Goal: Task Accomplishment & Management: Manage account settings

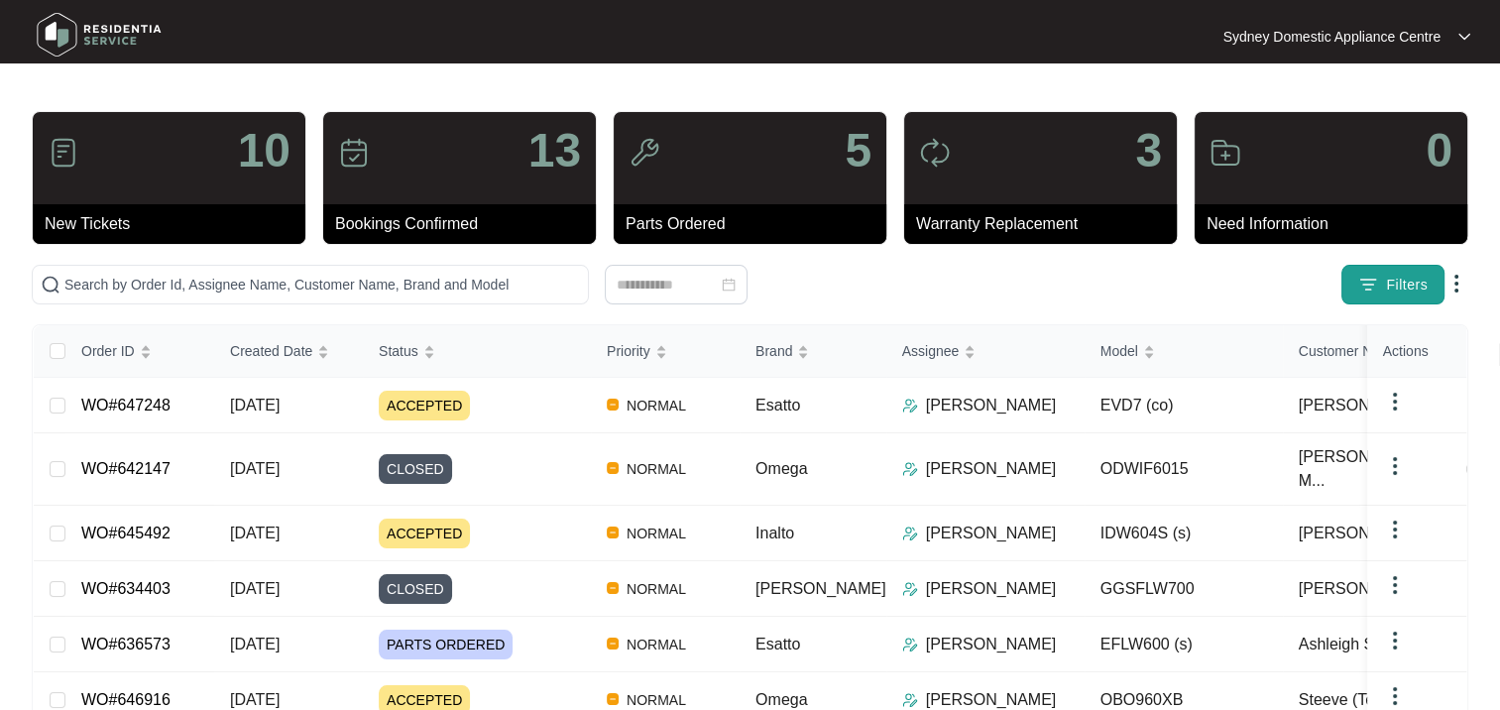
click at [1404, 293] on span "Filters" at bounding box center [1407, 285] width 42 height 21
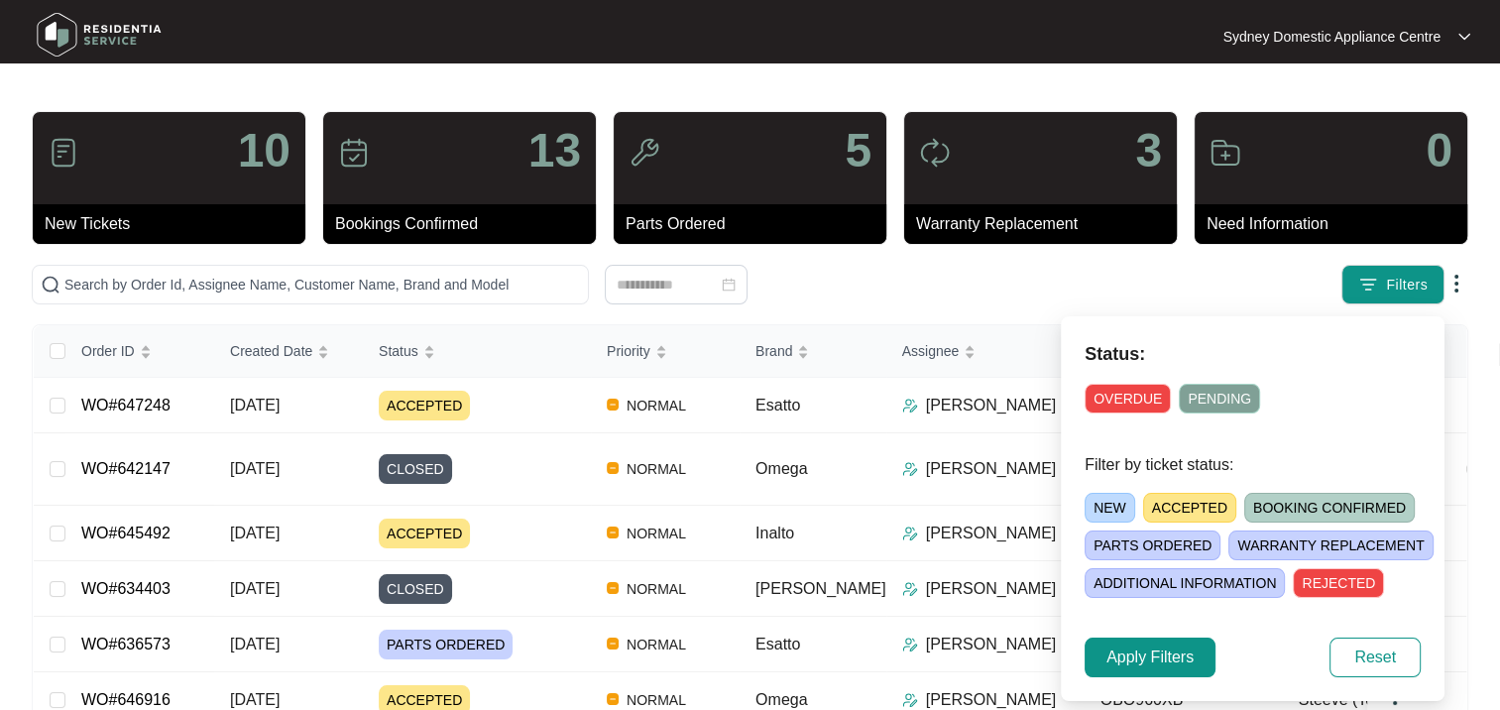
click at [1197, 515] on span "ACCEPTED" at bounding box center [1189, 508] width 93 height 30
click at [1175, 661] on span "Apply Filters" at bounding box center [1149, 657] width 87 height 24
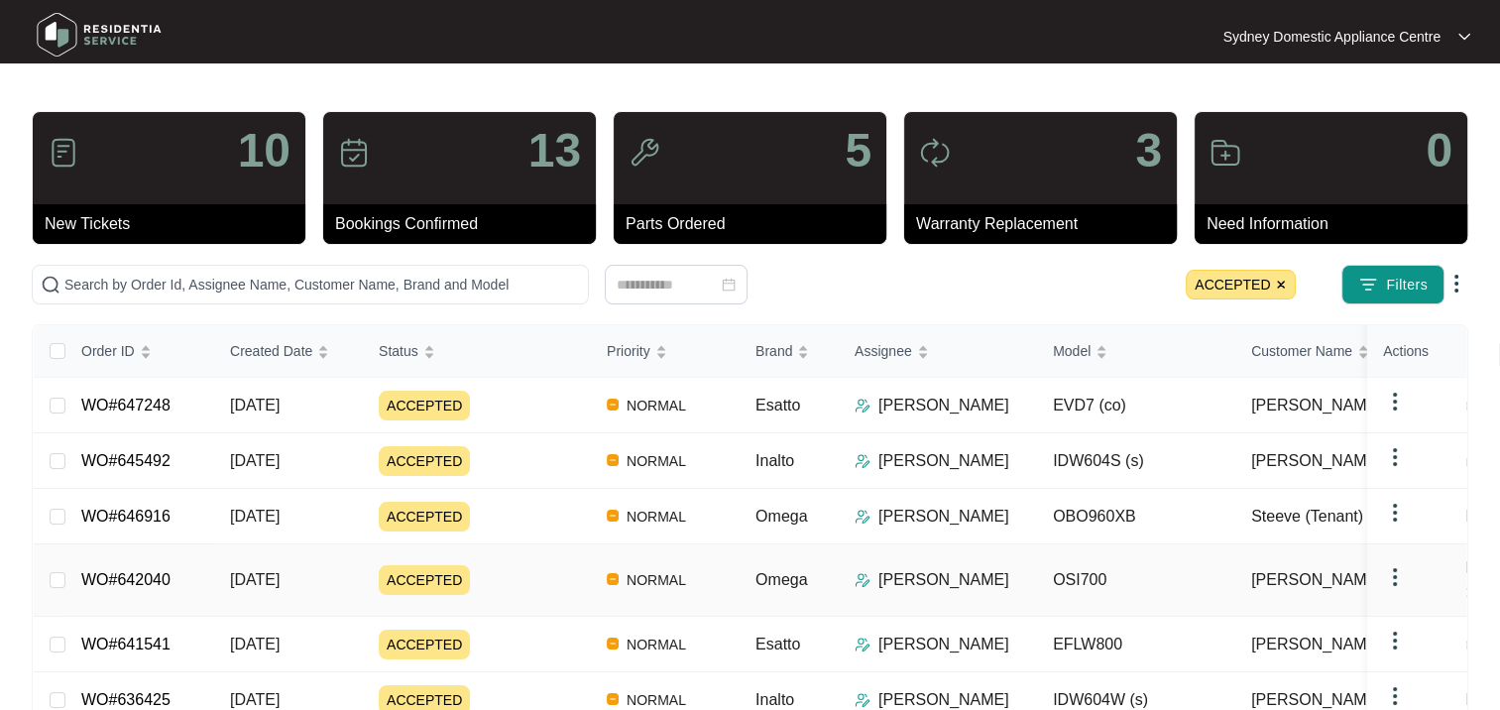
click at [506, 567] on div "ACCEPTED" at bounding box center [485, 580] width 212 height 30
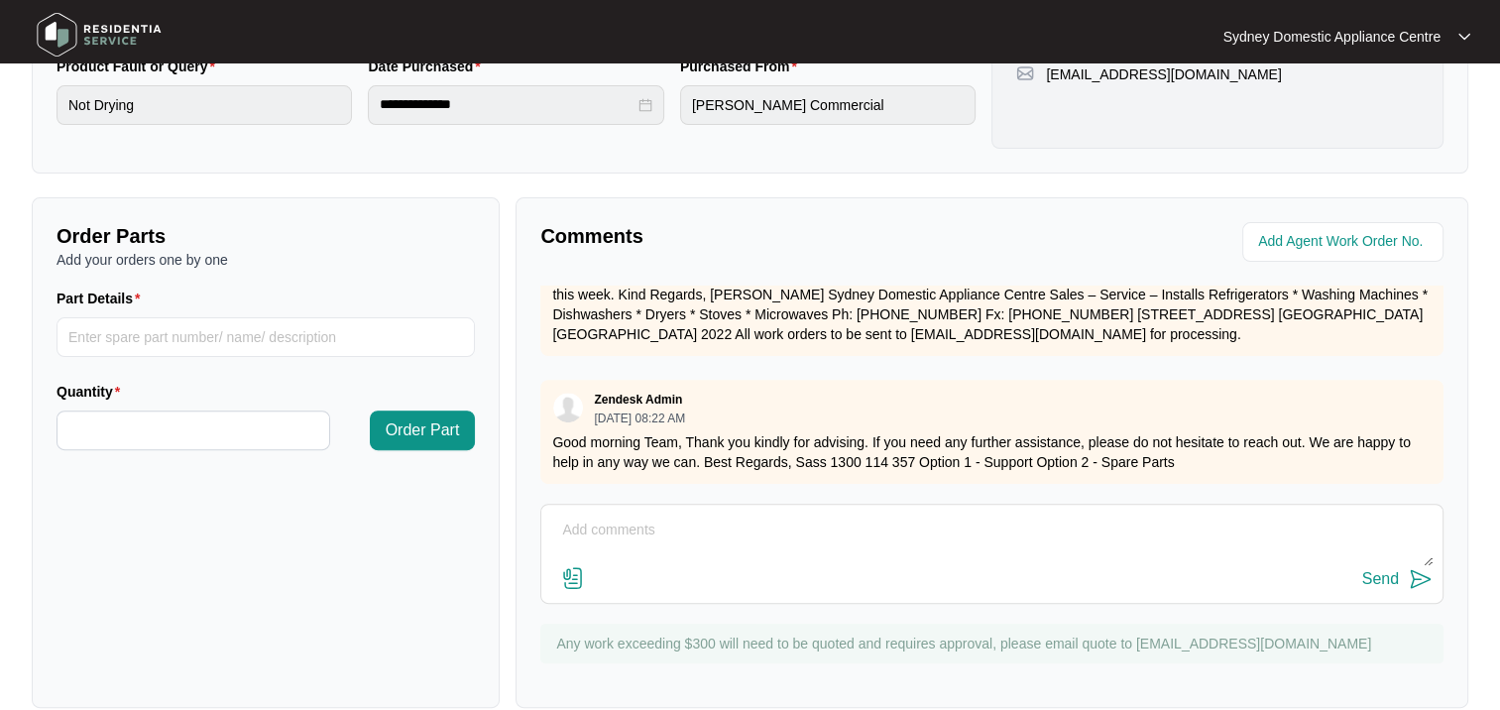
scroll to position [595, 0]
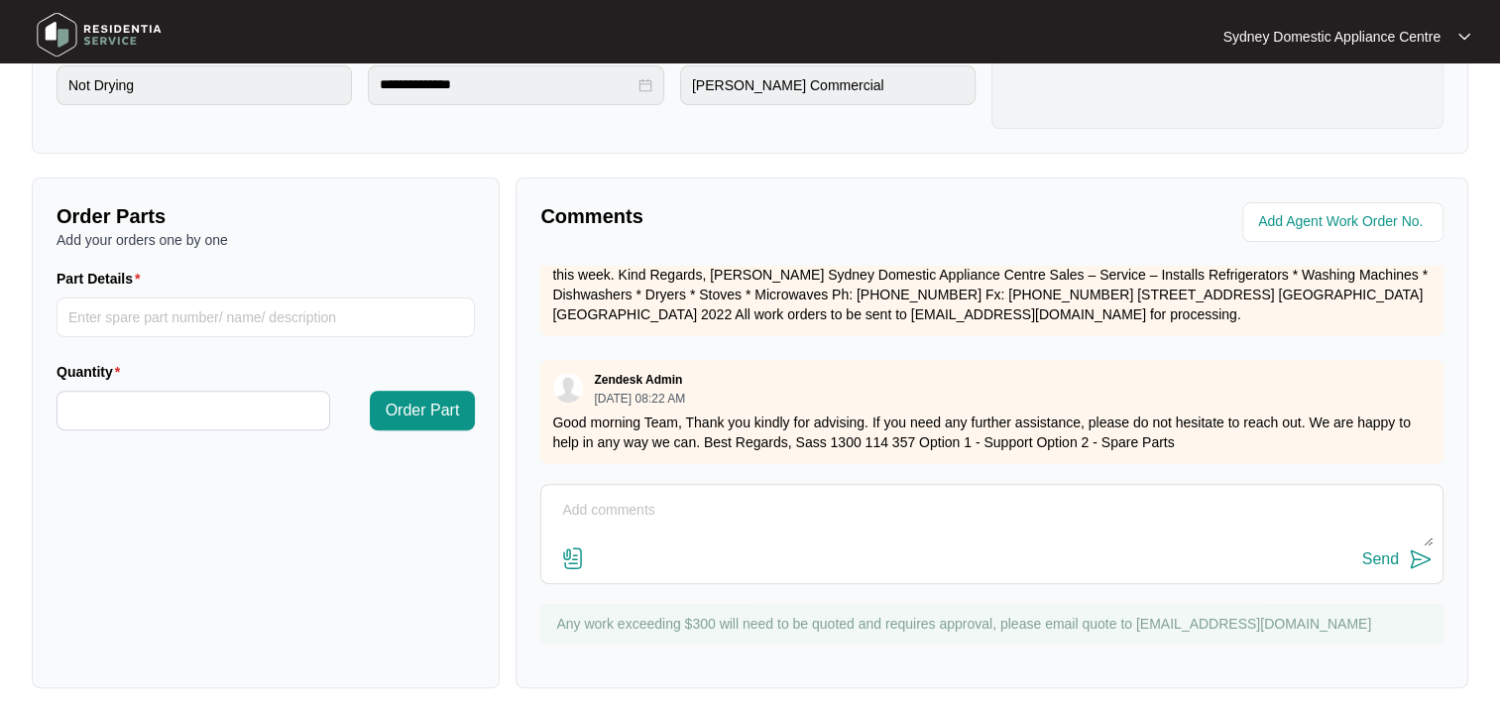
click at [685, 519] on textarea at bounding box center [991, 521] width 881 height 52
click at [678, 495] on textarea at bounding box center [991, 521] width 881 height 52
paste textarea "From: [PERSON_NAME] Sent: [DATE] 9:54 AM To: Customer Service Cc: Sydney Domest…"
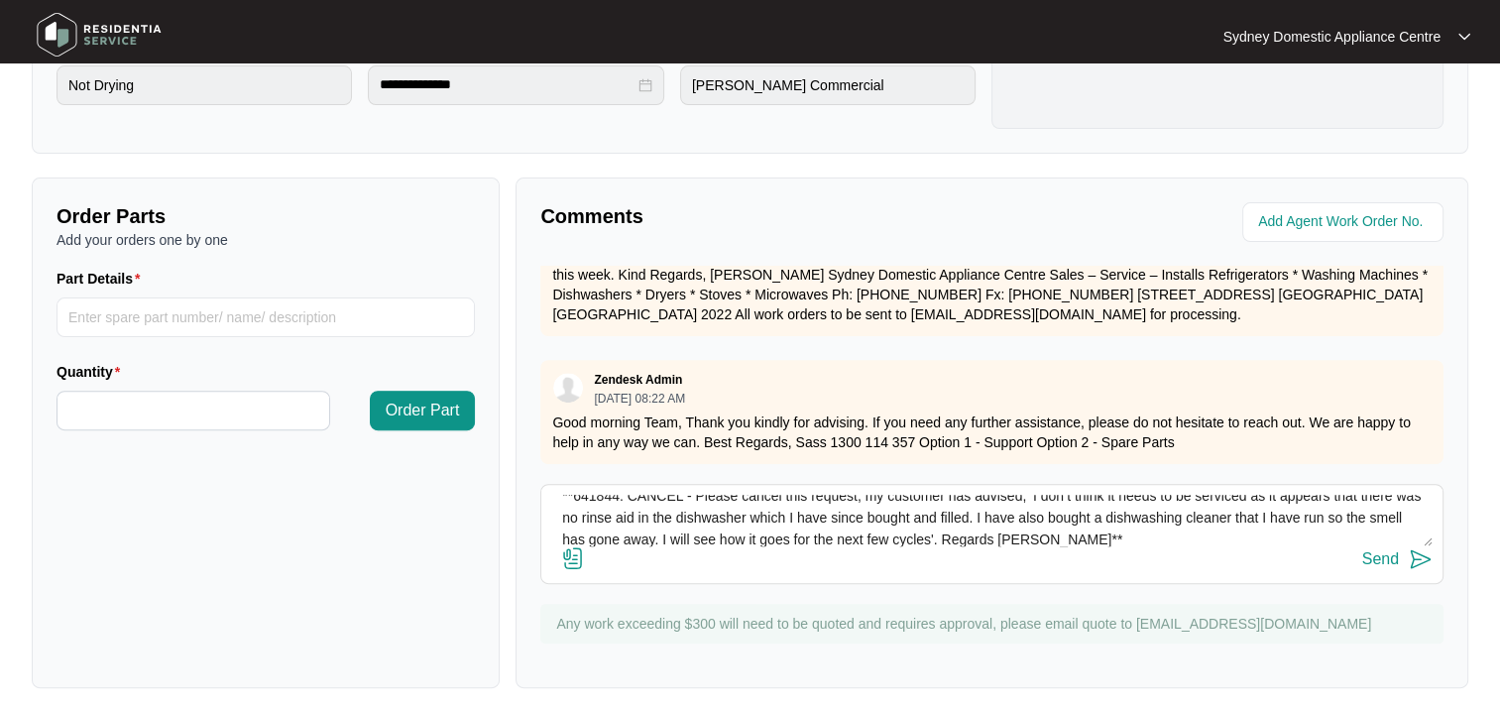
type textarea "From: [PERSON_NAME] Sent: [DATE] 9:54 AM To: Customer Service Cc: Sydney Domest…"
click at [1381, 564] on div "Send" at bounding box center [1380, 559] width 37 height 18
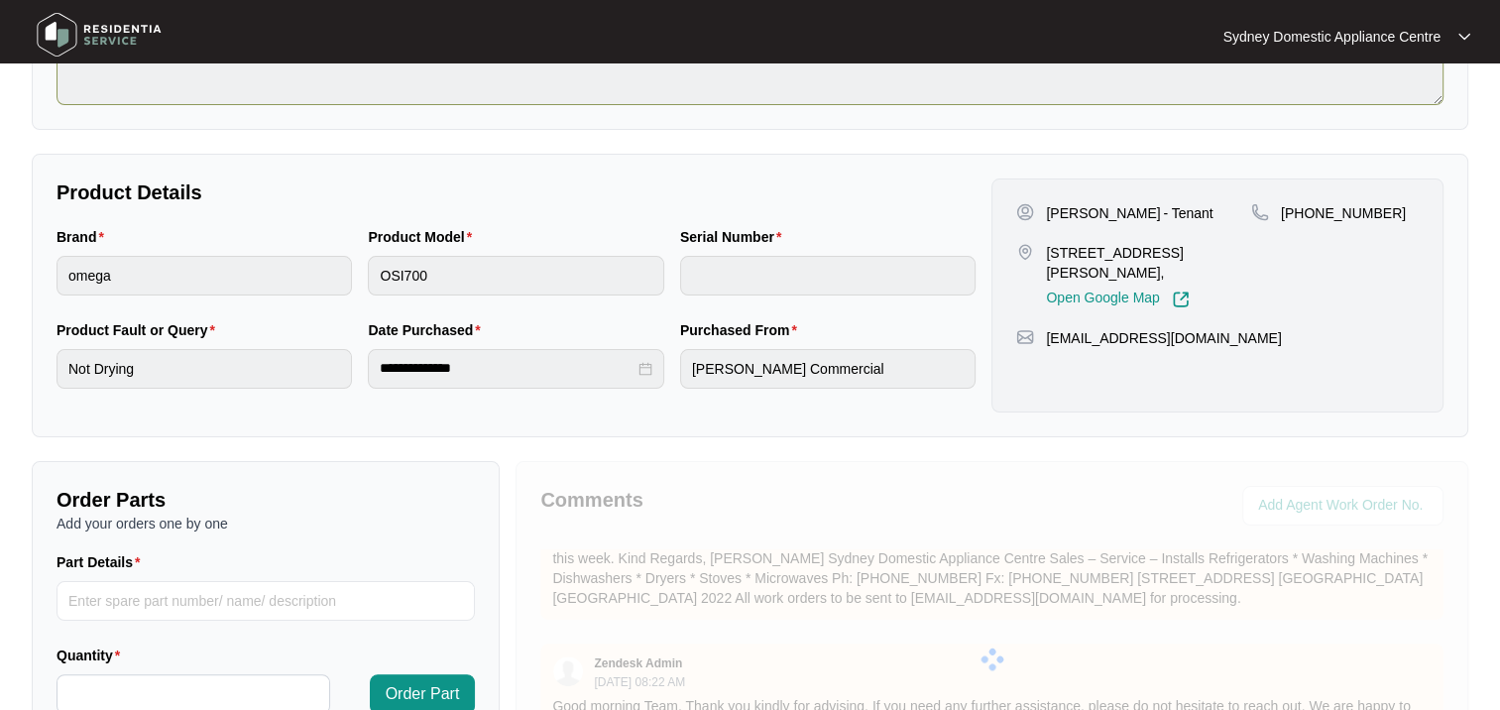
scroll to position [0, 0]
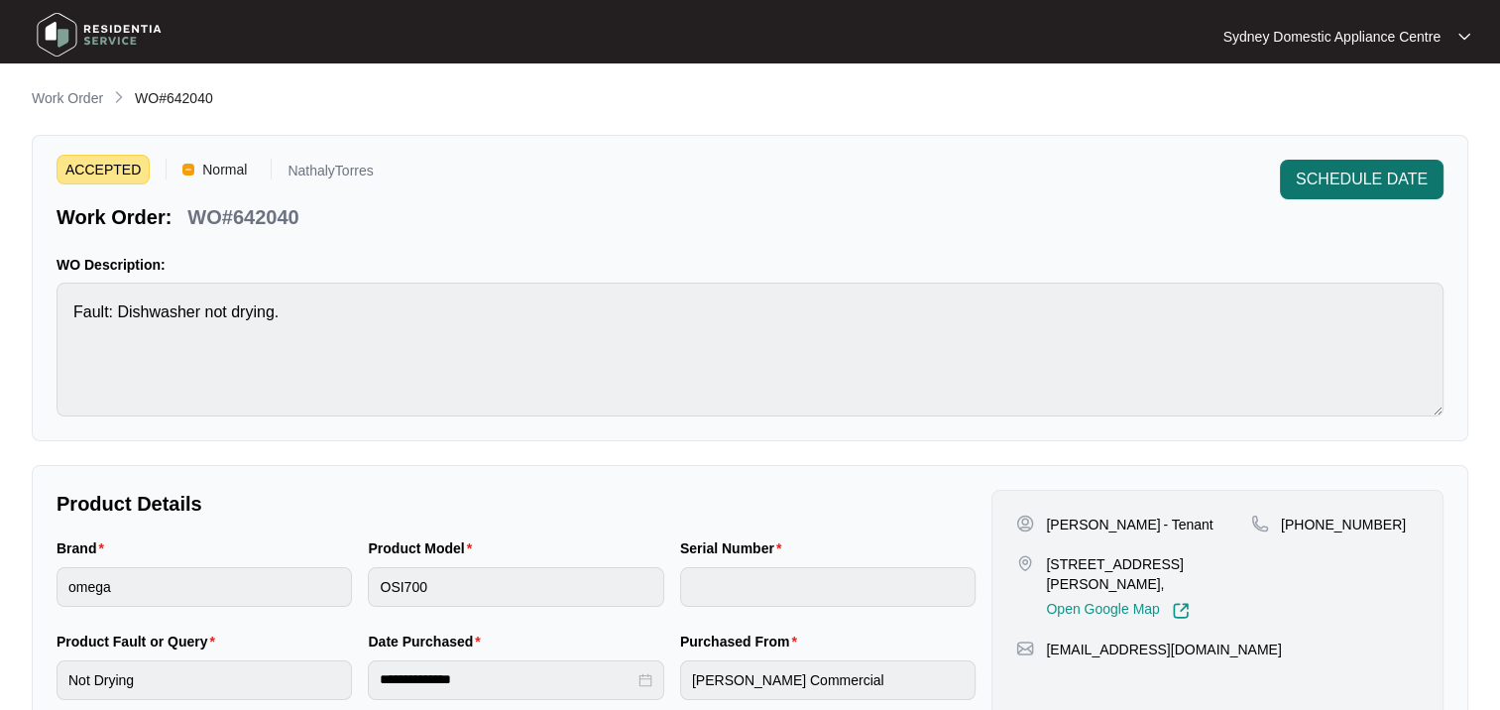
click at [1336, 196] on div "SCHEDULE DATE" at bounding box center [1362, 195] width 164 height 71
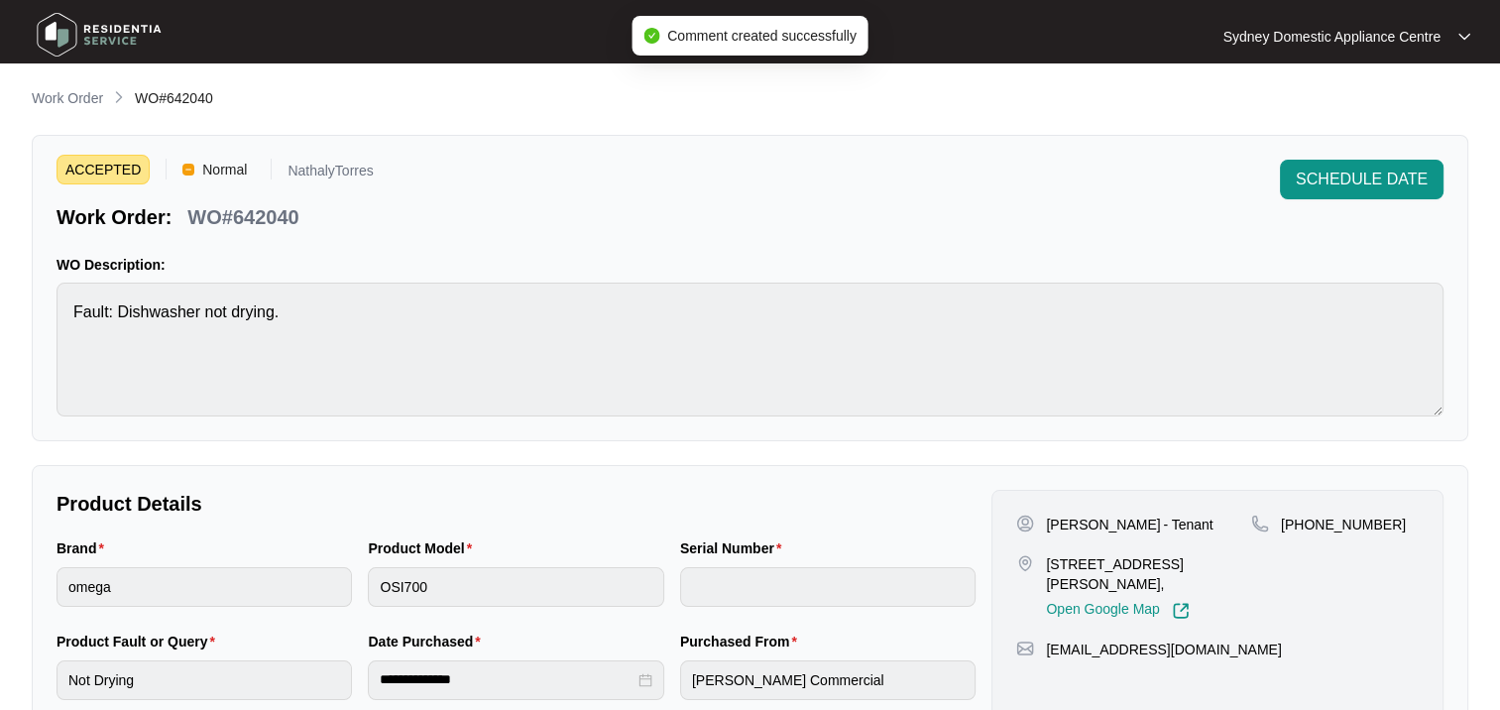
click at [1329, 203] on div "SCHEDULE DATE" at bounding box center [1362, 195] width 164 height 71
click at [1328, 175] on span "SCHEDULE DATE" at bounding box center [1361, 180] width 132 height 24
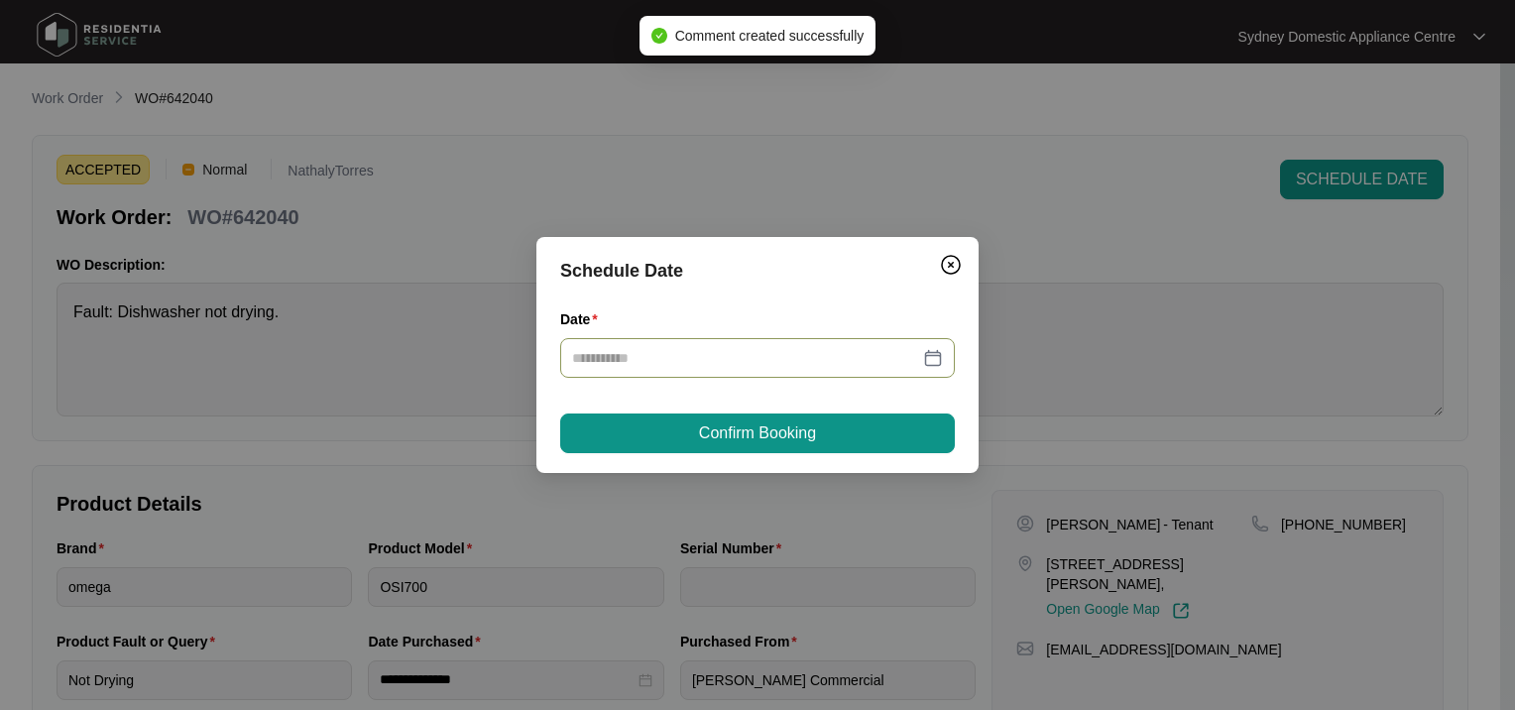
click at [607, 372] on div at bounding box center [757, 358] width 394 height 40
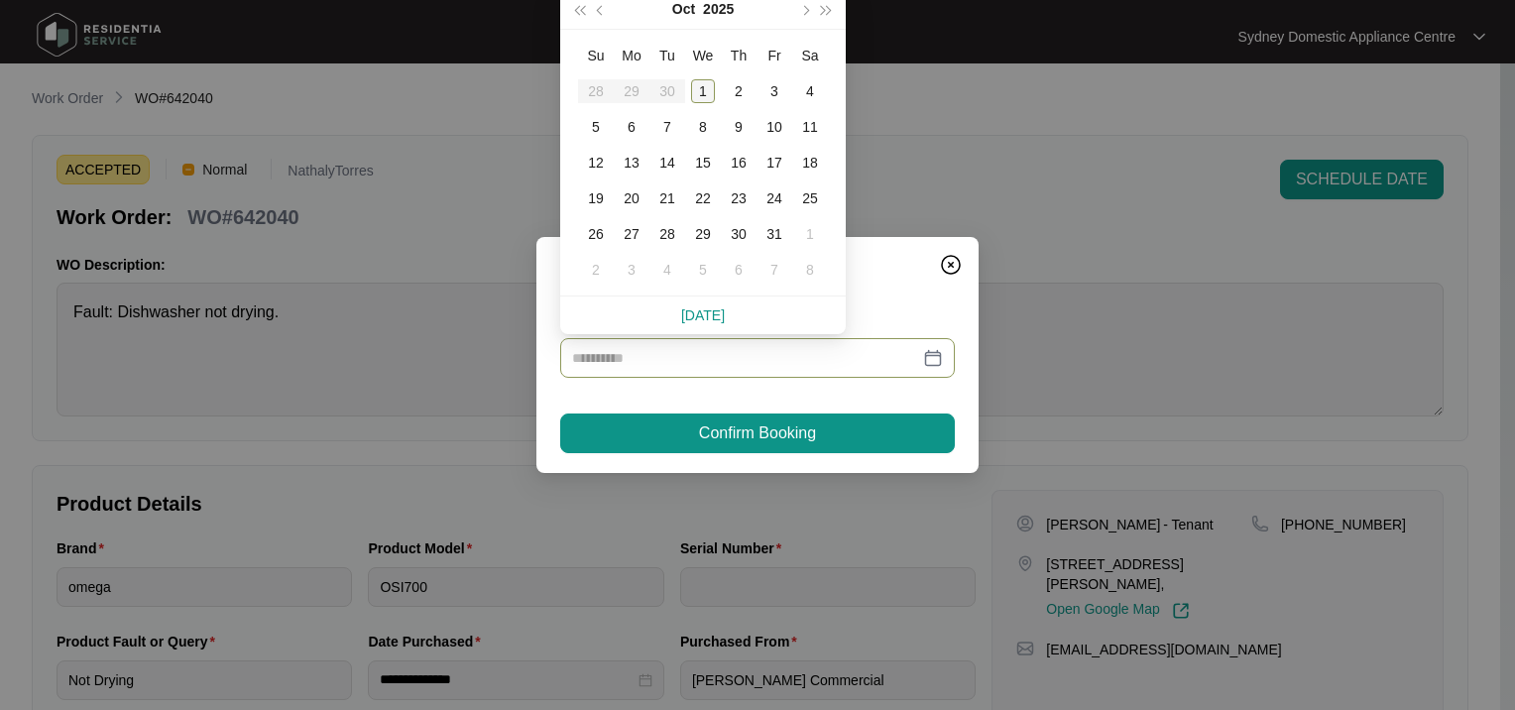
click at [702, 95] on div "1" at bounding box center [703, 91] width 24 height 24
type input "**********"
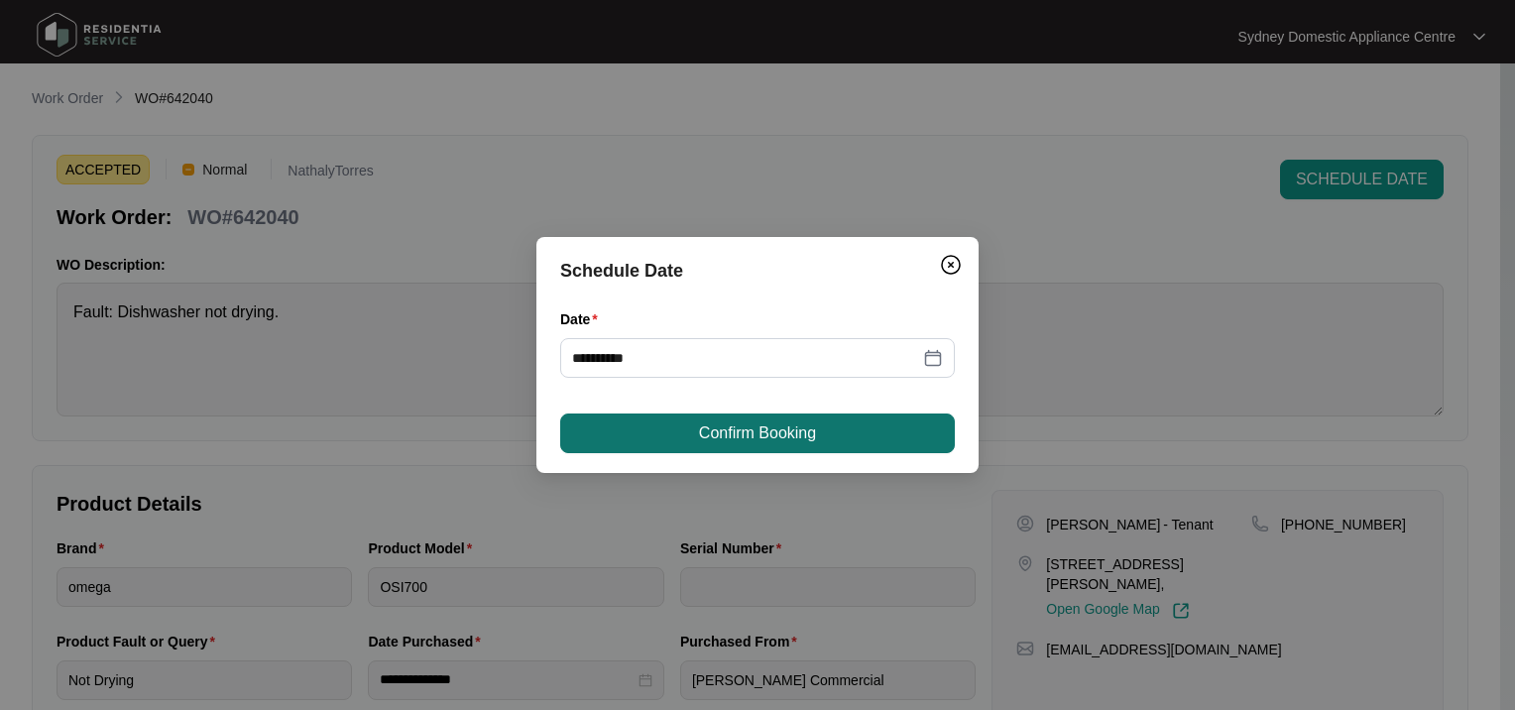
click at [685, 442] on button "Confirm Booking" at bounding box center [757, 433] width 394 height 40
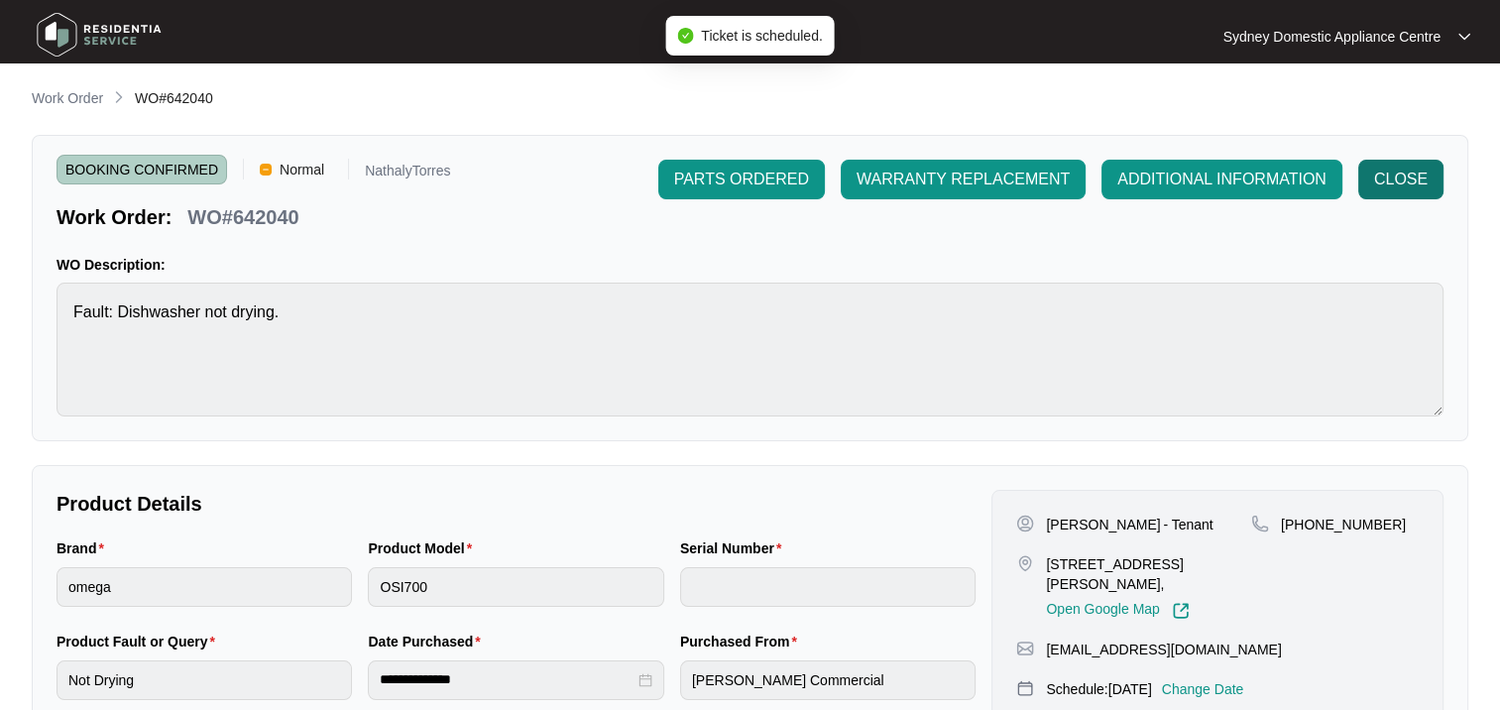
click at [1416, 179] on span "CLOSE" at bounding box center [1401, 180] width 54 height 24
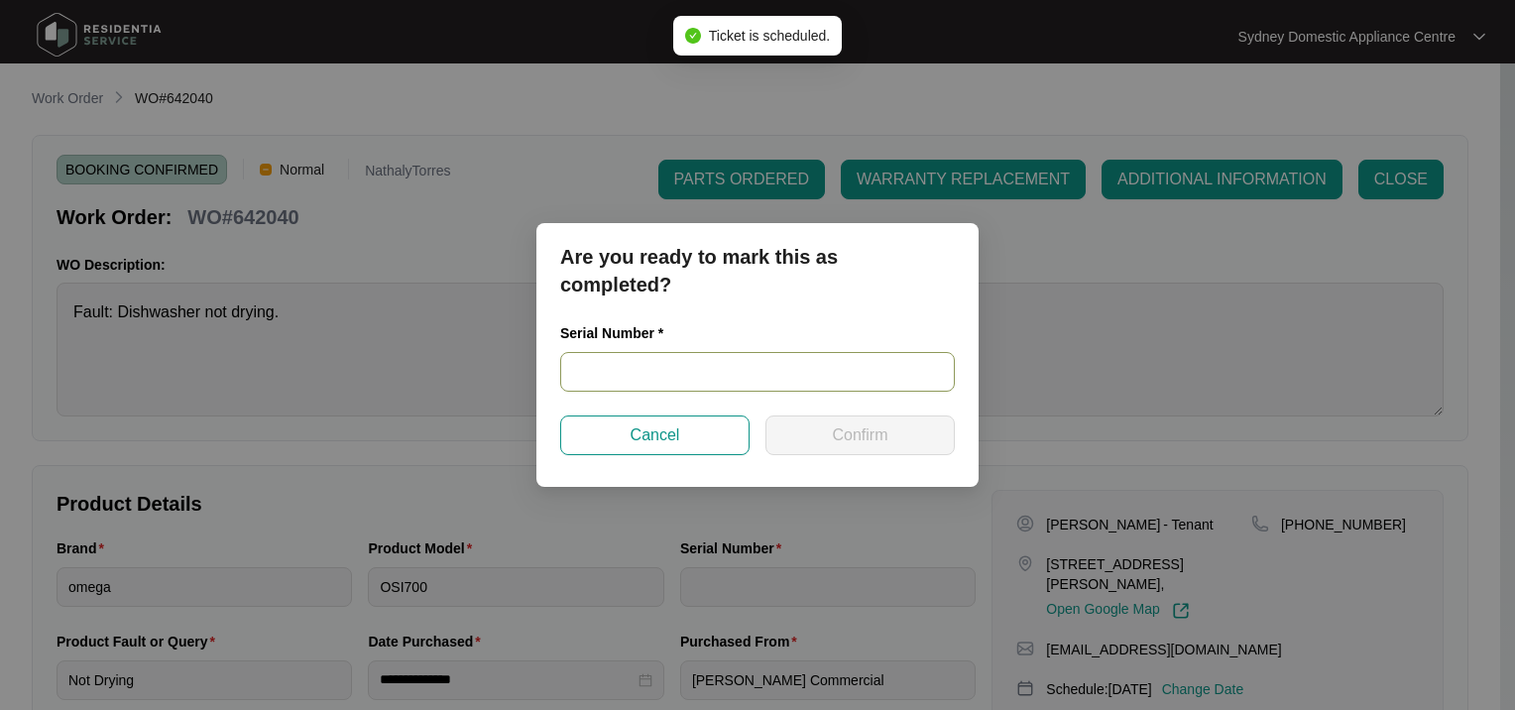
click at [718, 362] on input "text" at bounding box center [757, 372] width 394 height 40
click at [724, 379] on input "text" at bounding box center [757, 372] width 394 height 40
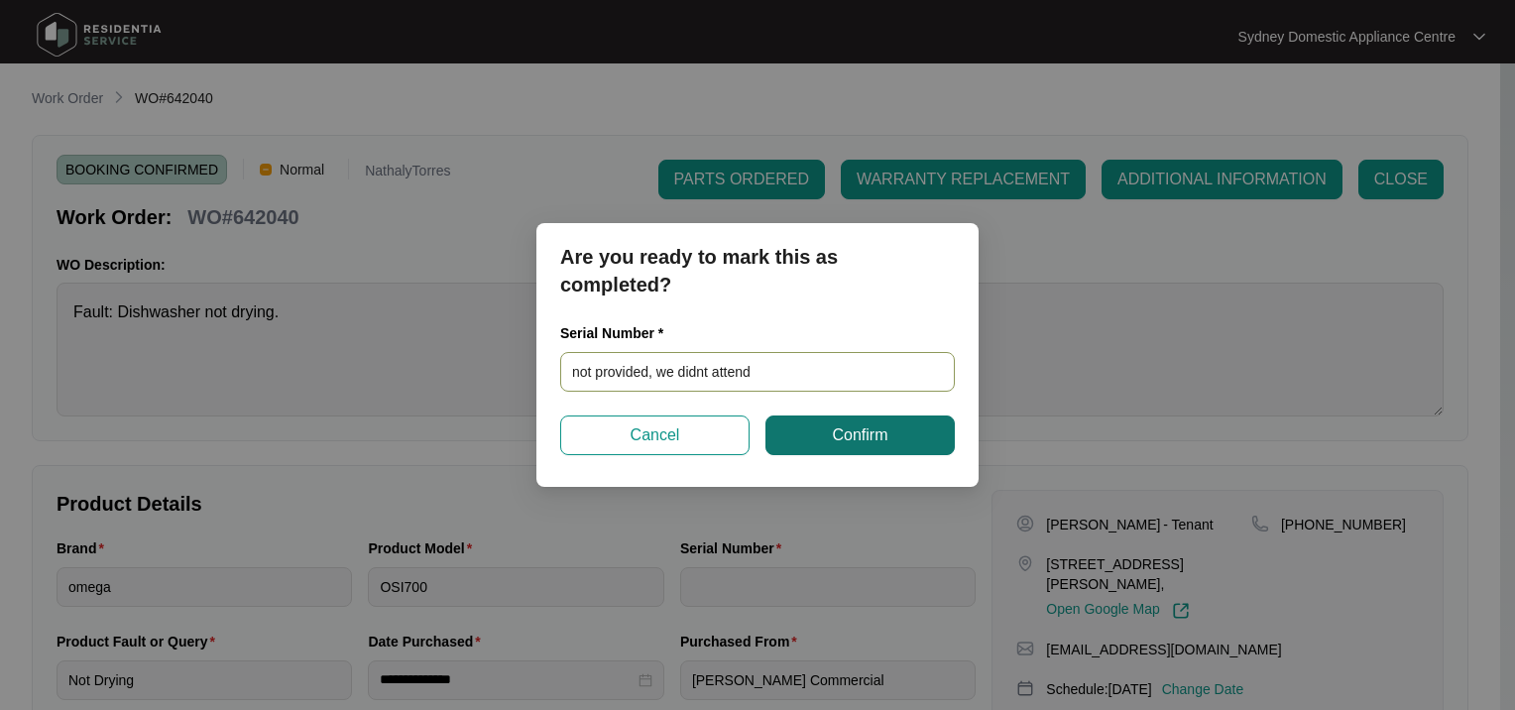
type input "not provided, we didnt attend"
click at [828, 432] on button "Confirm" at bounding box center [859, 435] width 189 height 40
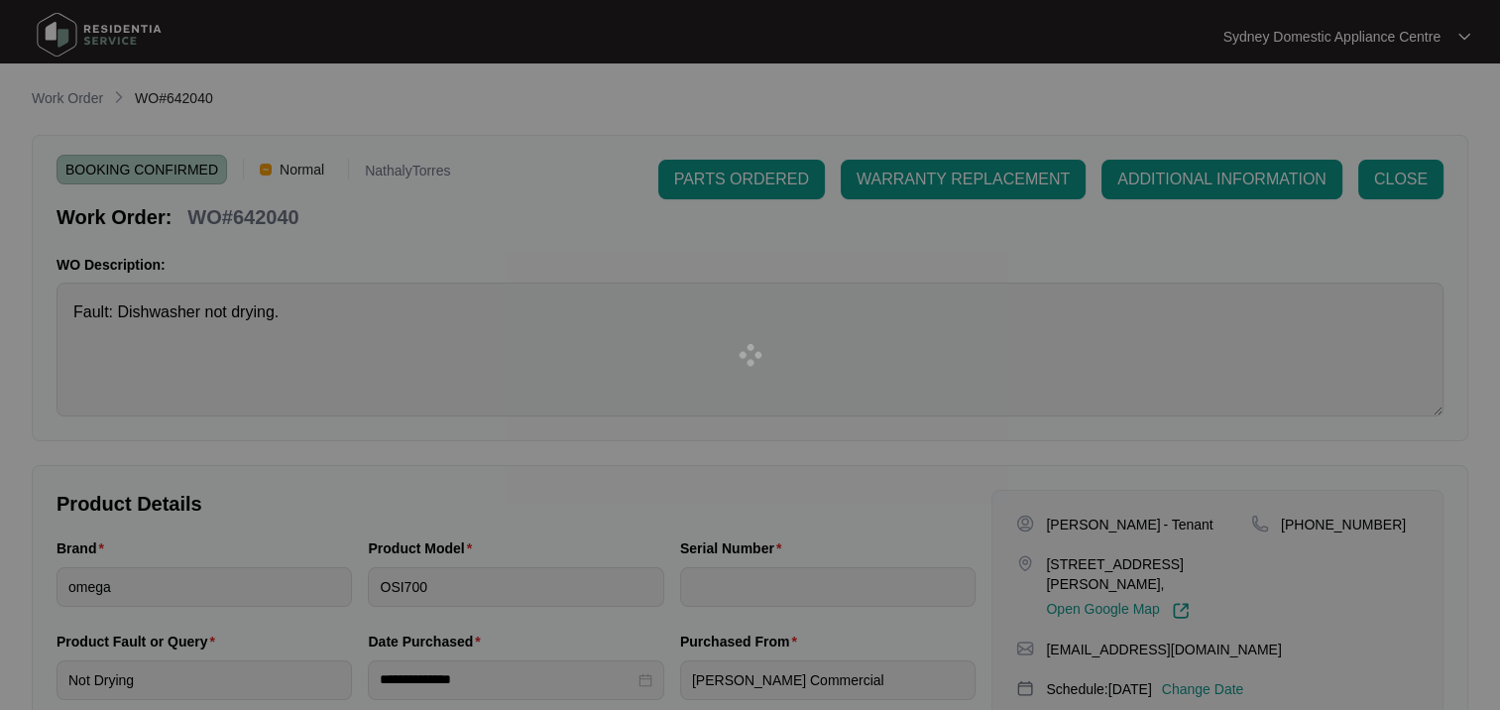
type input "not provided, we didnt attend"
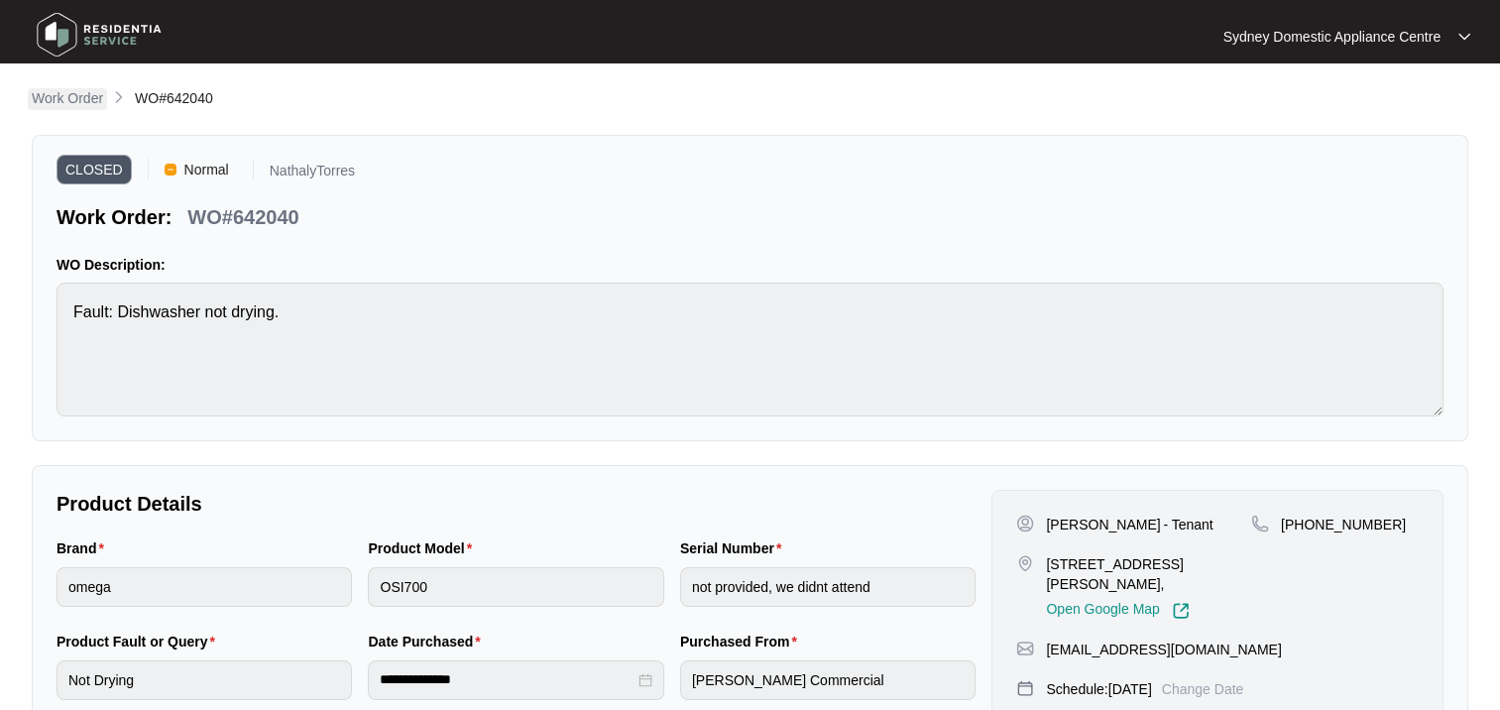
click at [73, 99] on p "Work Order" at bounding box center [67, 98] width 71 height 20
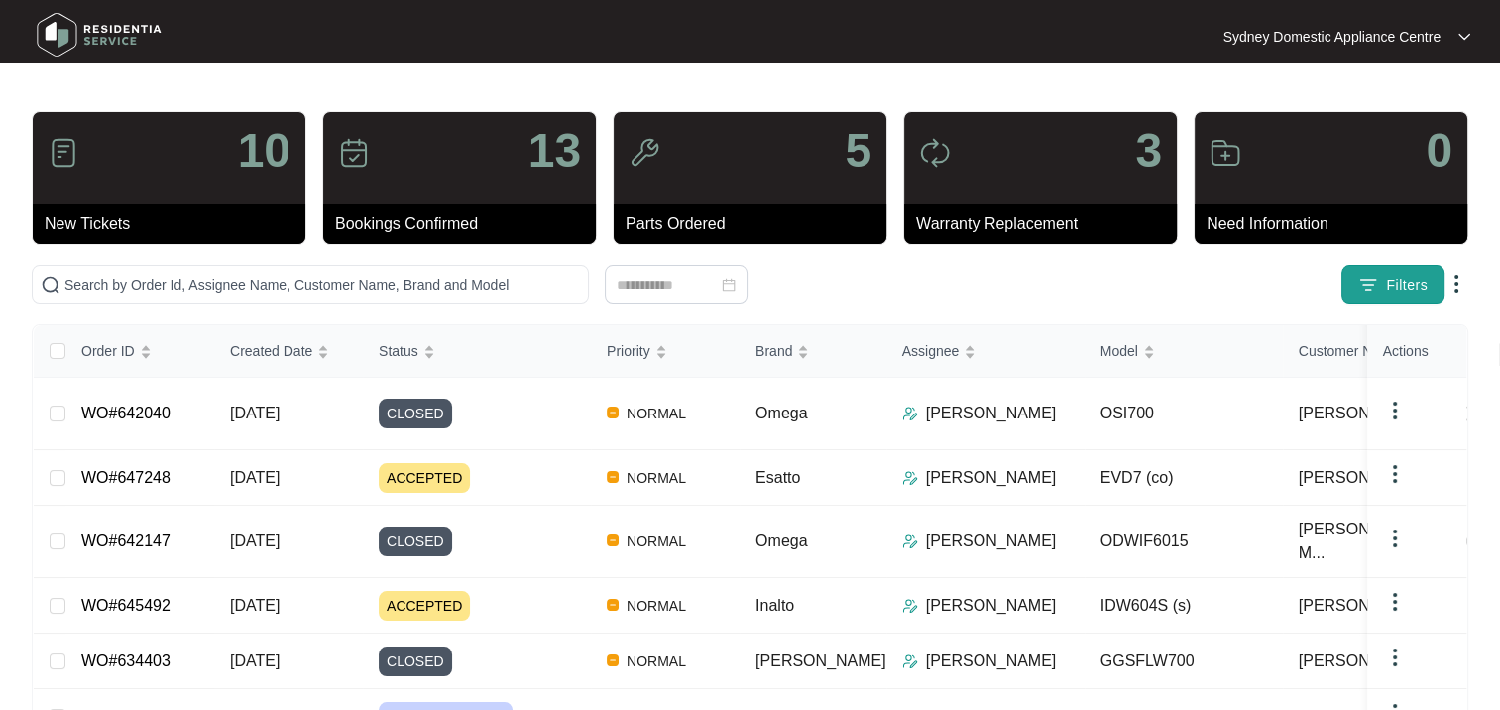
click at [1399, 290] on span "Filters" at bounding box center [1407, 285] width 42 height 21
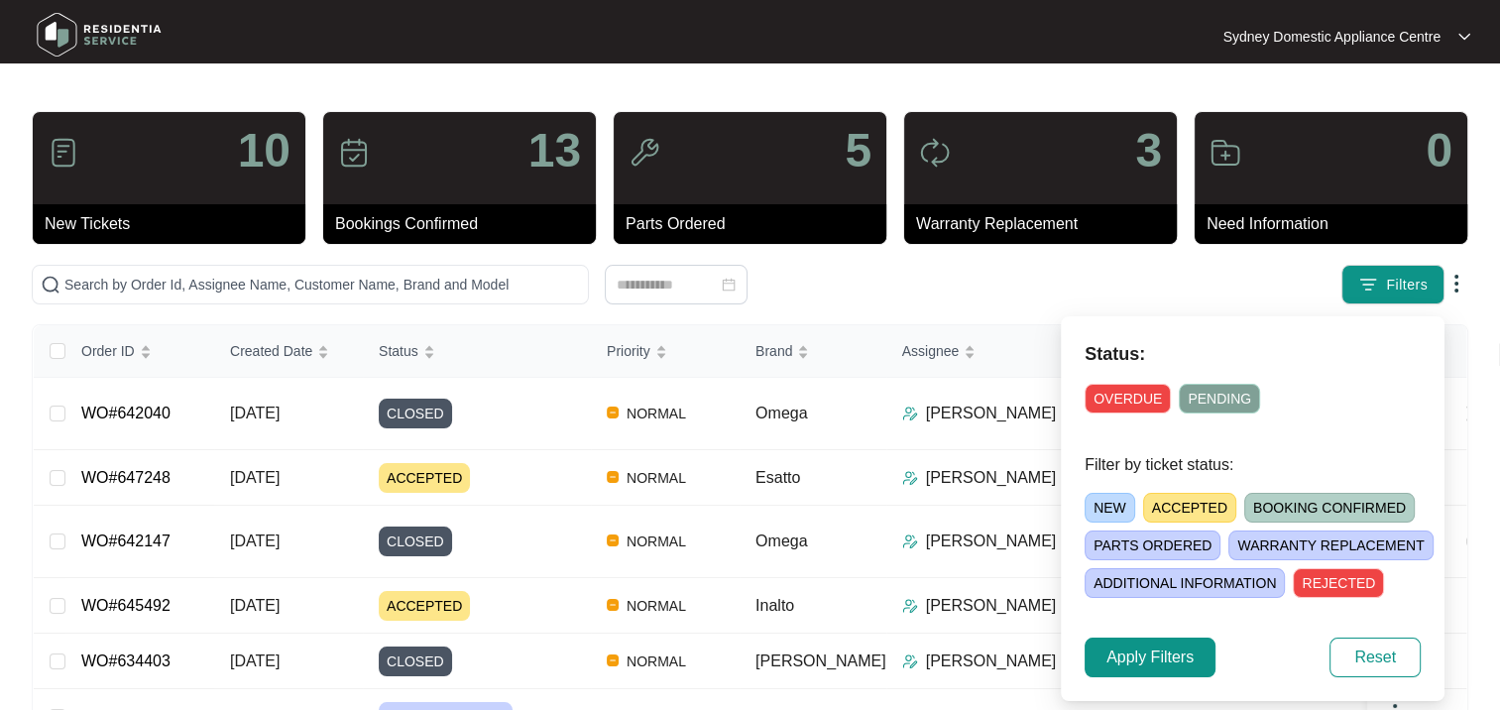
click at [1178, 503] on span "ACCEPTED" at bounding box center [1189, 508] width 93 height 30
click at [1162, 658] on span "Apply Filters" at bounding box center [1149, 657] width 87 height 24
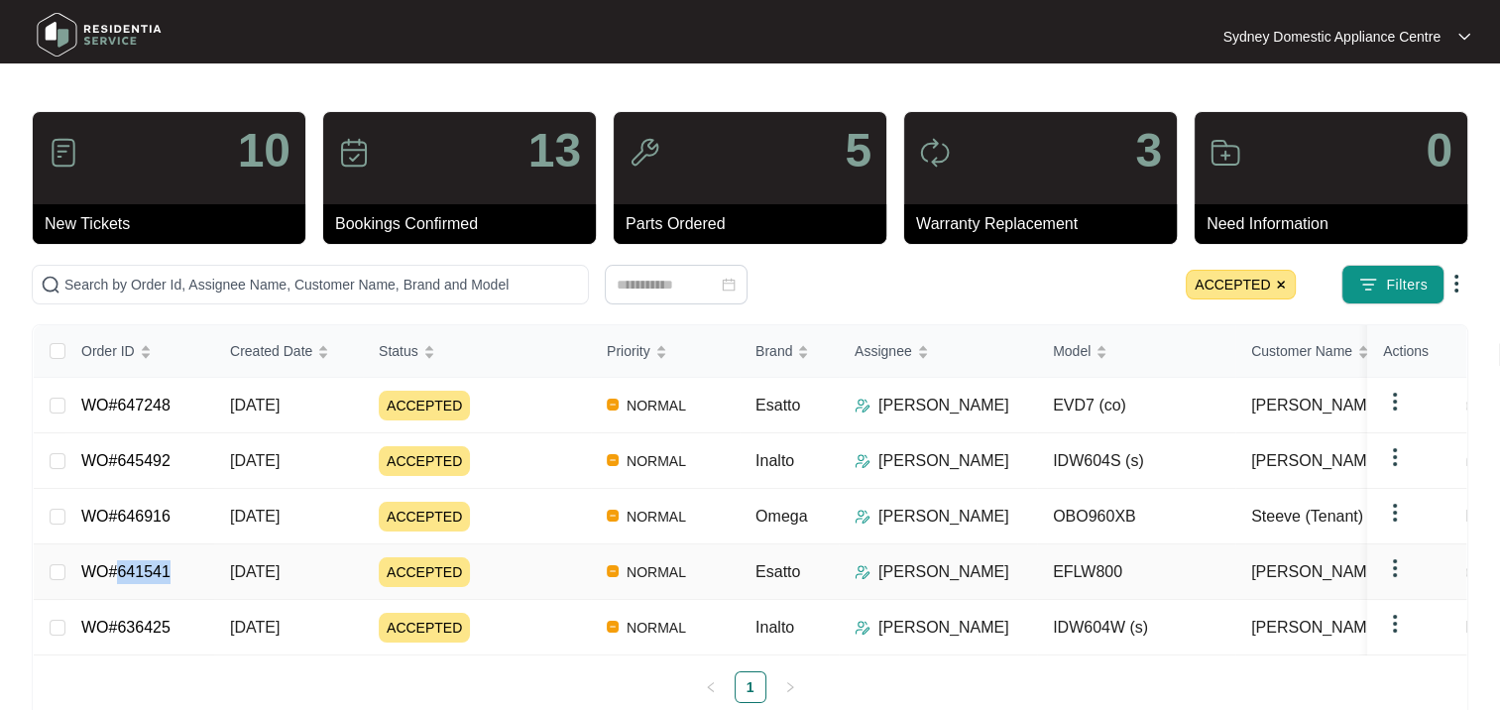
drag, startPoint x: 139, startPoint y: 575, endPoint x: 119, endPoint y: 578, distance: 20.0
click at [119, 578] on td "WO#641541" at bounding box center [139, 572] width 149 height 56
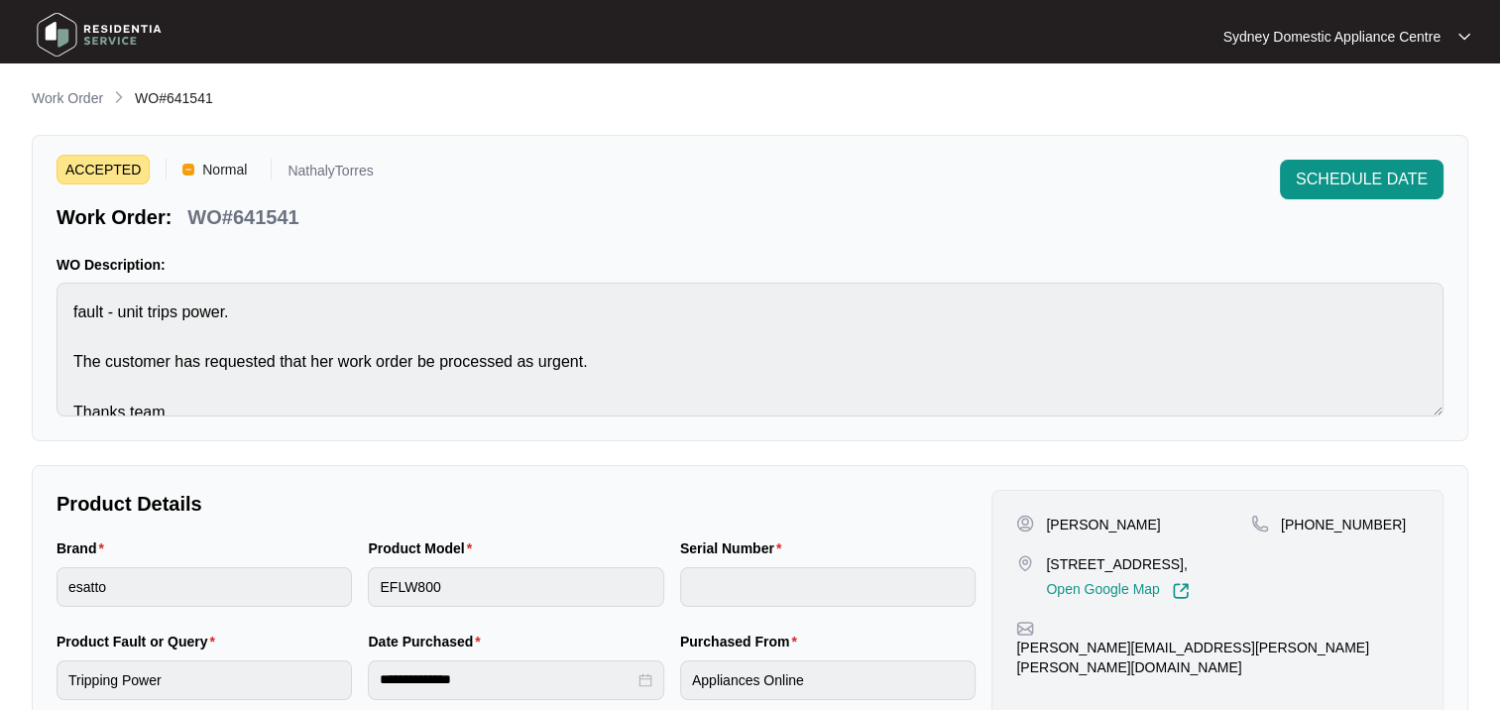
click at [260, 218] on p "WO#641541" at bounding box center [242, 217] width 111 height 28
copy p "641541"
click at [1316, 174] on span "SCHEDULE DATE" at bounding box center [1361, 180] width 132 height 24
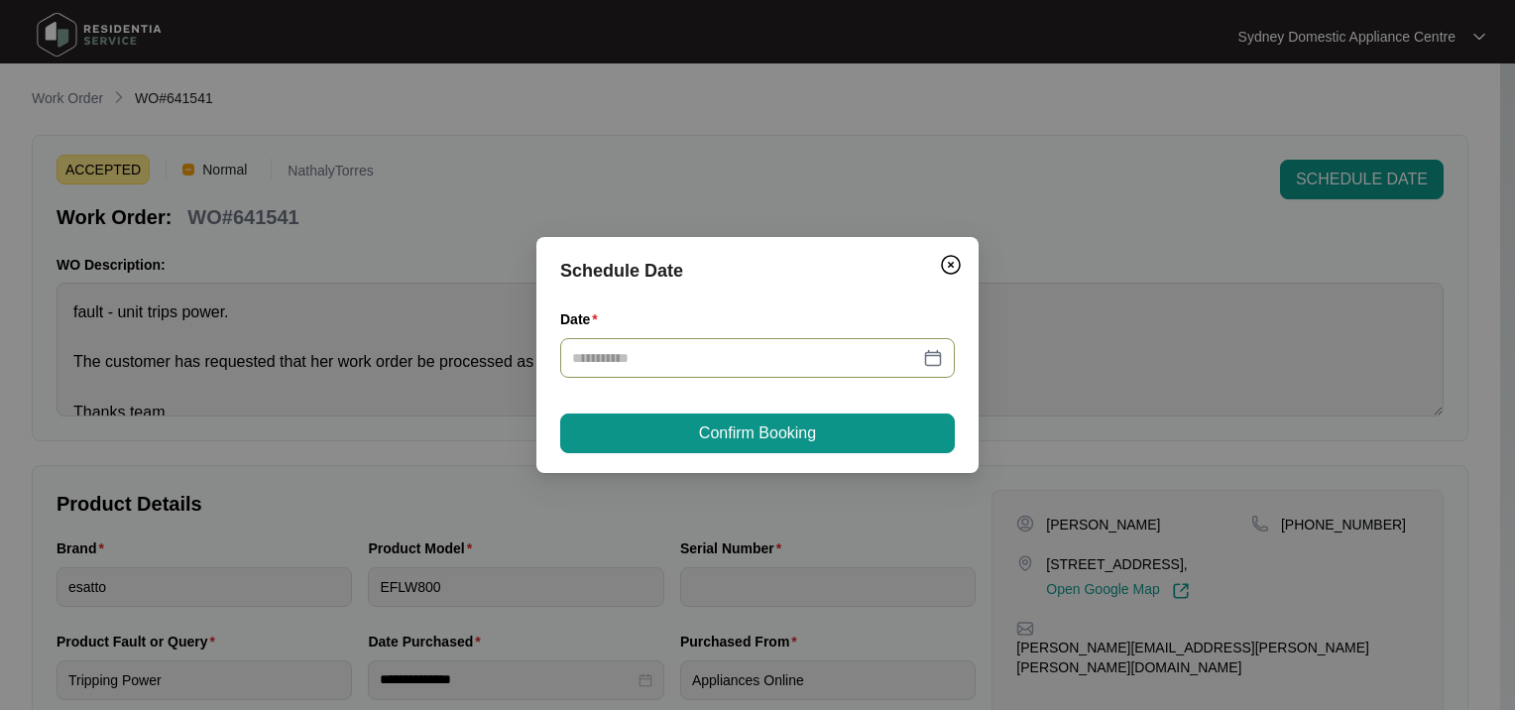
click at [645, 354] on input "Date" at bounding box center [745, 358] width 347 height 22
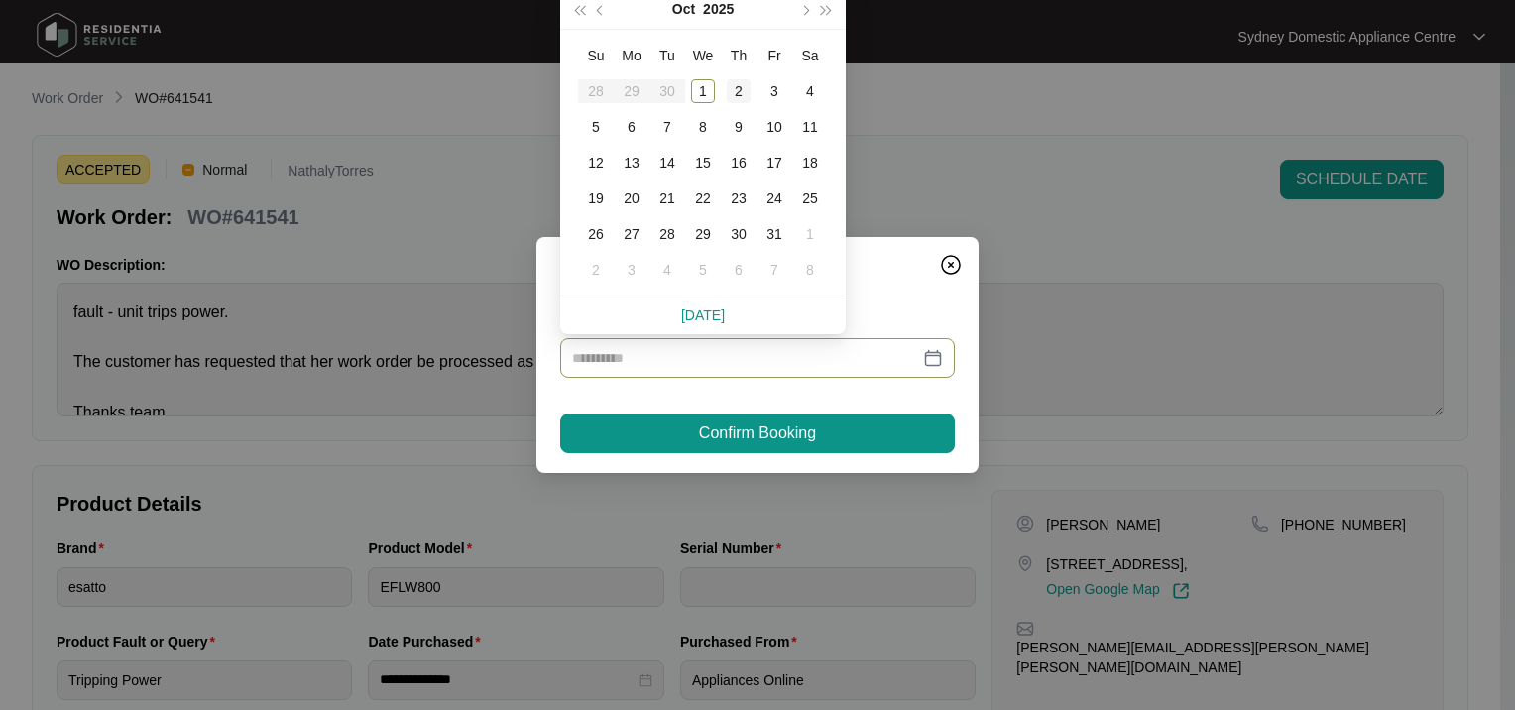
click at [737, 85] on div "2" at bounding box center [739, 91] width 24 height 24
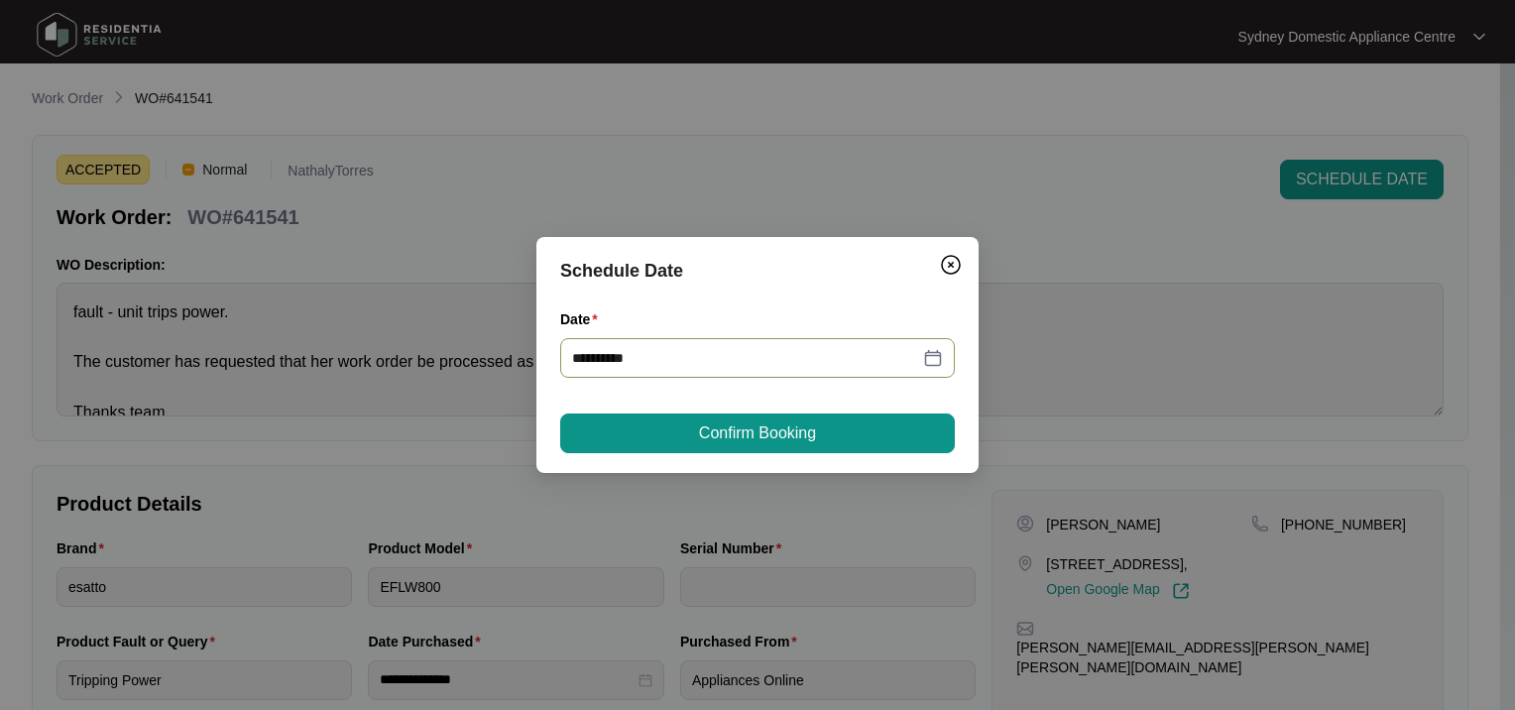
type input "**********"
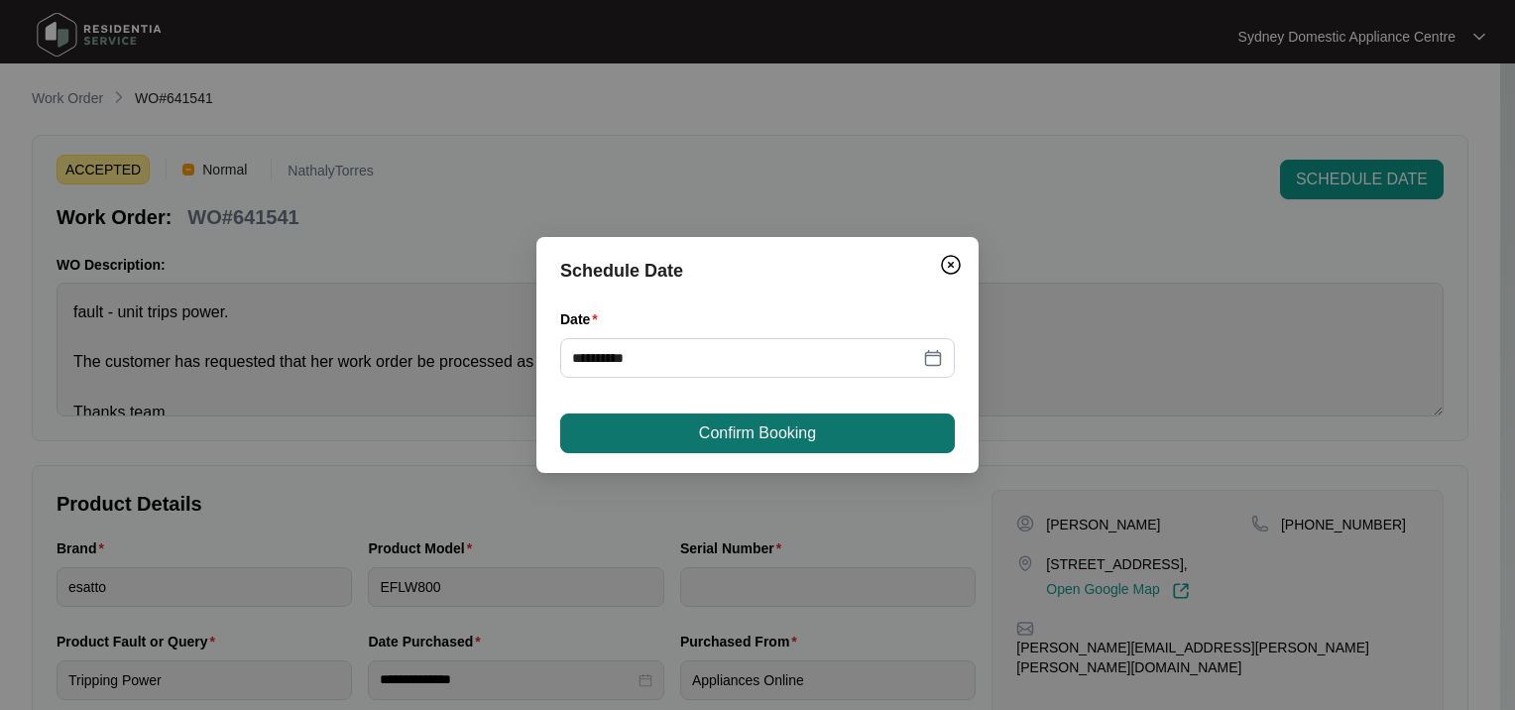
click at [701, 441] on span "Confirm Booking" at bounding box center [757, 433] width 117 height 24
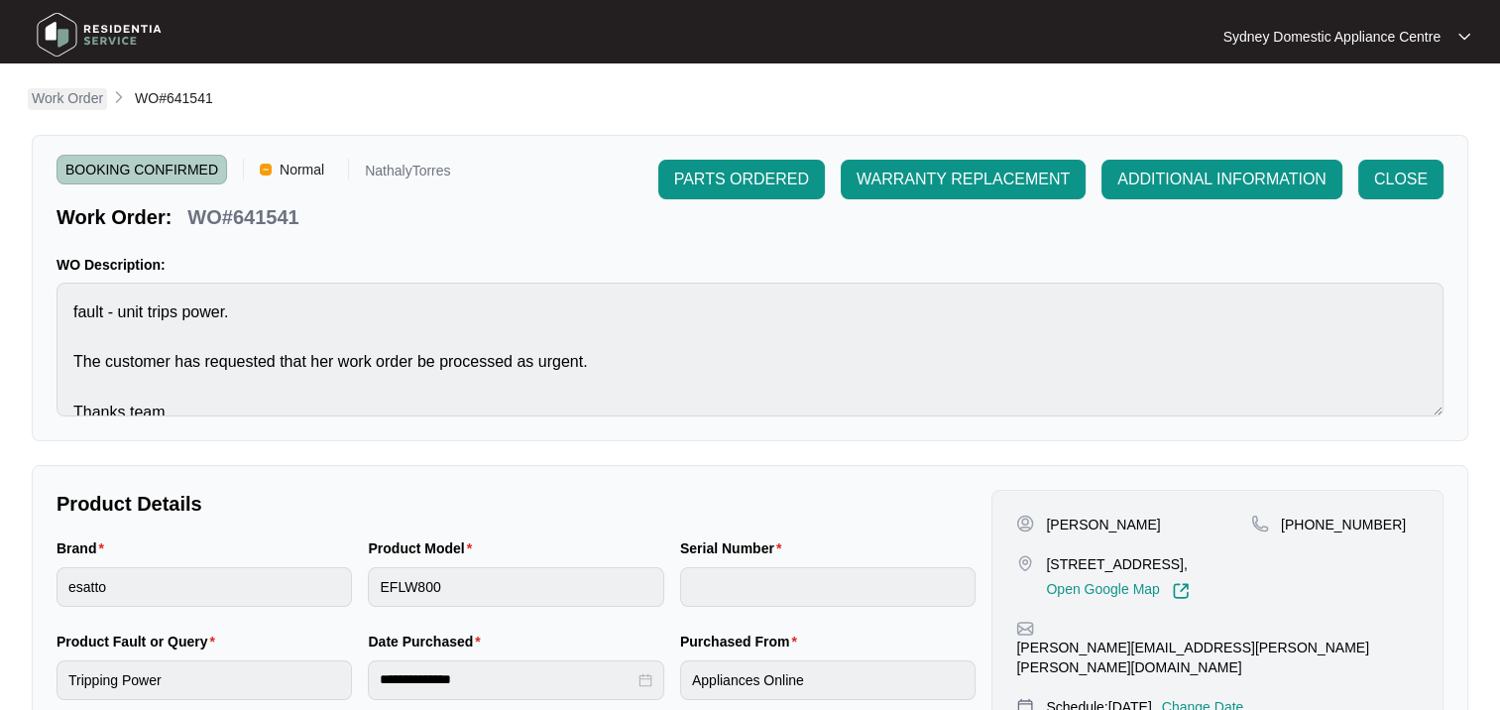
click at [66, 97] on p "Work Order" at bounding box center [67, 98] width 71 height 20
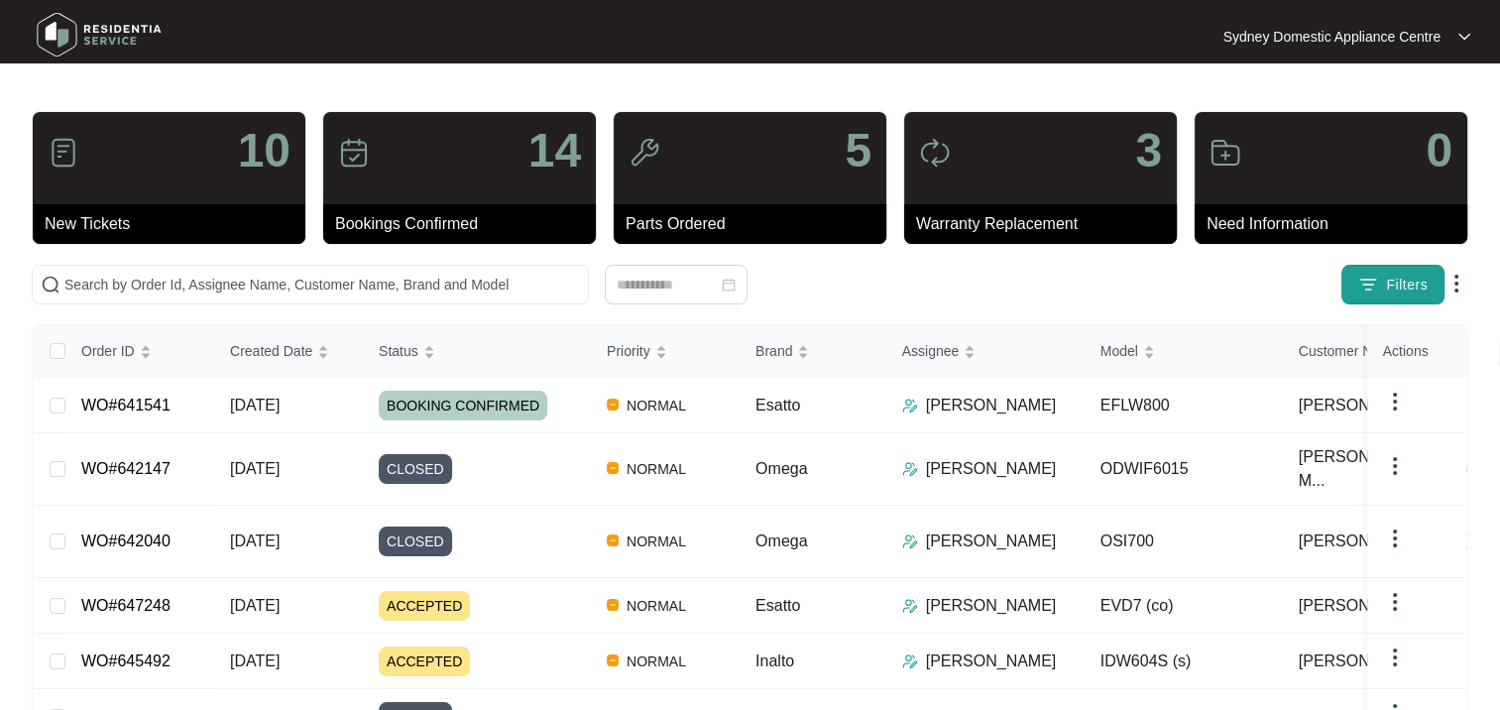
click at [1407, 296] on button "Filters" at bounding box center [1392, 285] width 103 height 40
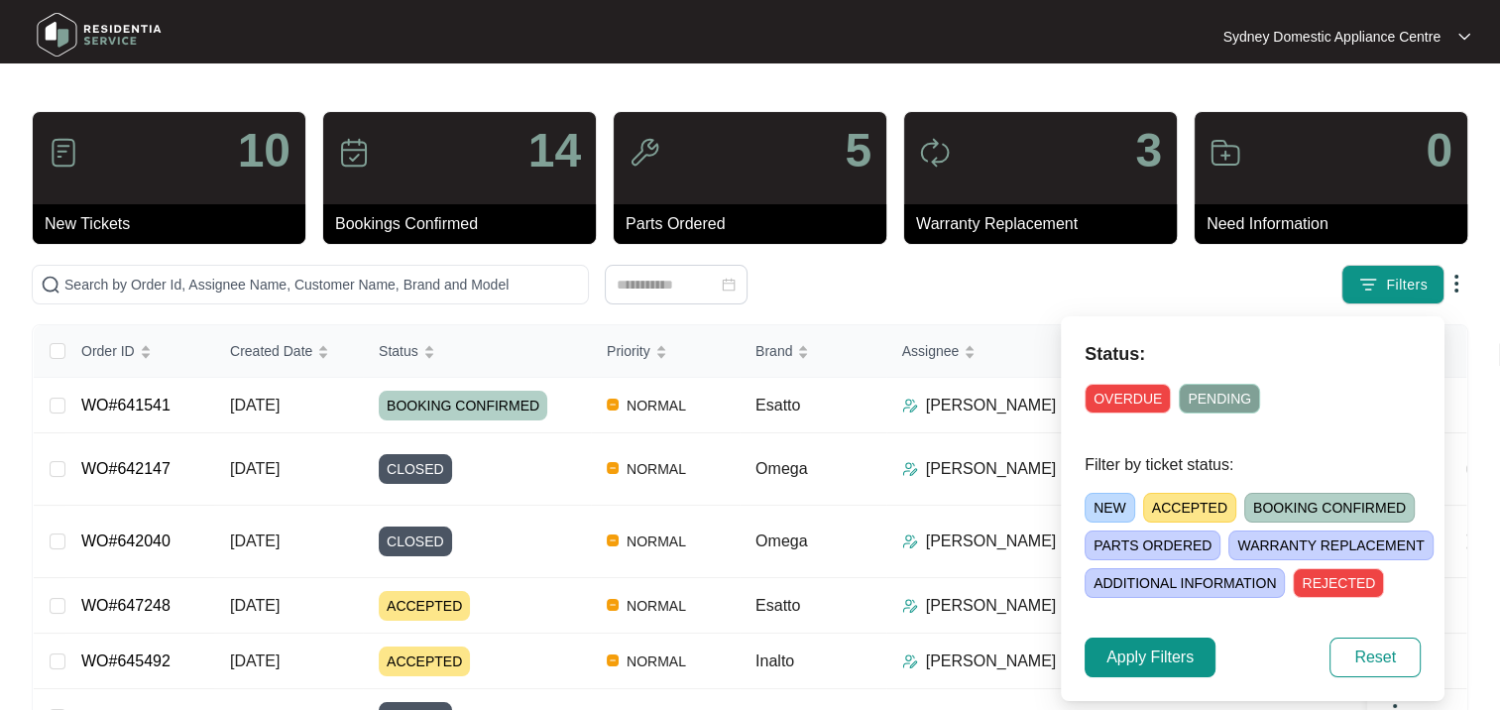
click at [1182, 510] on span "ACCEPTED" at bounding box center [1189, 508] width 93 height 30
click at [1122, 663] on span "Apply Filters" at bounding box center [1149, 657] width 87 height 24
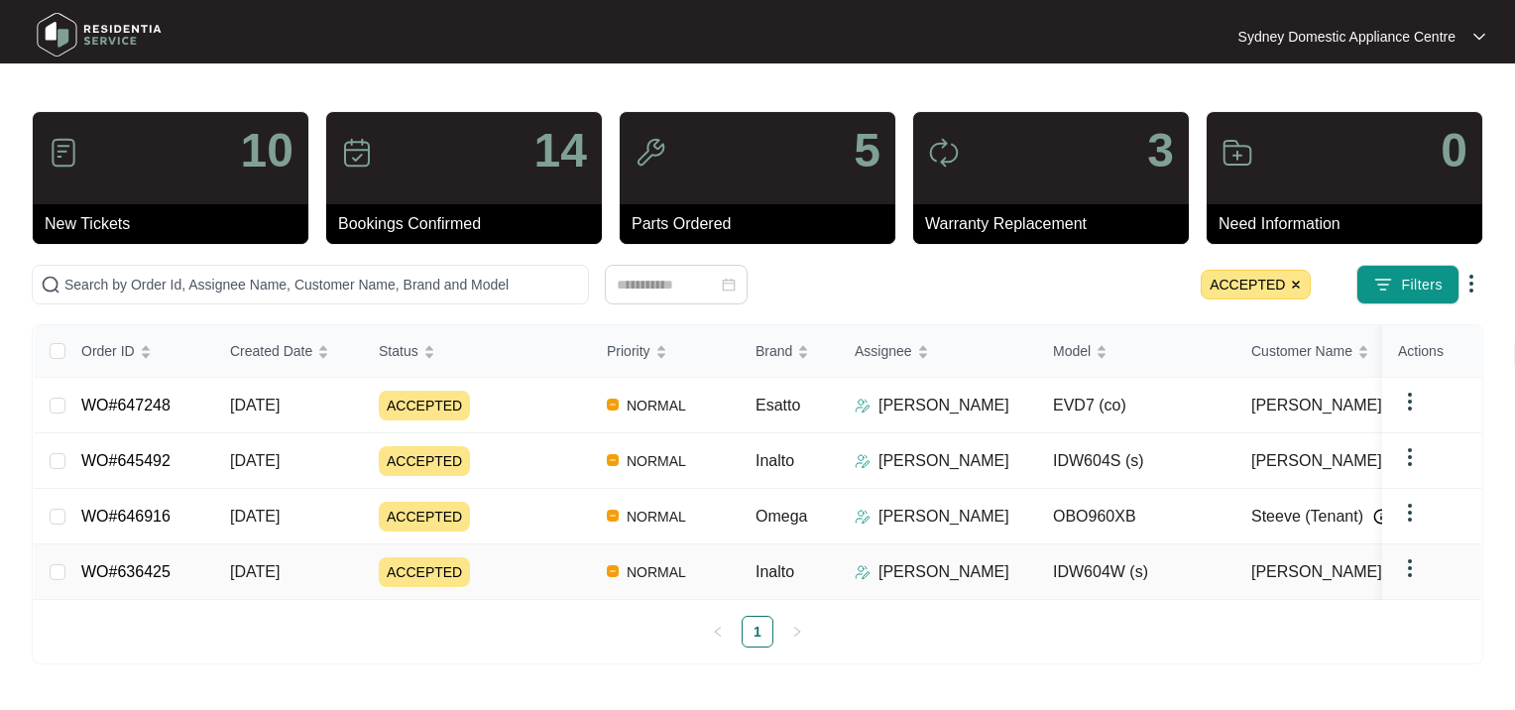
click at [135, 575] on link "WO#636425" at bounding box center [125, 571] width 89 height 17
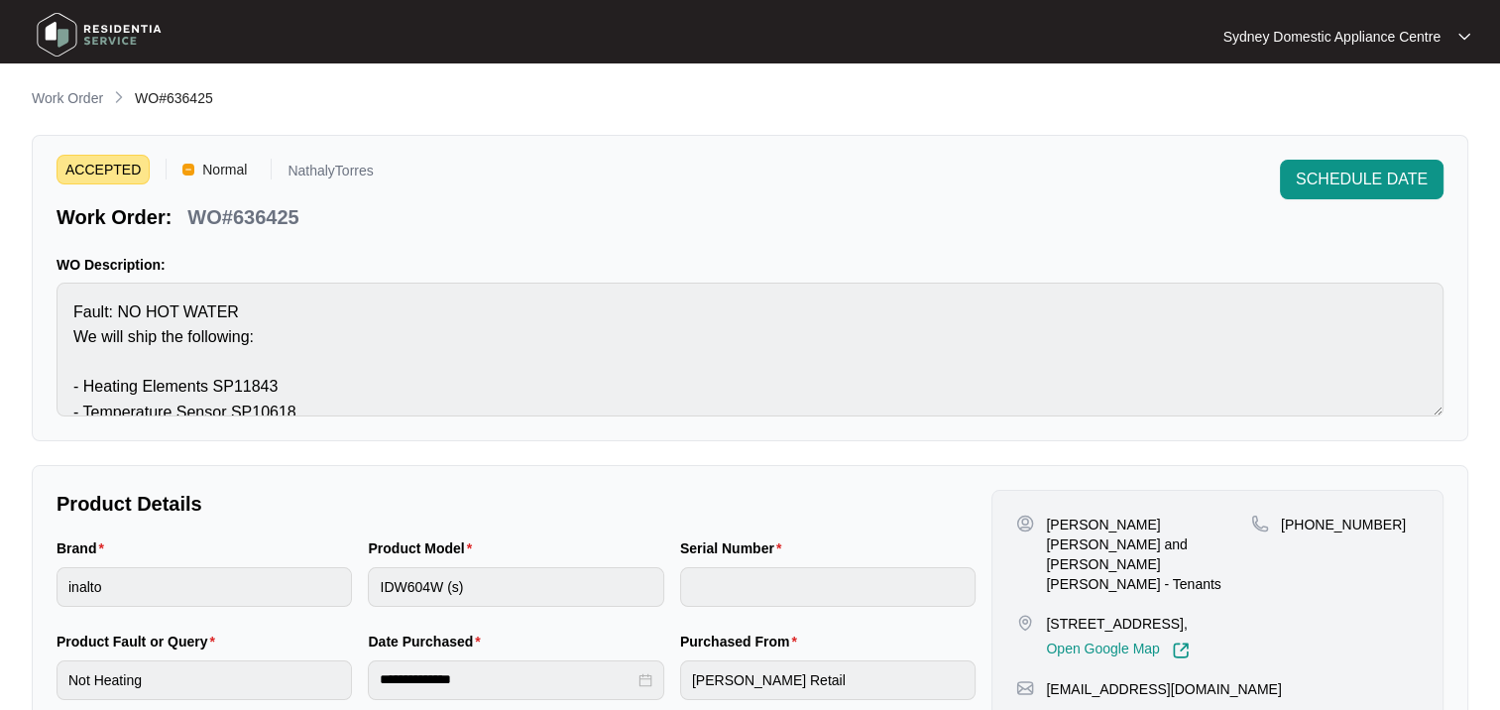
click at [270, 215] on p "WO#636425" at bounding box center [242, 217] width 111 height 28
copy p "636425"
click at [1324, 190] on span "SCHEDULE DATE" at bounding box center [1361, 180] width 132 height 24
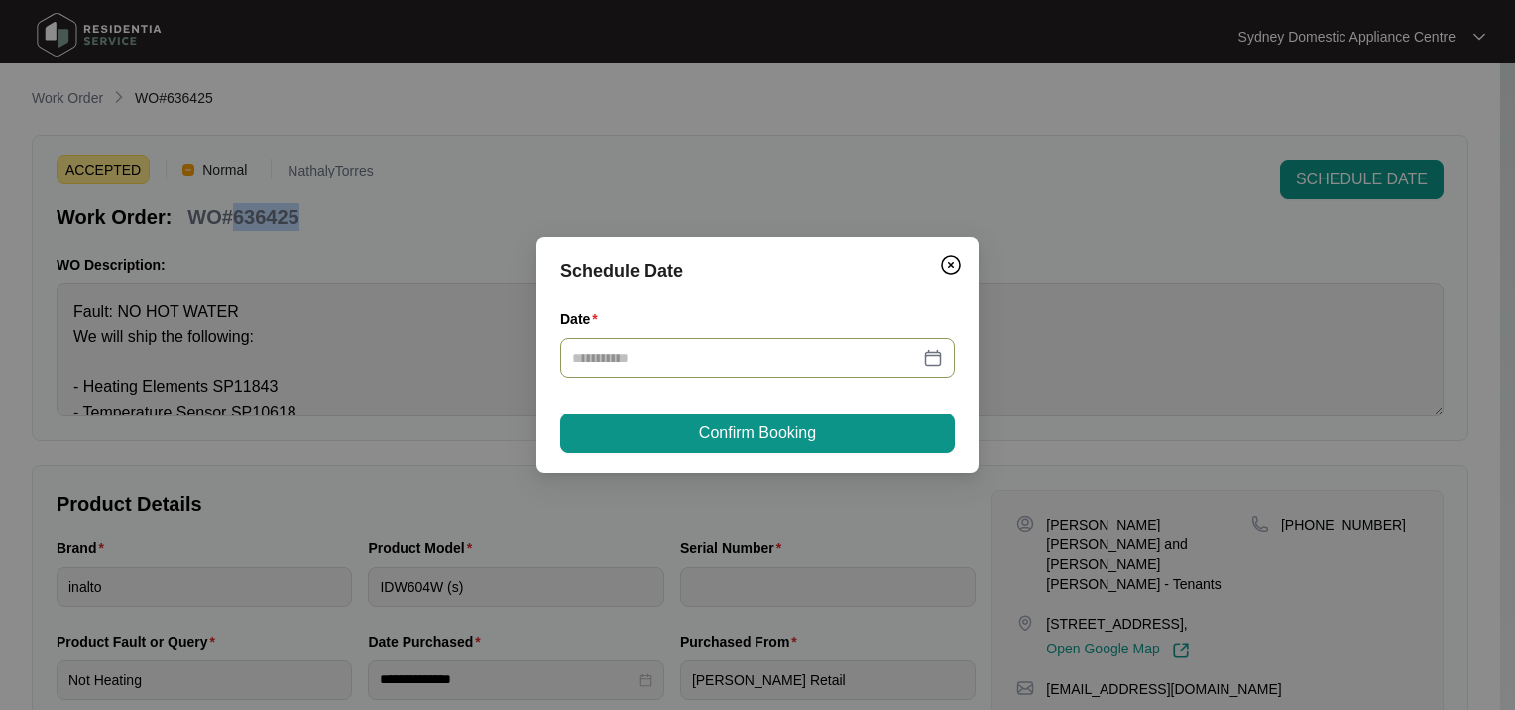
click at [676, 343] on div at bounding box center [757, 358] width 394 height 40
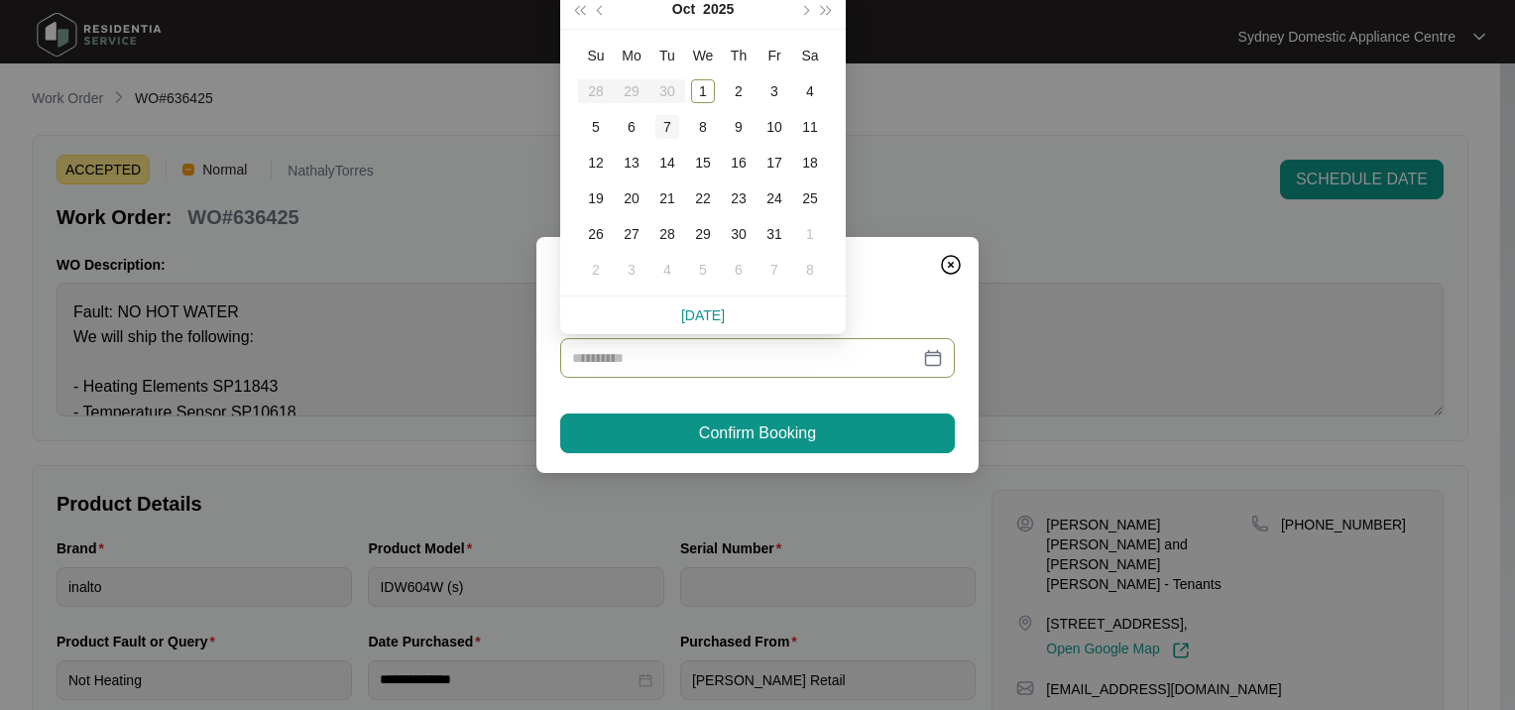
type input "**********"
click at [702, 91] on div "1" at bounding box center [703, 91] width 24 height 24
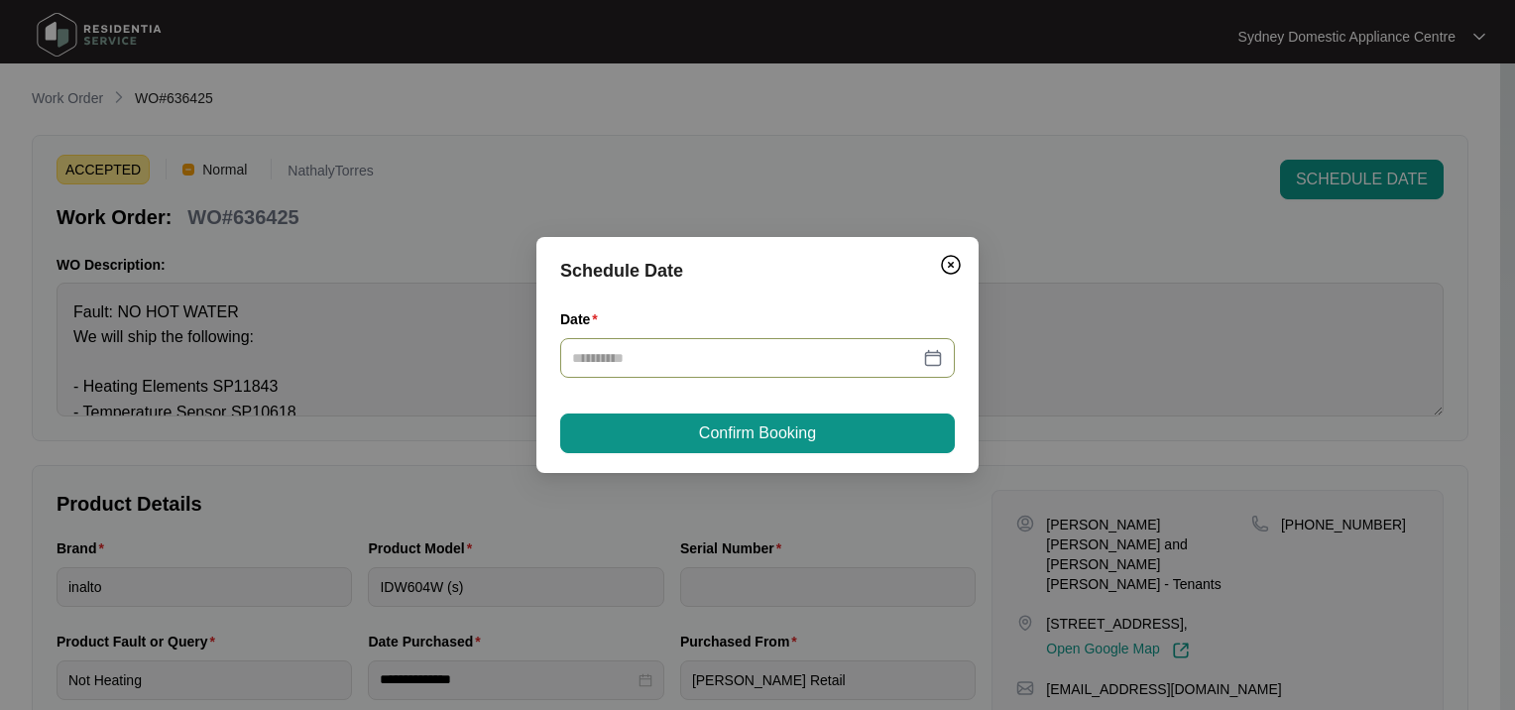
type input "**********"
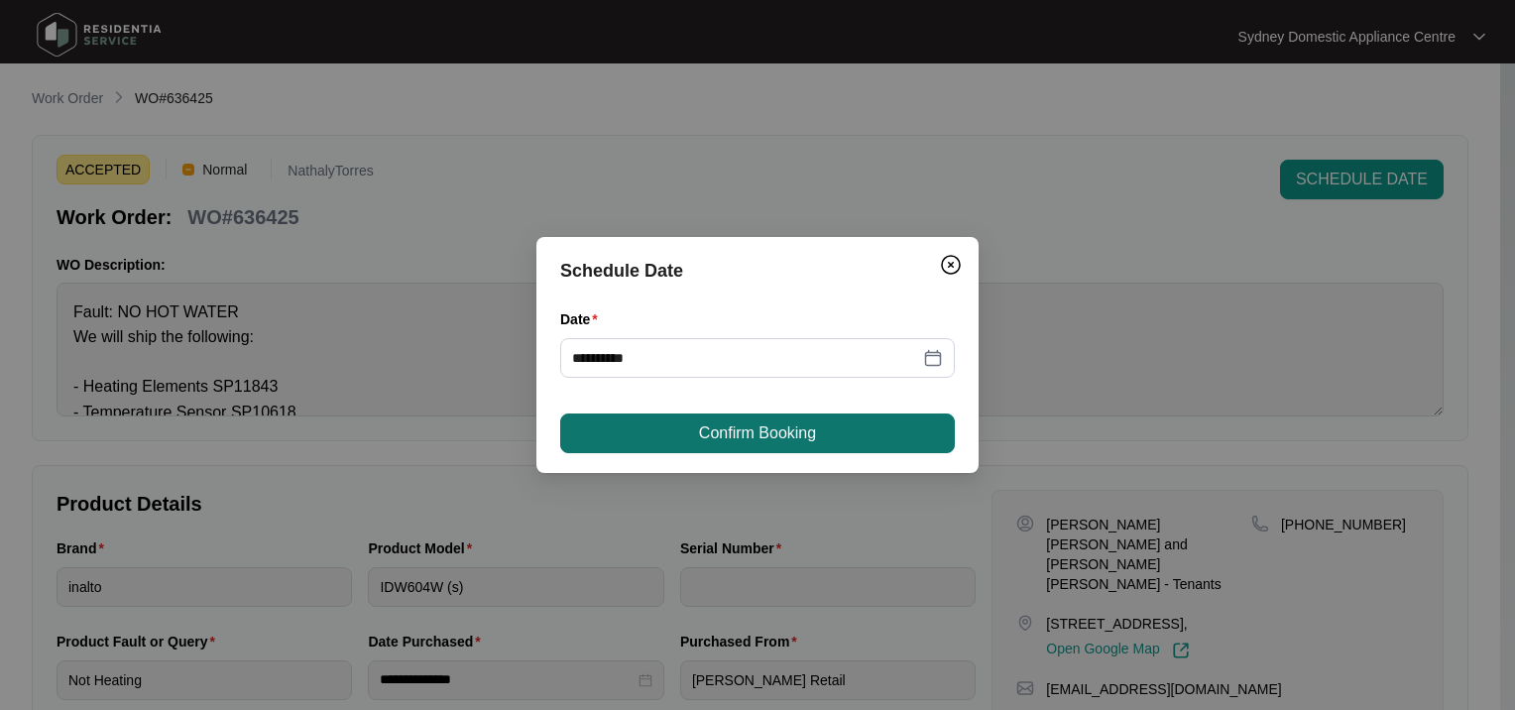
click at [674, 420] on button "Confirm Booking" at bounding box center [757, 433] width 394 height 40
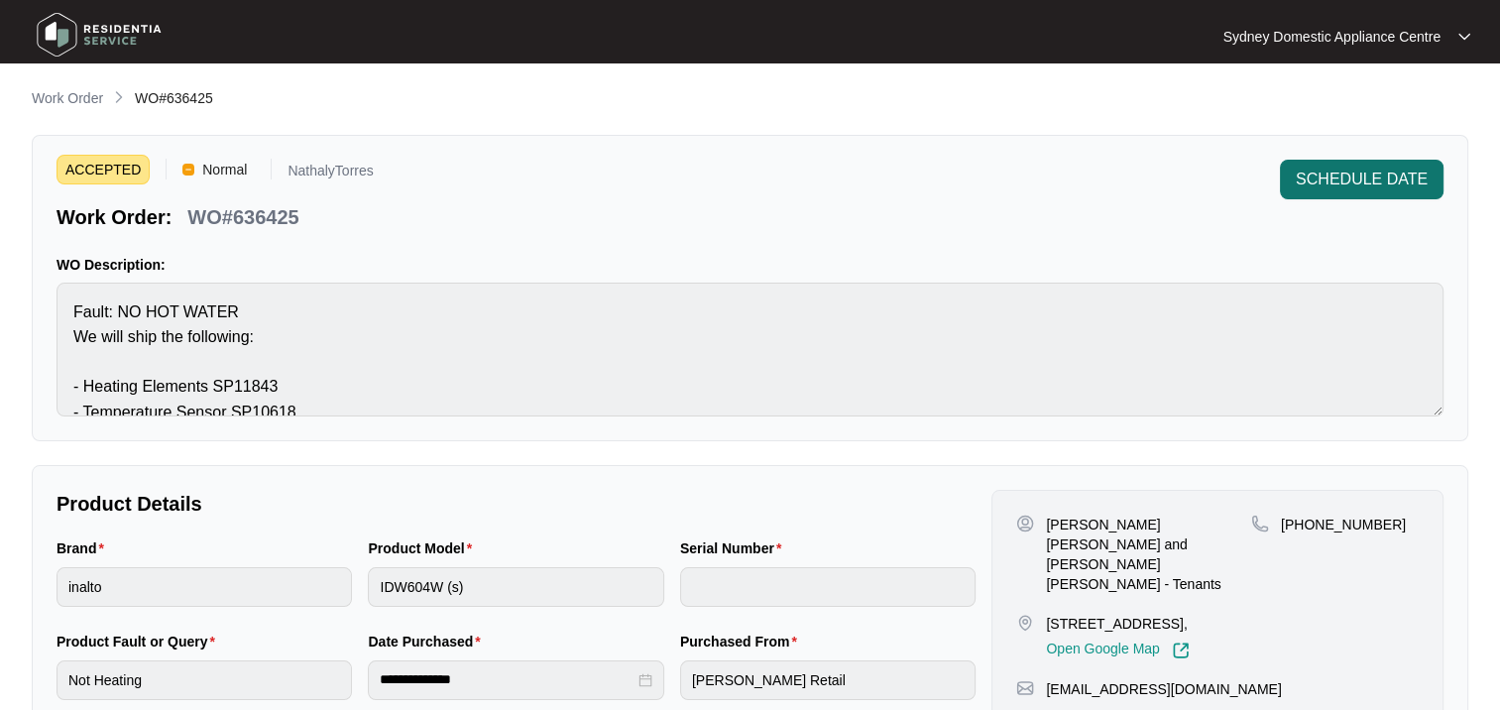
click at [1370, 166] on button "SCHEDULE DATE" at bounding box center [1362, 180] width 164 height 40
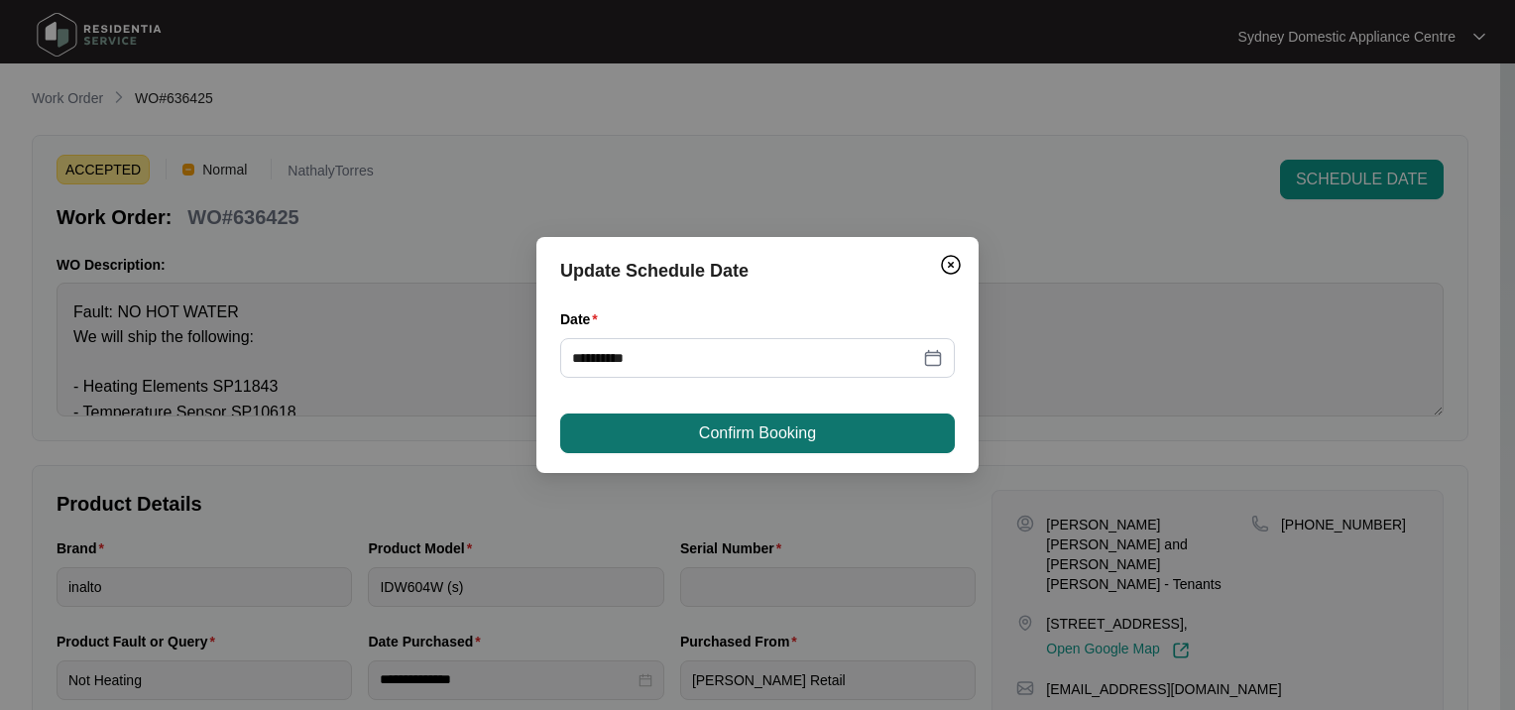
click at [681, 429] on button "Confirm Booking" at bounding box center [757, 433] width 394 height 40
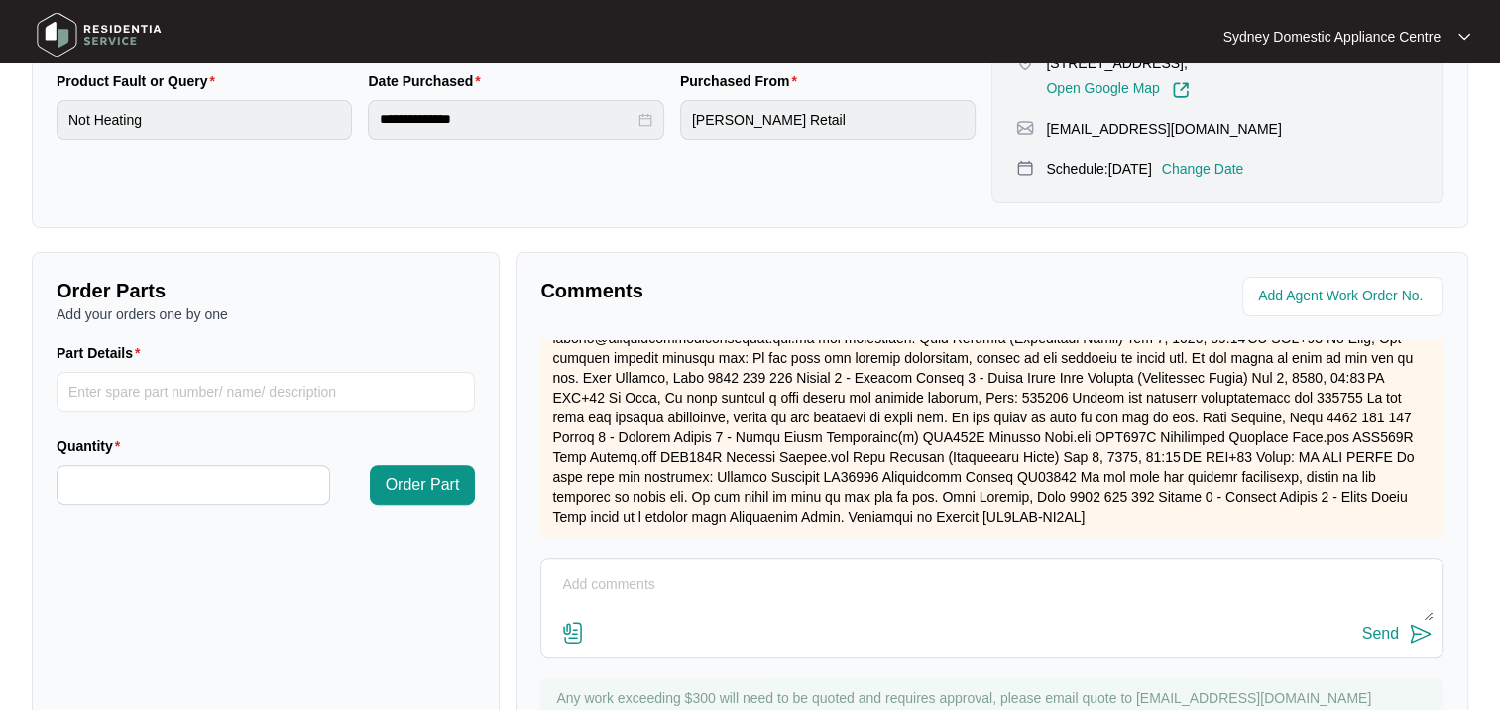
scroll to position [595, 0]
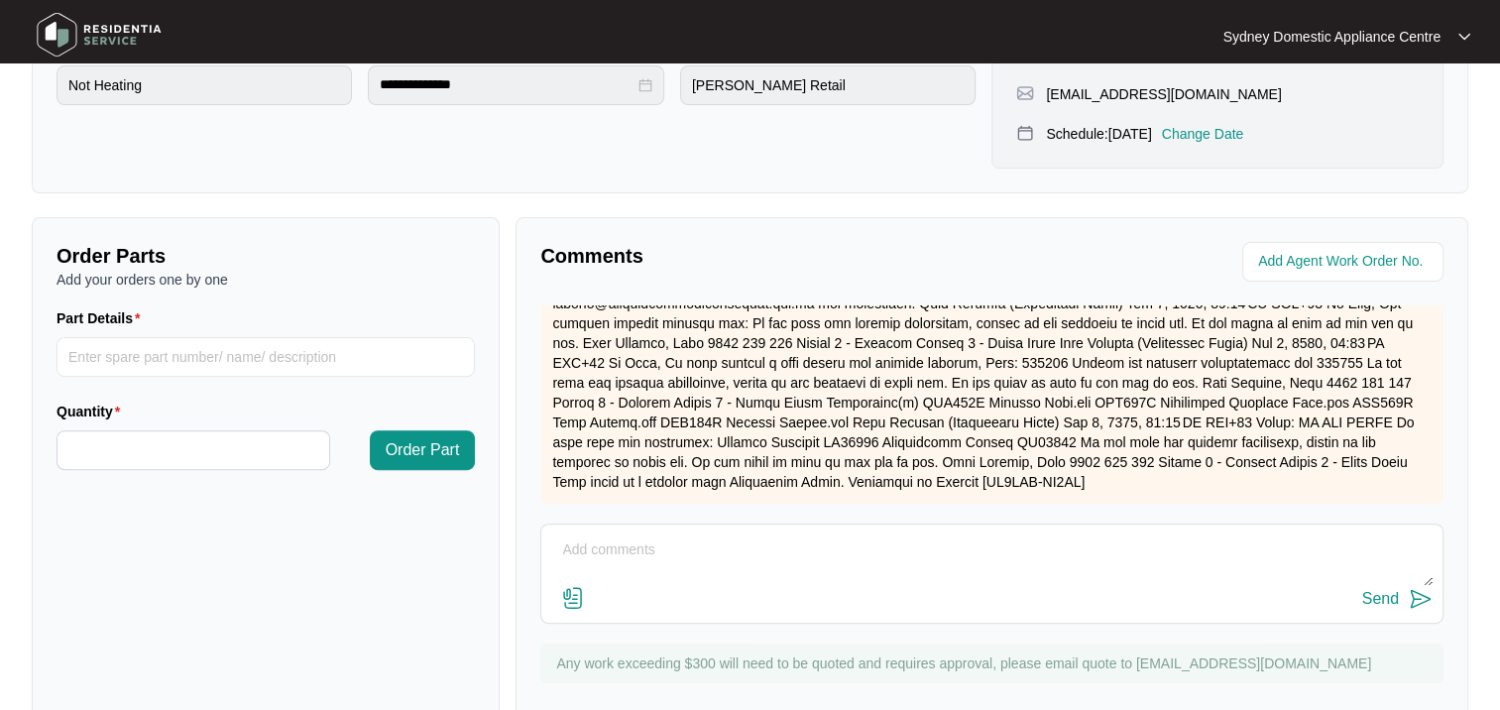
click at [630, 551] on textarea at bounding box center [991, 560] width 881 height 52
click at [575, 599] on img at bounding box center [573, 598] width 24 height 24
click at [0, 0] on input "file" at bounding box center [0, 0] width 0 height 0
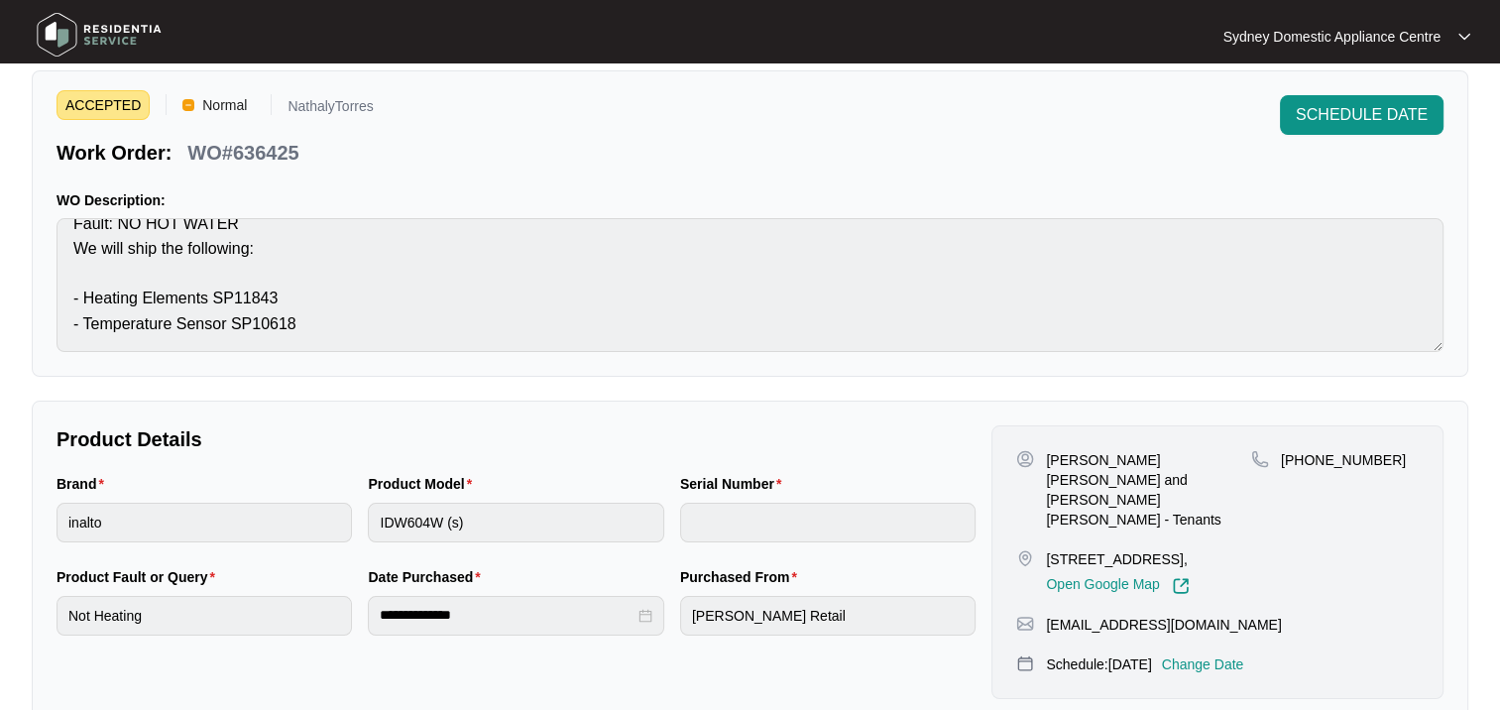
scroll to position [99, 0]
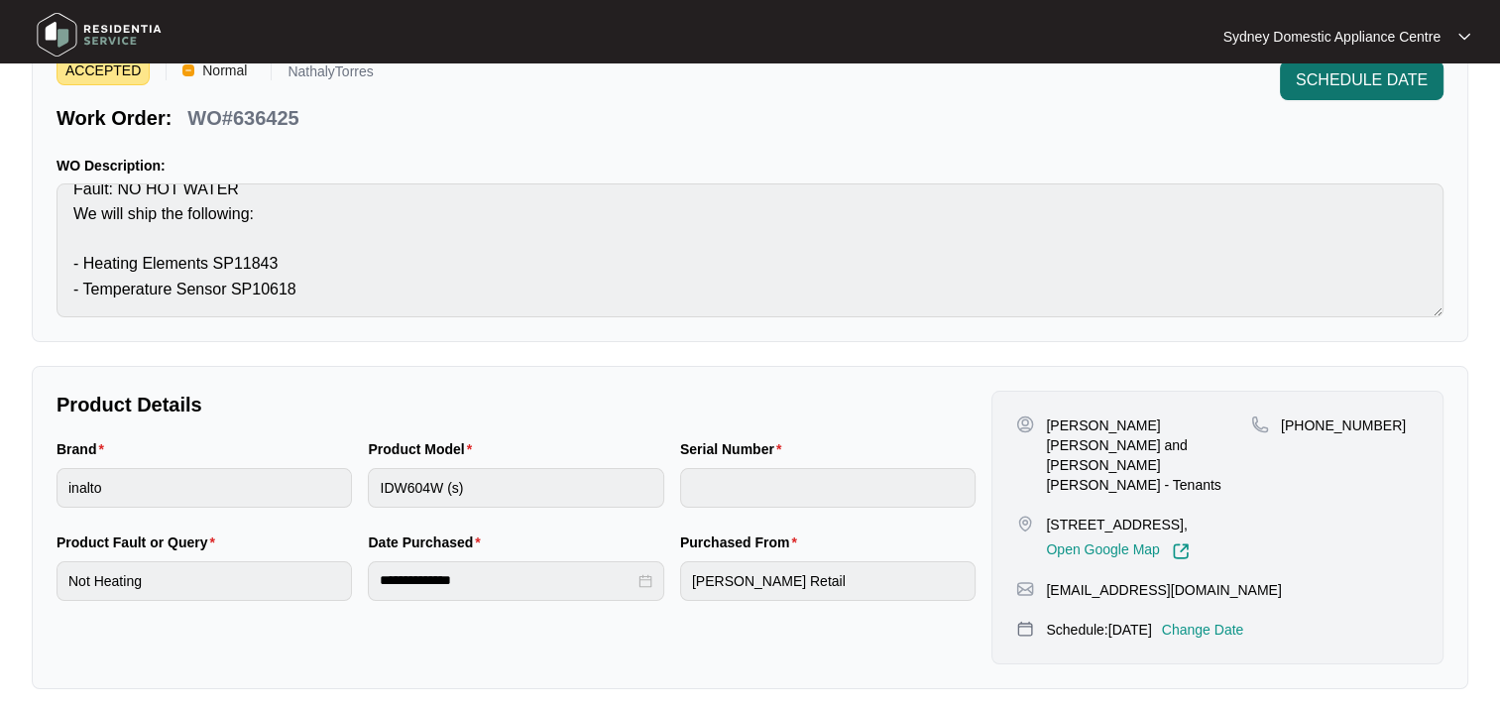
click at [1305, 95] on button "SCHEDULE DATE" at bounding box center [1362, 80] width 164 height 40
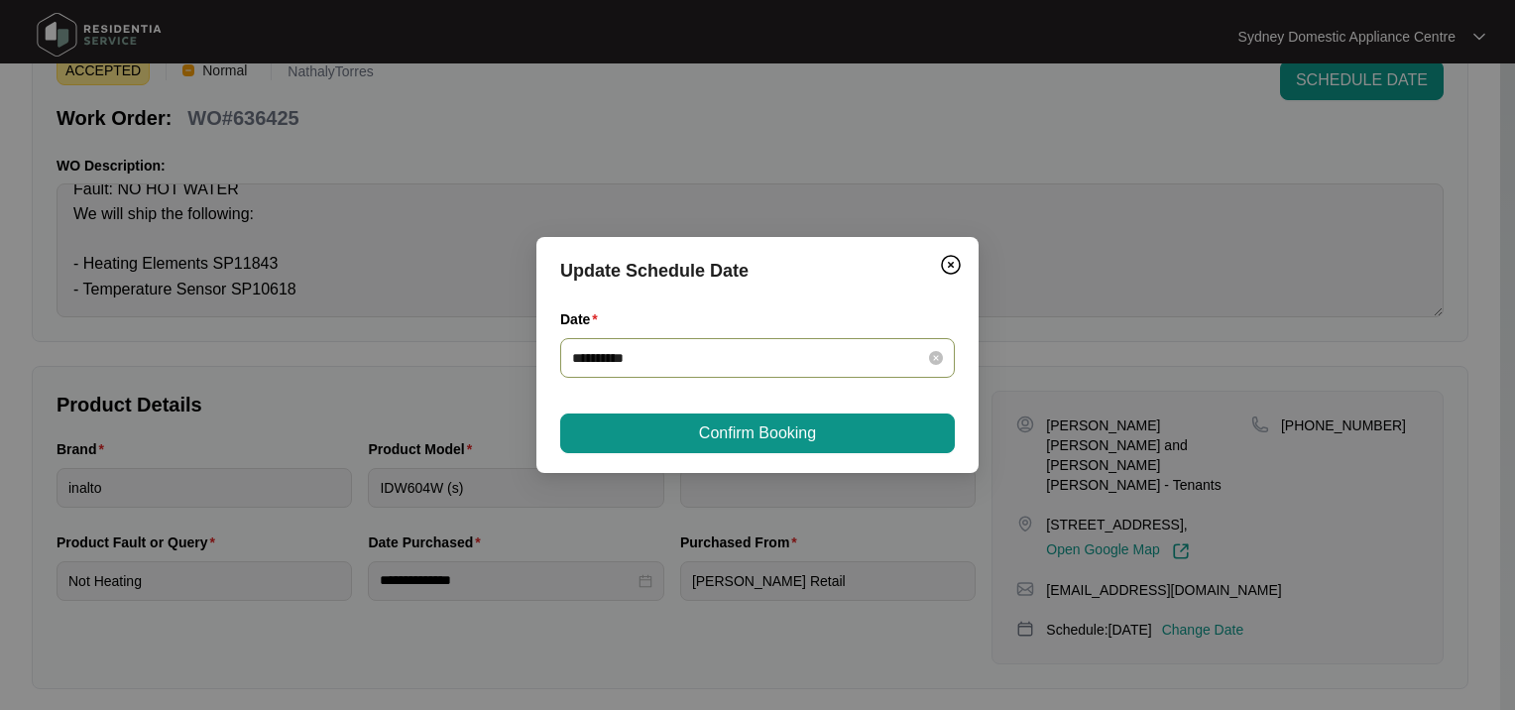
click at [687, 375] on div "**********" at bounding box center [757, 358] width 394 height 40
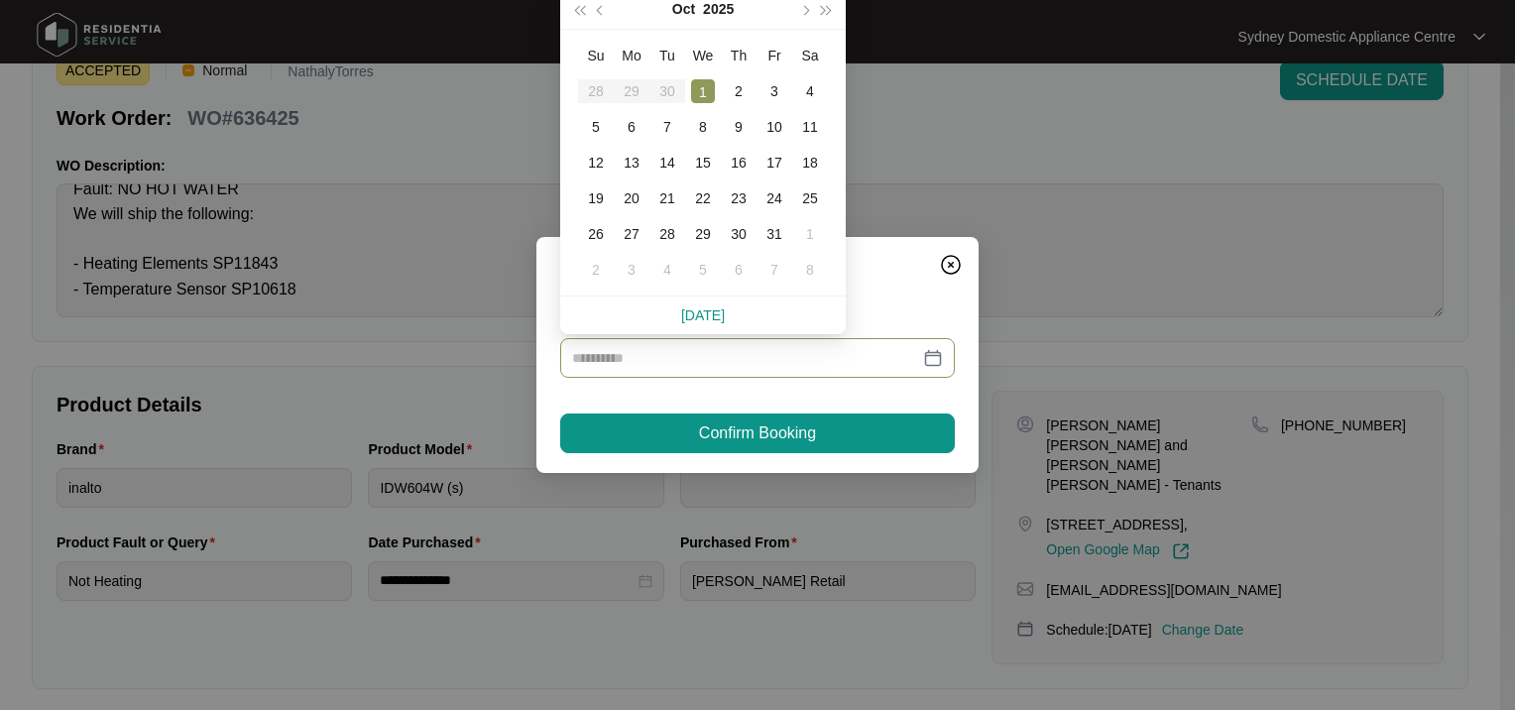
click at [707, 97] on div "1" at bounding box center [703, 91] width 24 height 24
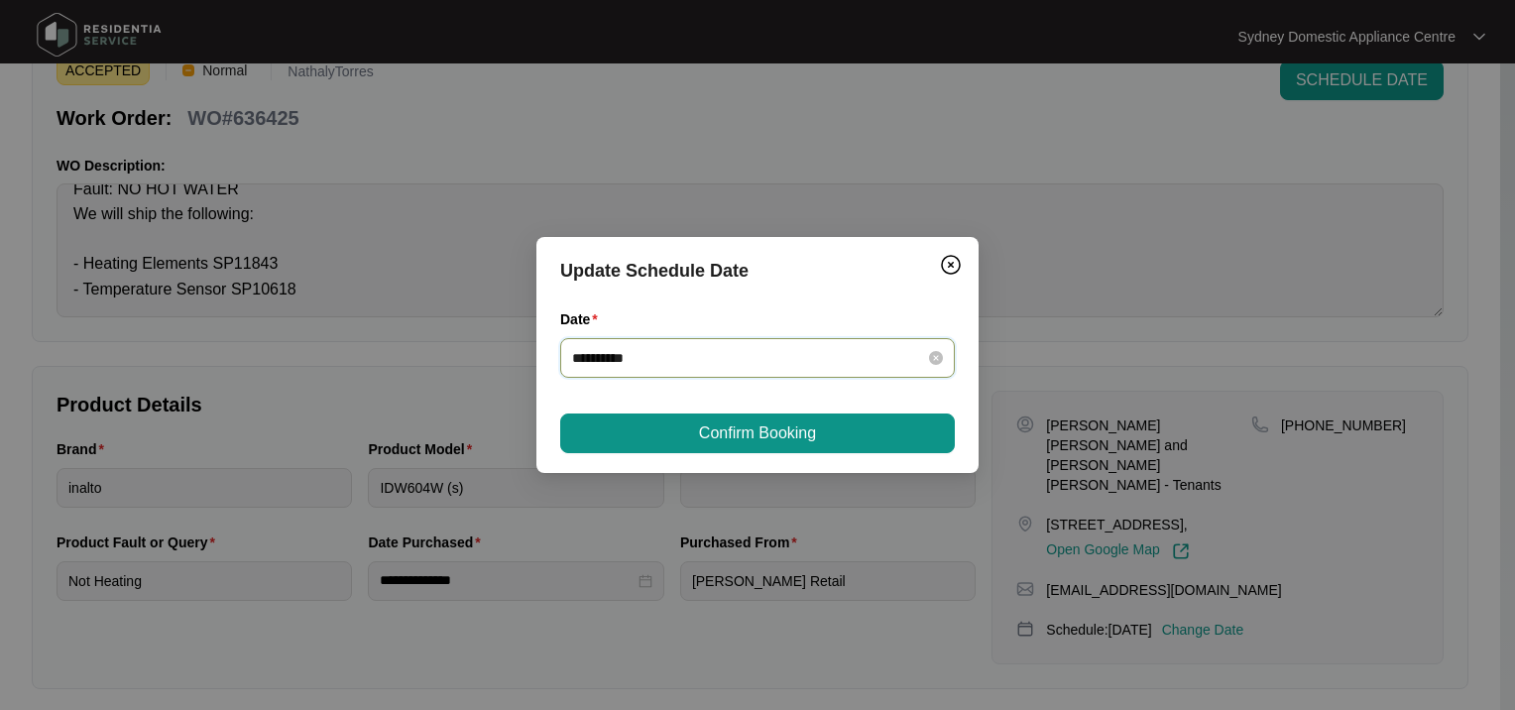
click at [650, 362] on input "**********" at bounding box center [745, 358] width 347 height 22
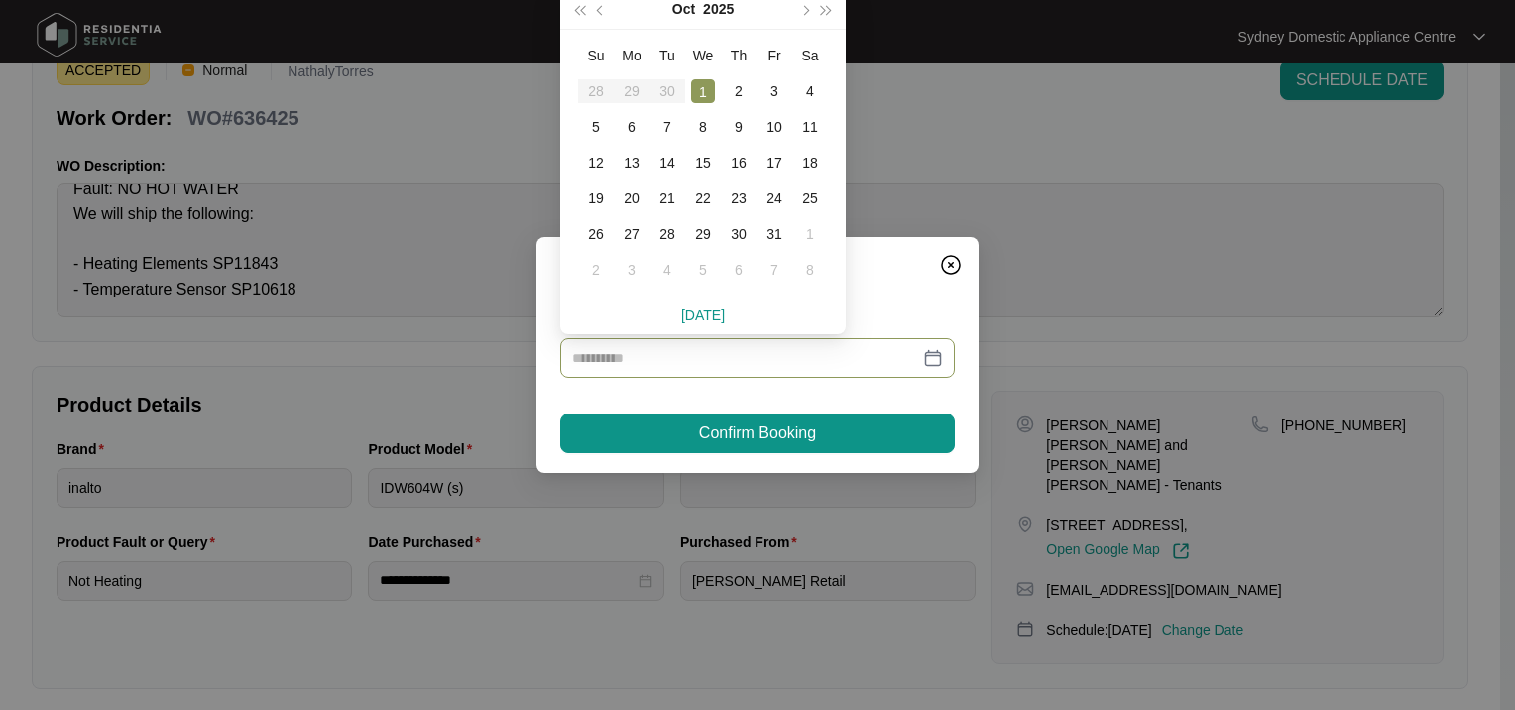
type input "**********"
click at [666, 88] on table "Su Mo Tu We Th Fr Sa 28 29 30 1 2 3 4 5 6 7 8 9 10 11 12 13 14 15 16 17 18 19 2…" at bounding box center [703, 163] width 250 height 250
click at [704, 87] on div "1" at bounding box center [703, 91] width 24 height 24
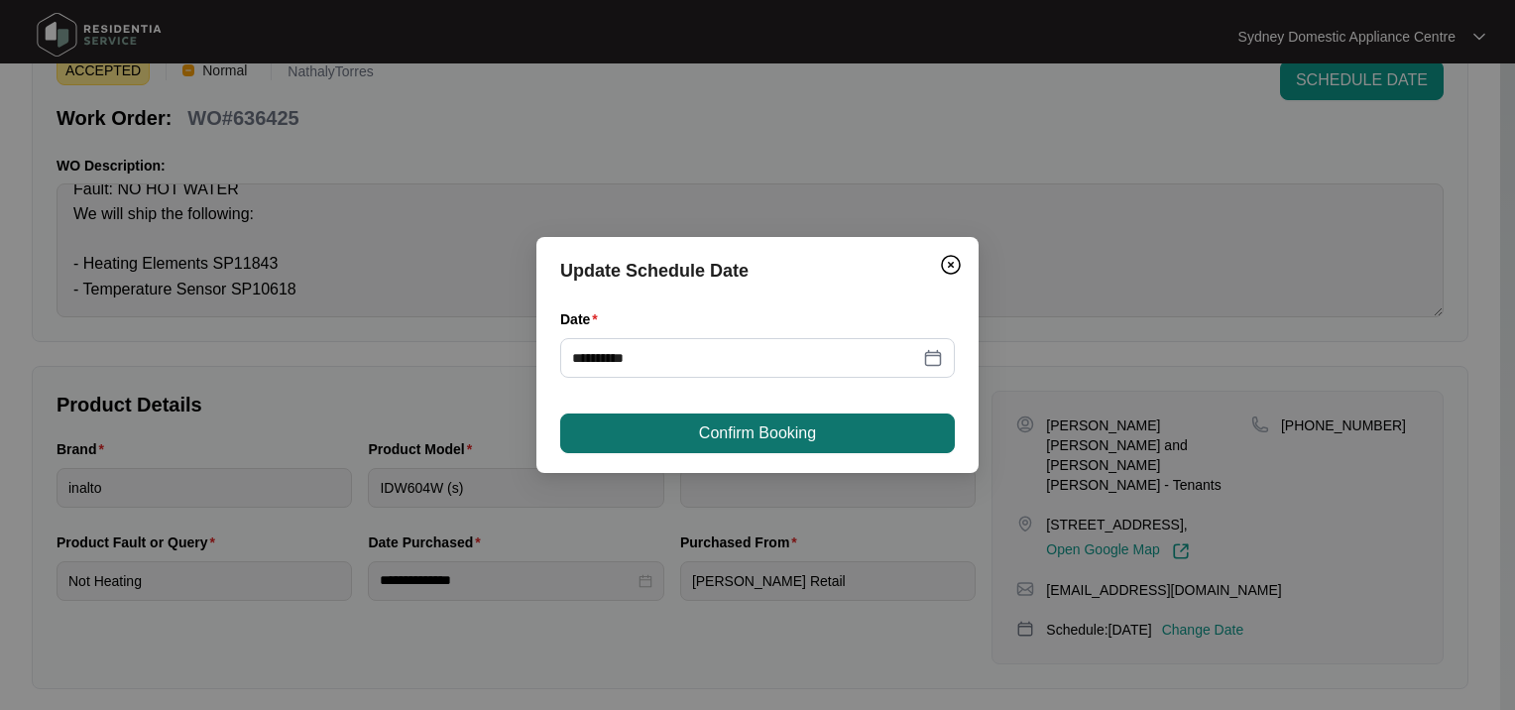
click at [714, 433] on span "Confirm Booking" at bounding box center [757, 433] width 117 height 24
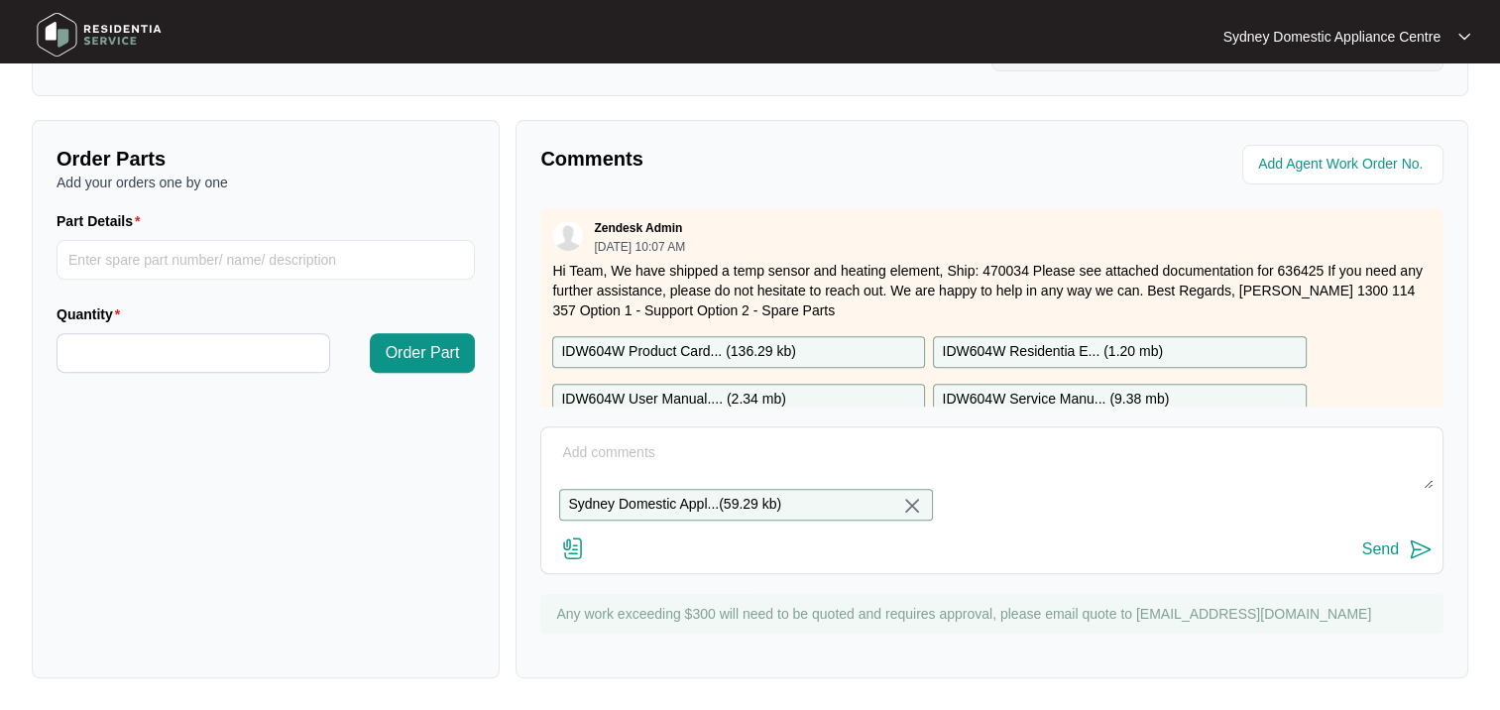
scroll to position [705, 0]
click at [596, 443] on textarea at bounding box center [991, 463] width 881 height 52
paste textarea "Serial Number: 23059453010100002"
type textarea "Serial Number: 23059453010100002"
click at [1409, 556] on img at bounding box center [1420, 549] width 24 height 24
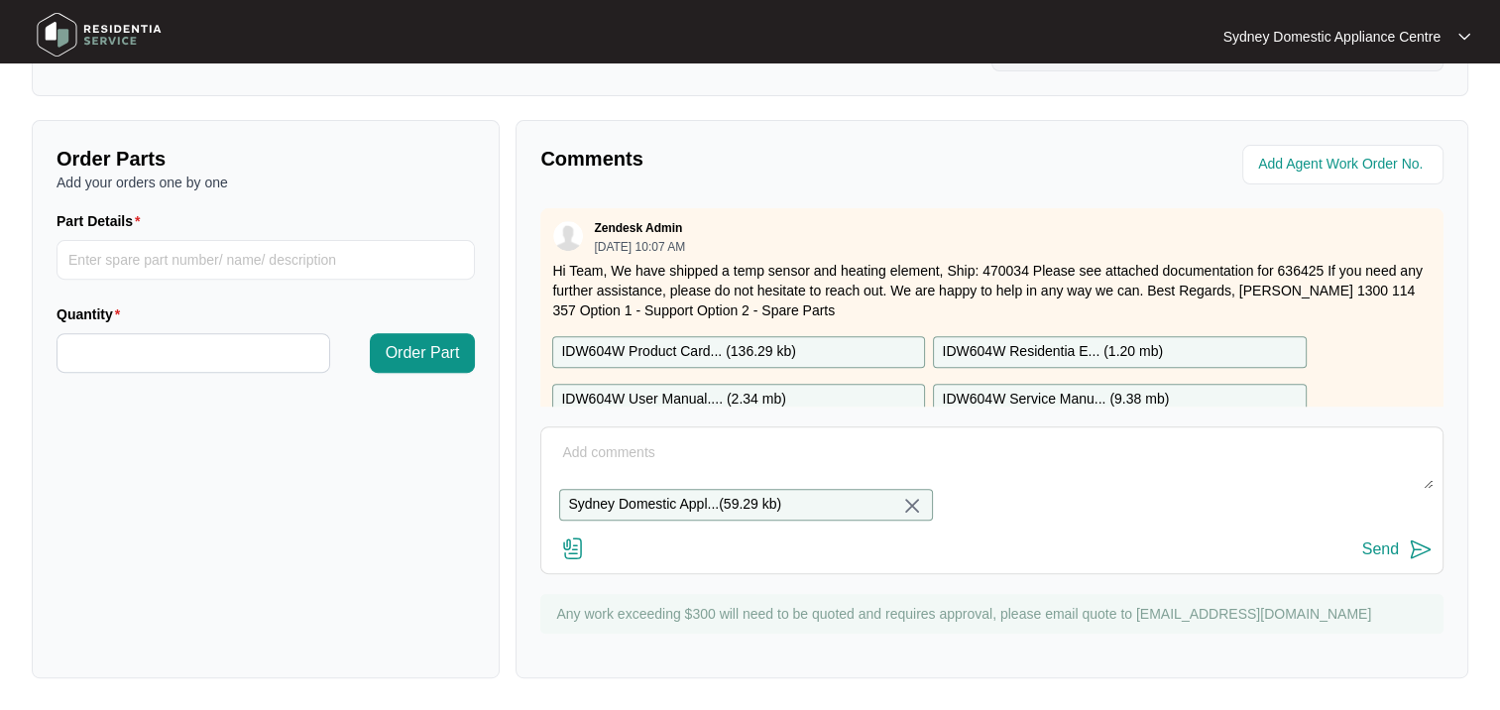
scroll to position [642, 0]
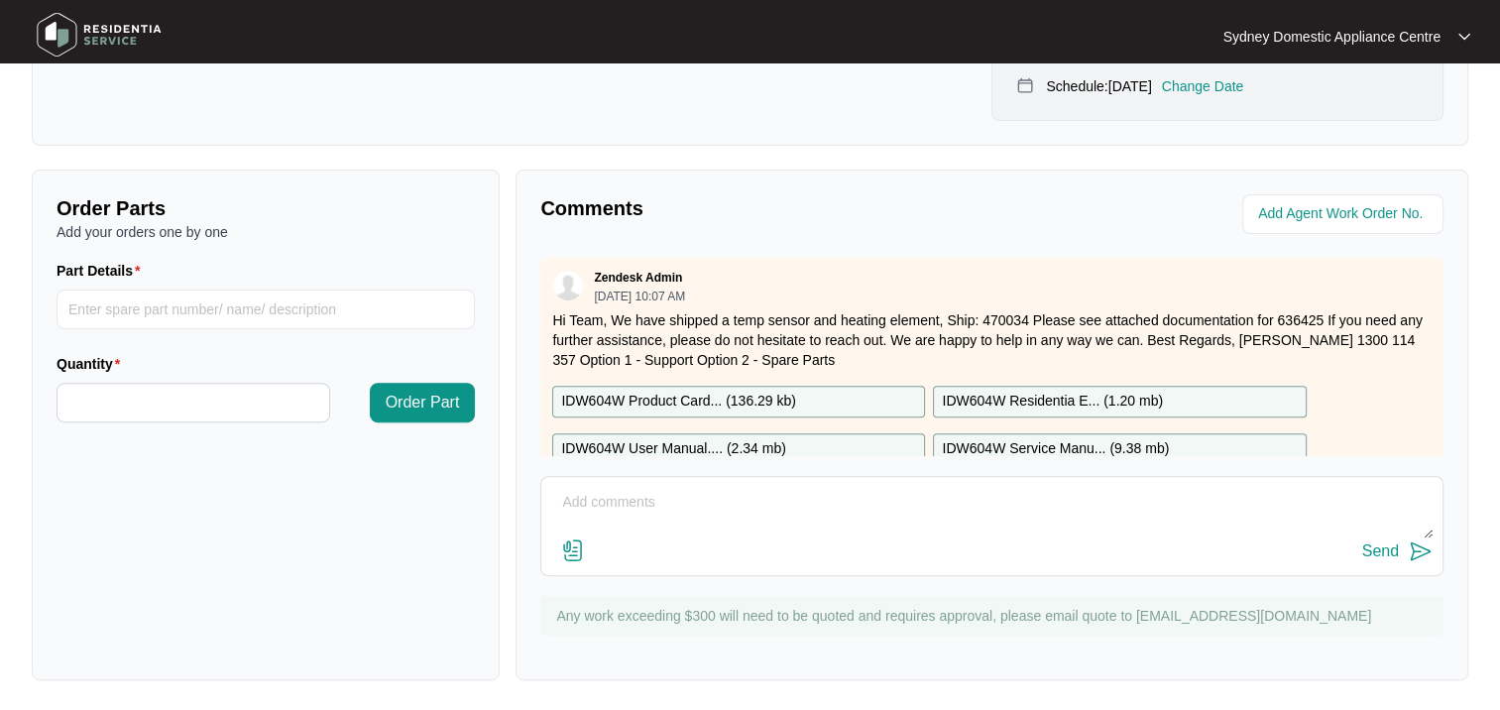
click at [618, 505] on textarea at bounding box center [991, 513] width 881 height 52
paste textarea "Serial Number: 23059453010100002"
type textarea "Serial Number: 23059453010100002"
click at [1388, 551] on div "Send" at bounding box center [1380, 551] width 37 height 18
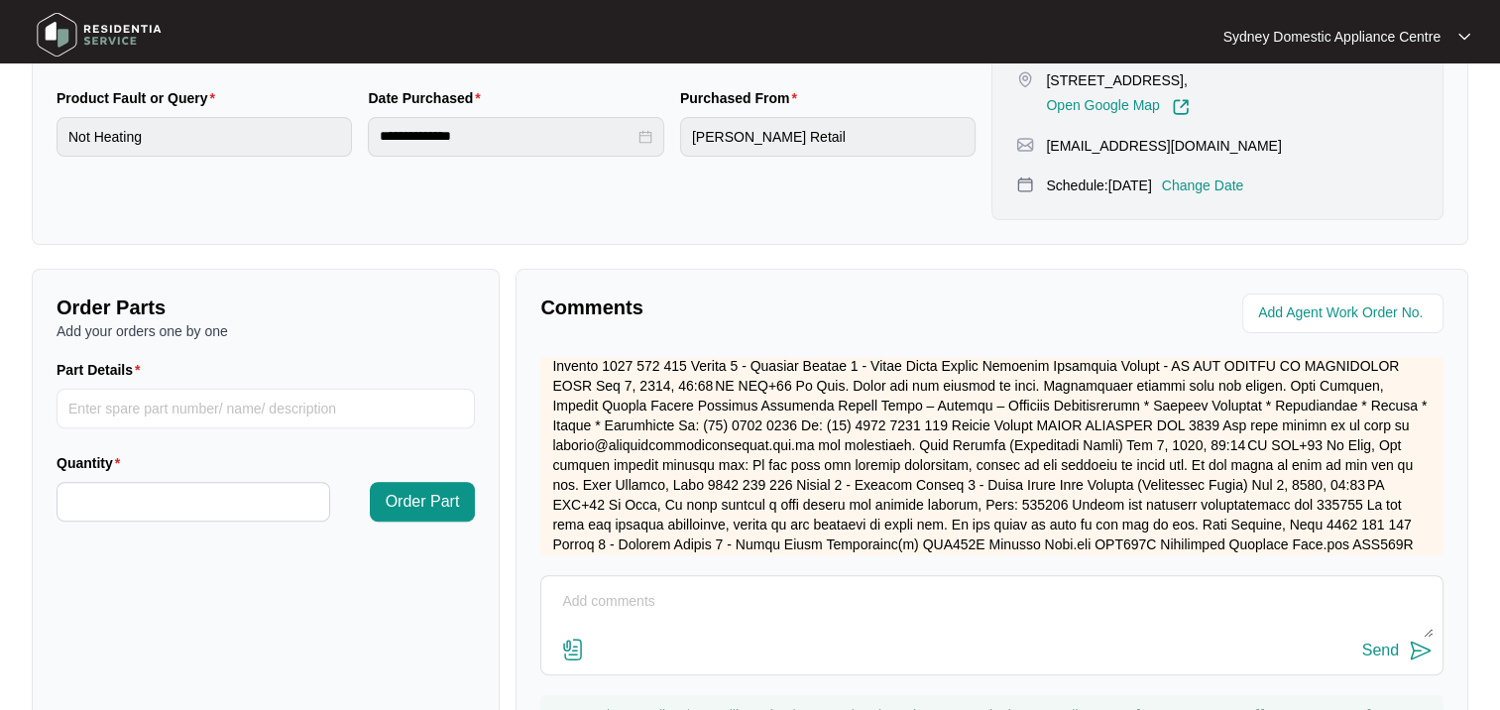
scroll to position [1412, 0]
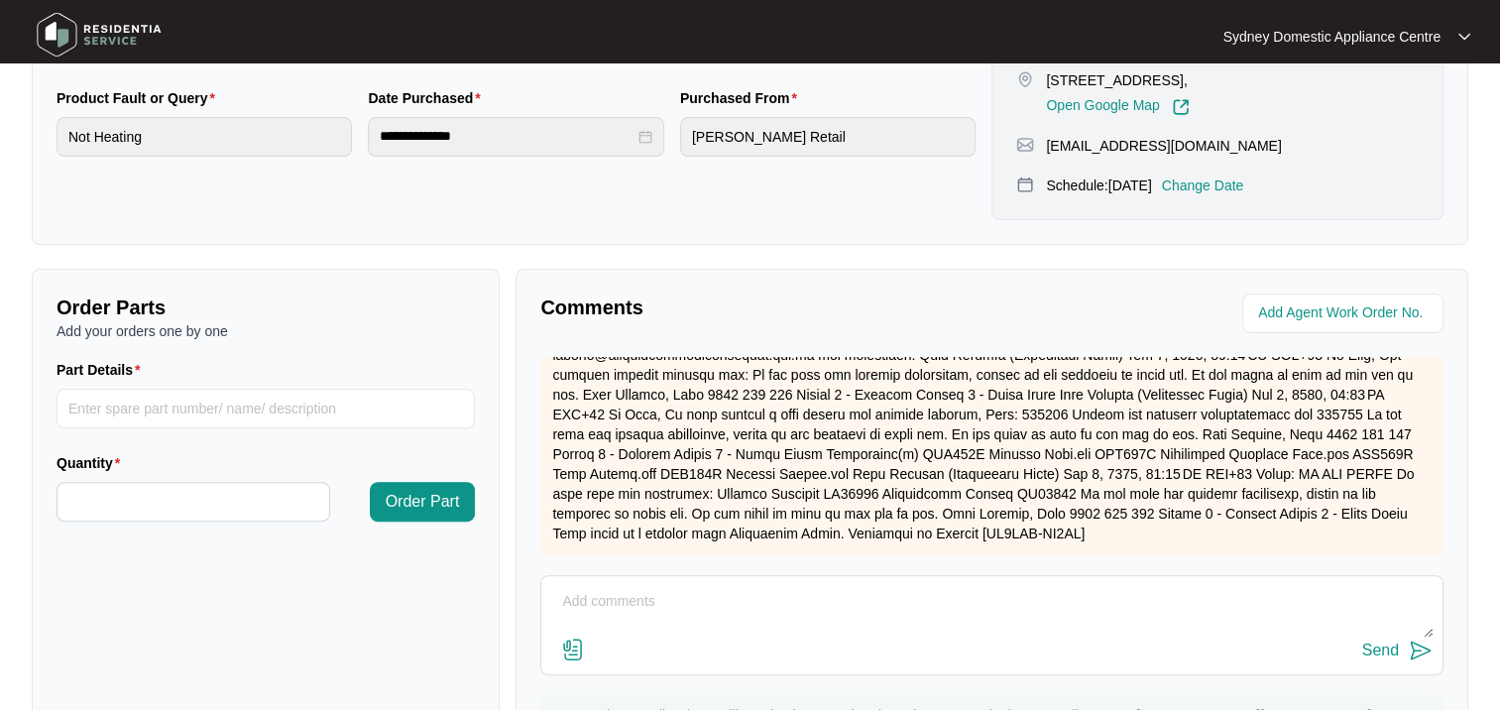
click at [574, 646] on img at bounding box center [573, 649] width 24 height 24
click at [0, 0] on input "file" at bounding box center [0, 0] width 0 height 0
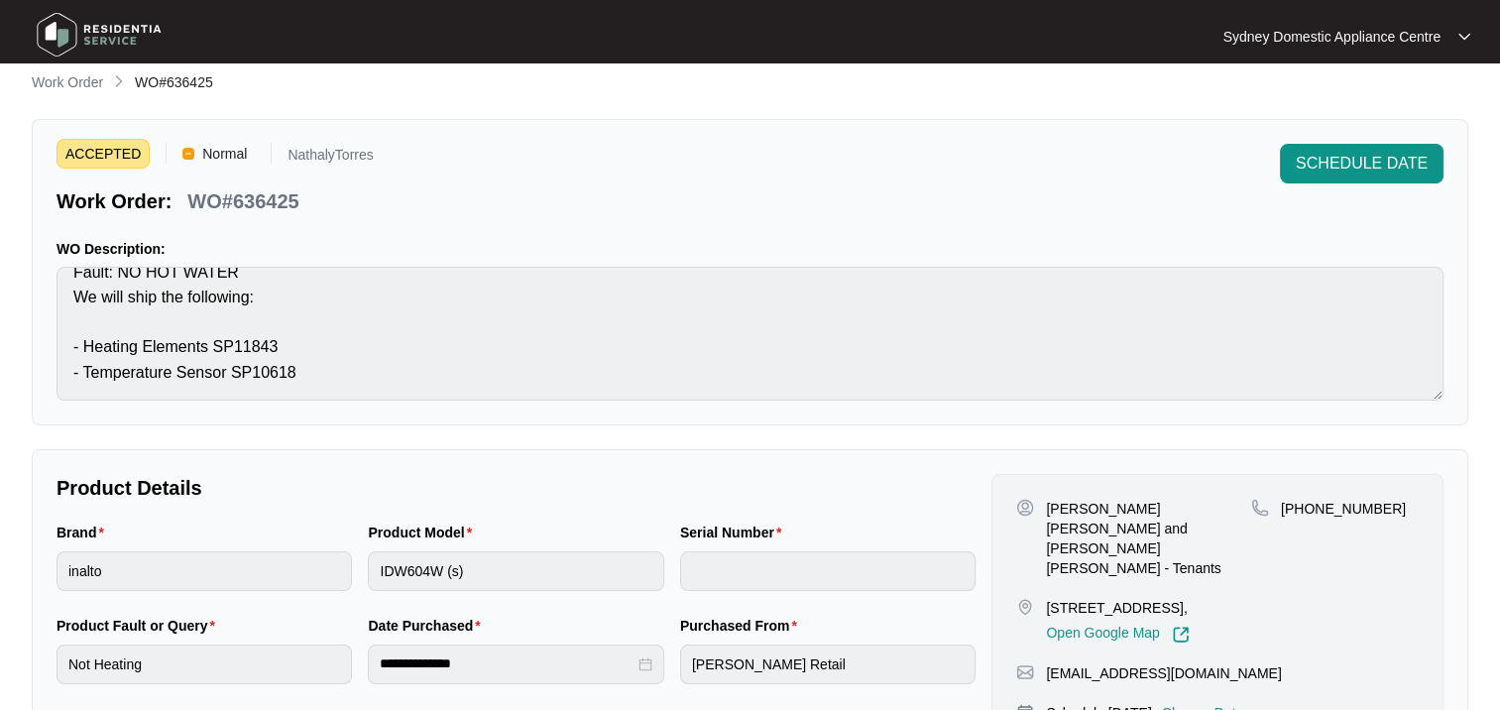
scroll to position [0, 0]
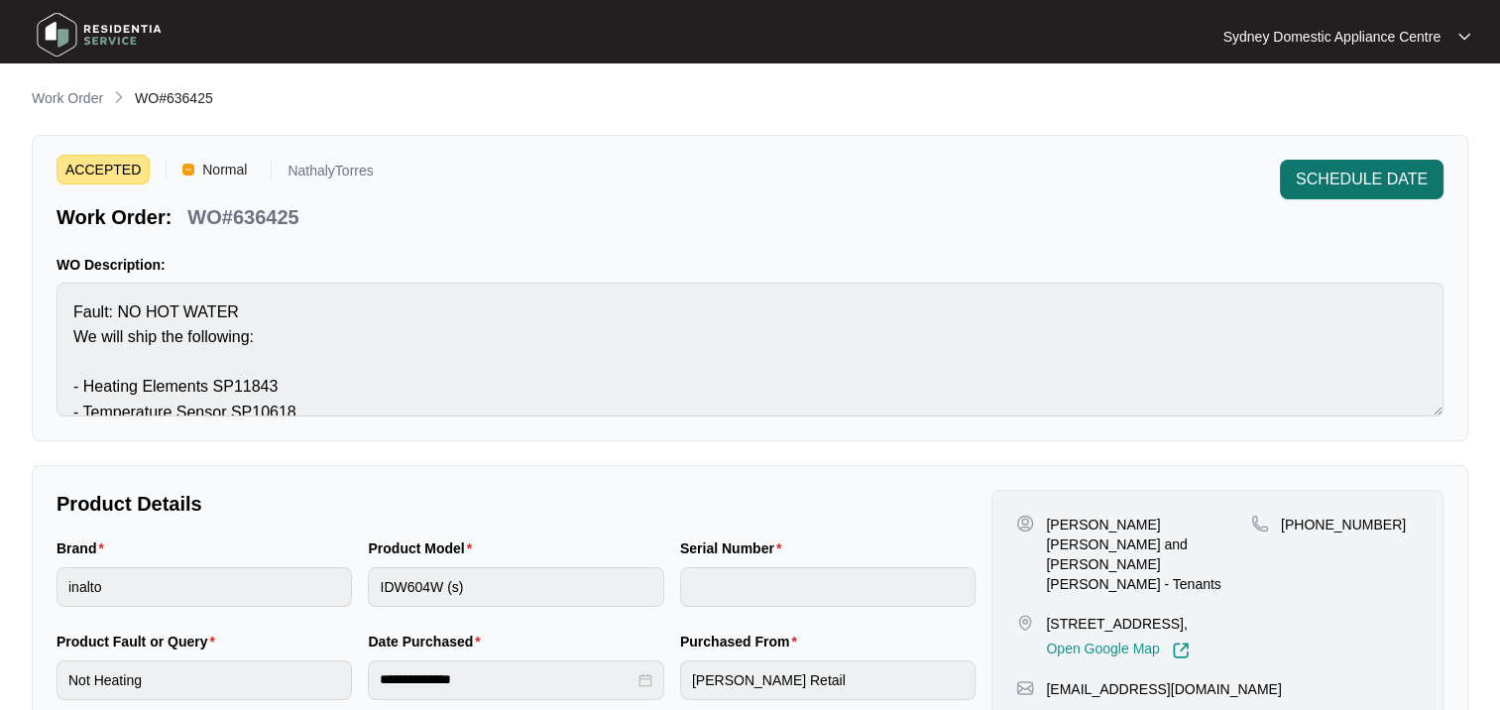
click at [1297, 181] on span "SCHEDULE DATE" at bounding box center [1361, 180] width 132 height 24
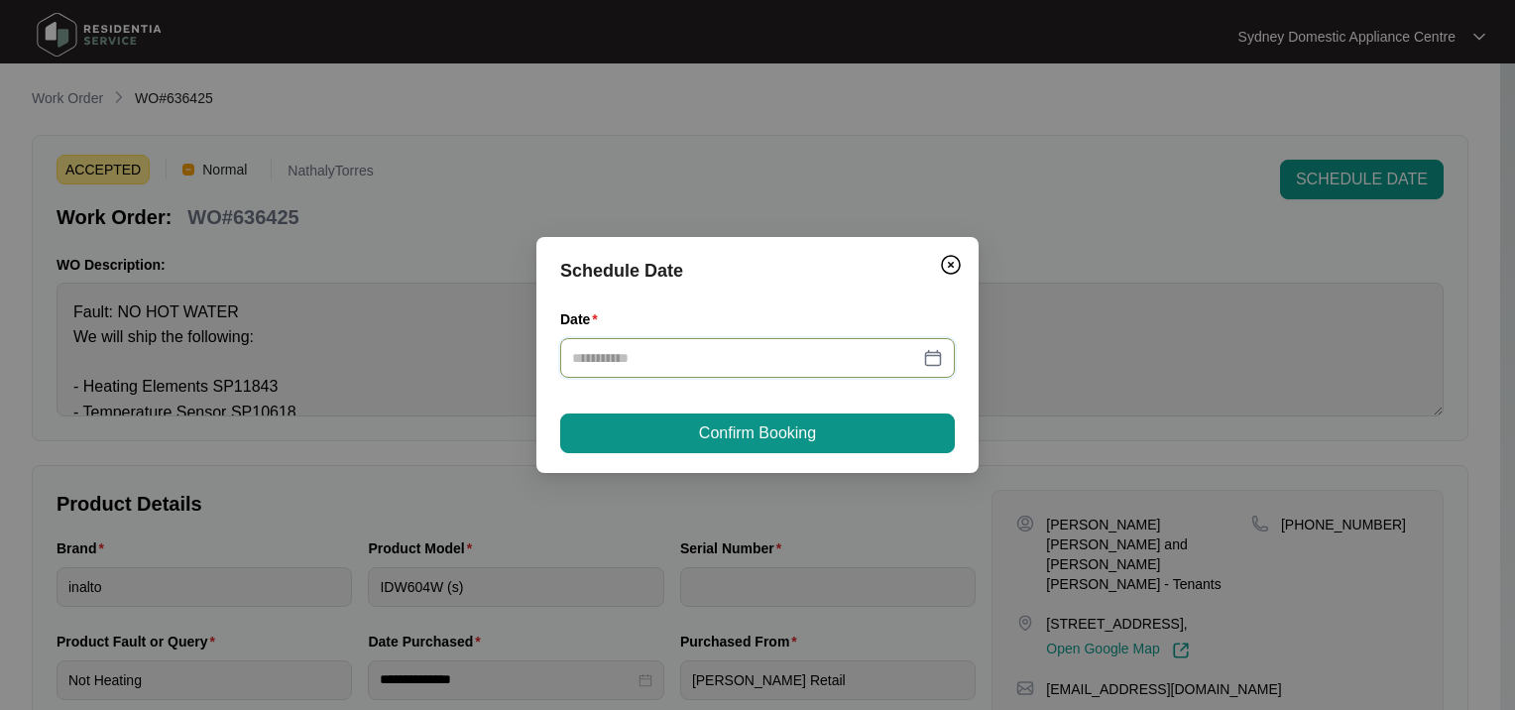
click at [615, 361] on input "Date" at bounding box center [745, 358] width 347 height 22
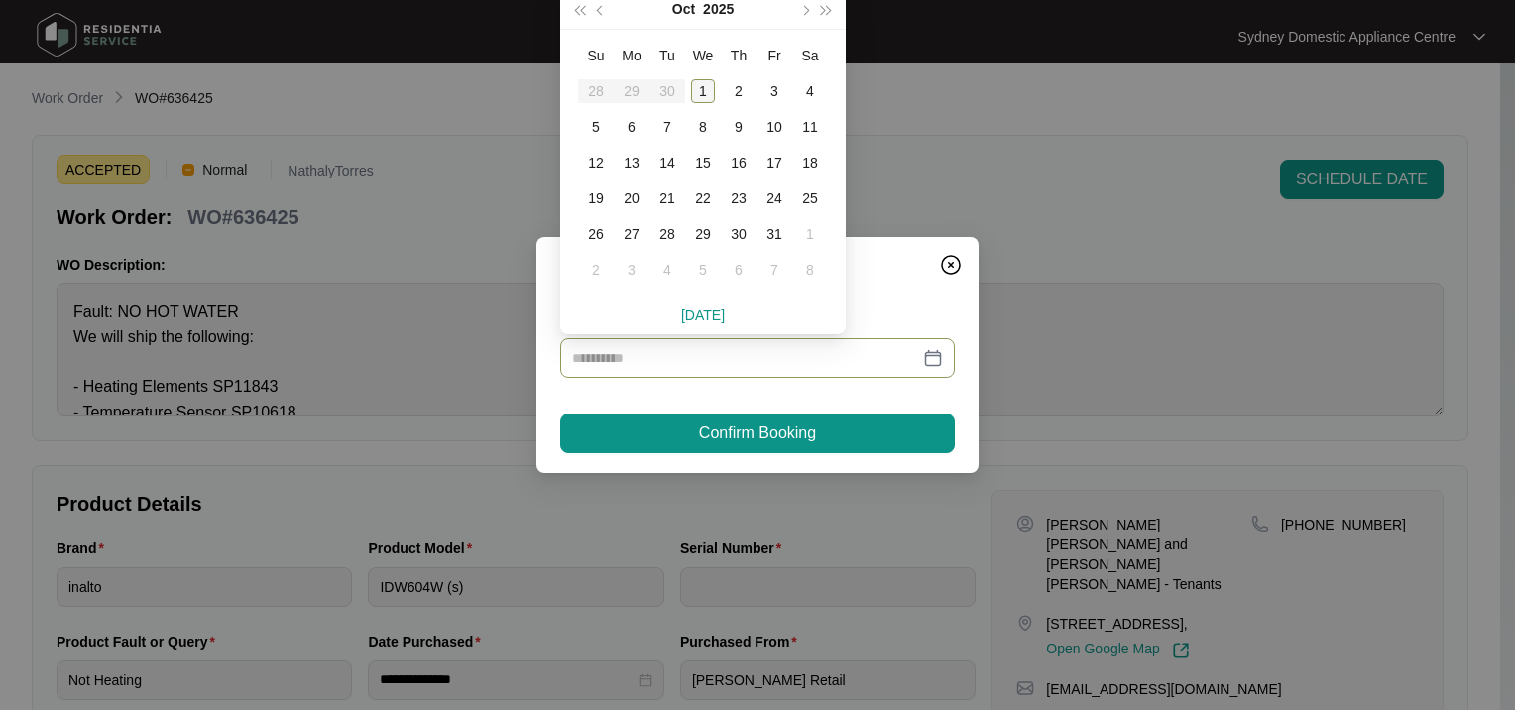
click at [698, 89] on div "1" at bounding box center [703, 91] width 24 height 24
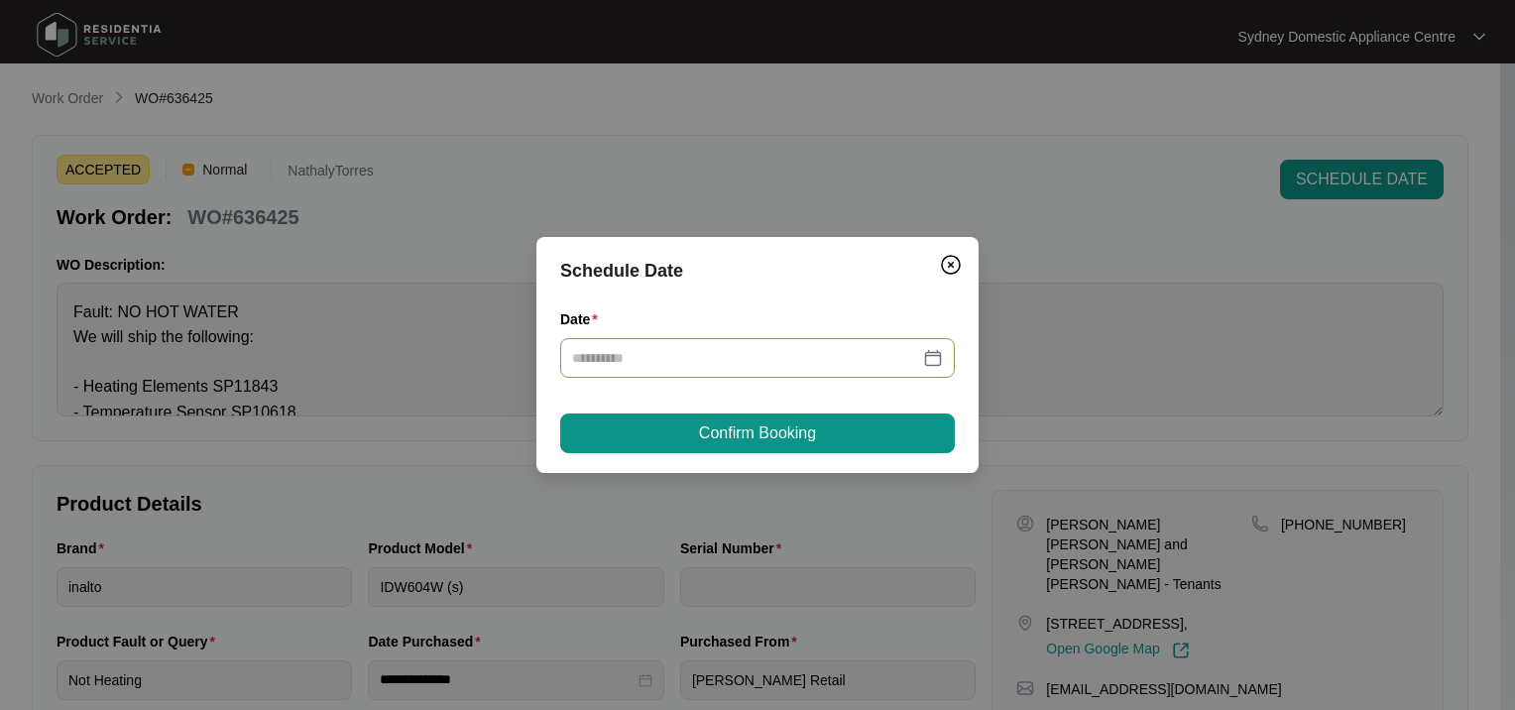
type input "**********"
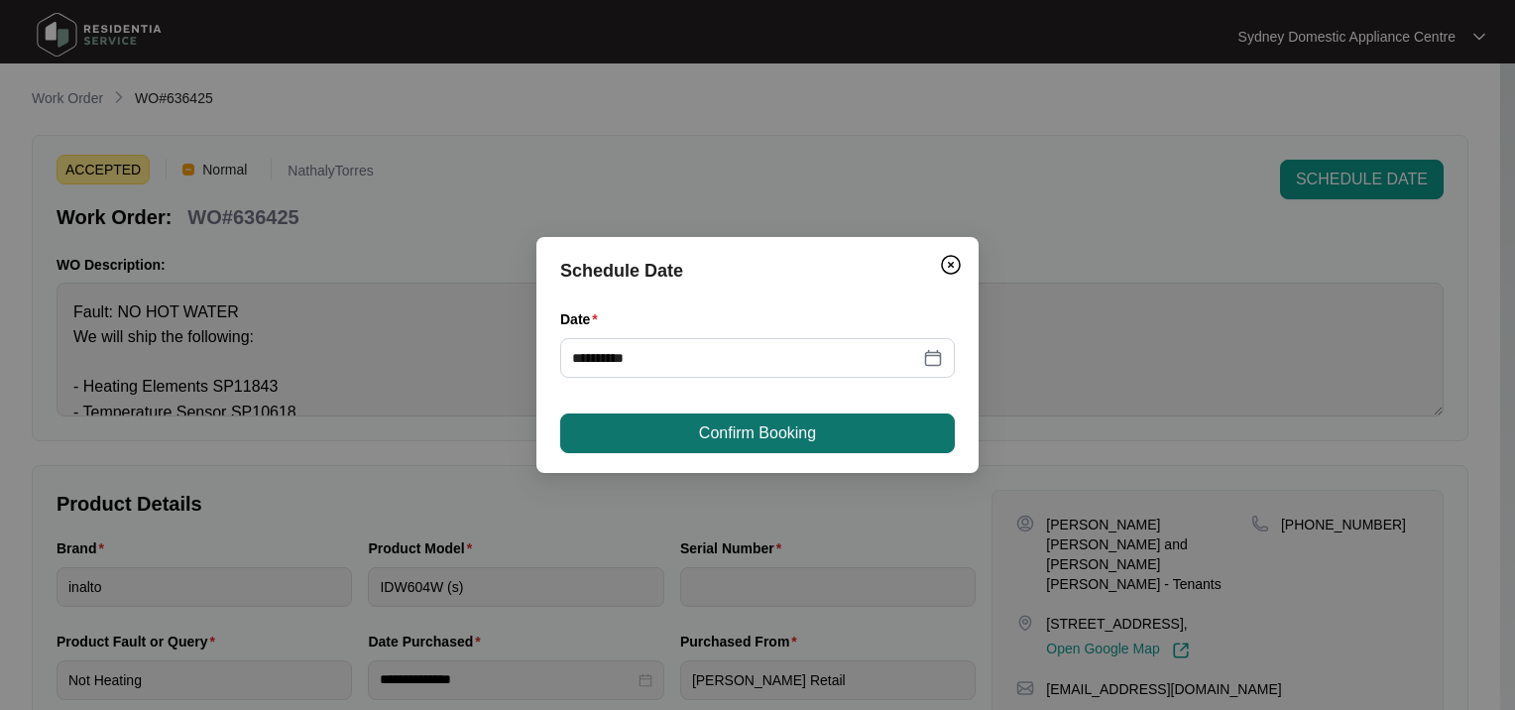
click at [690, 433] on button "Confirm Booking" at bounding box center [757, 433] width 394 height 40
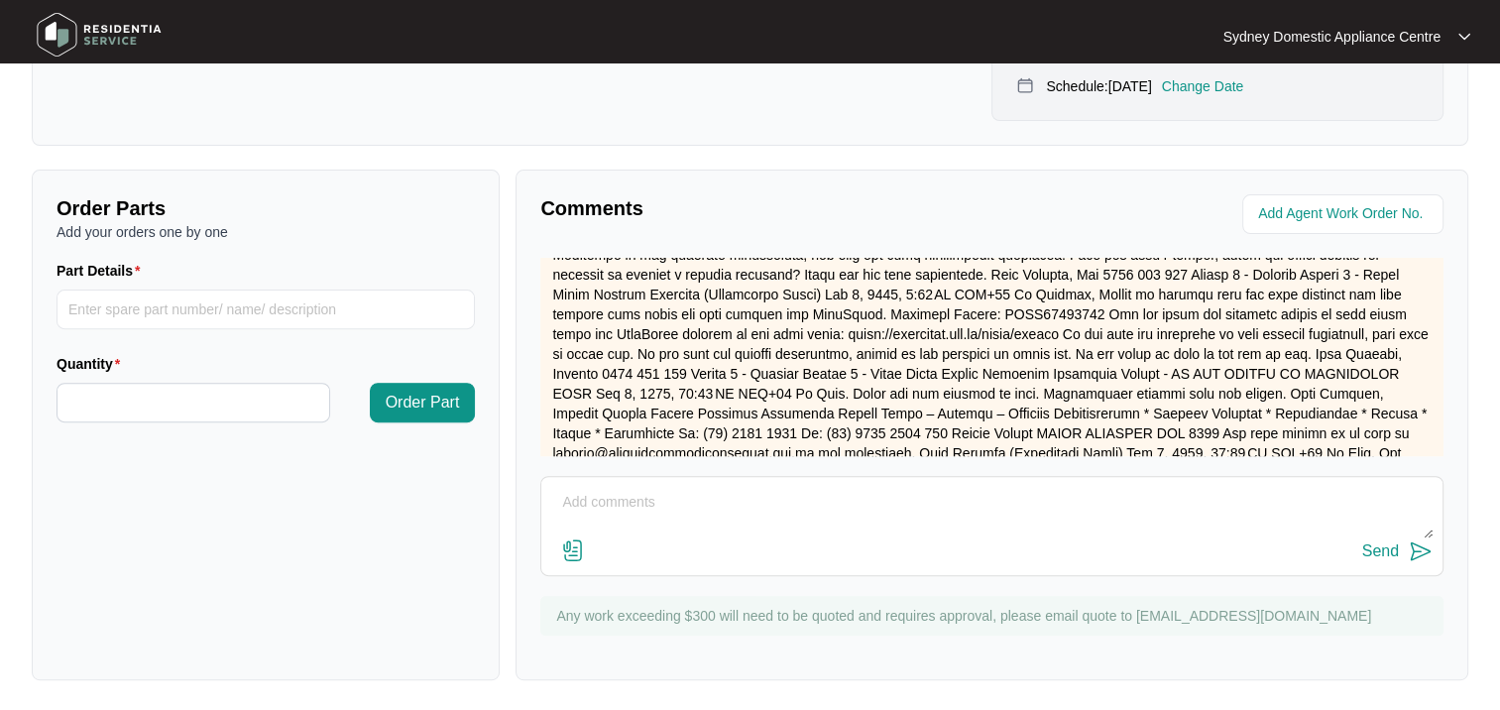
scroll to position [1412, 0]
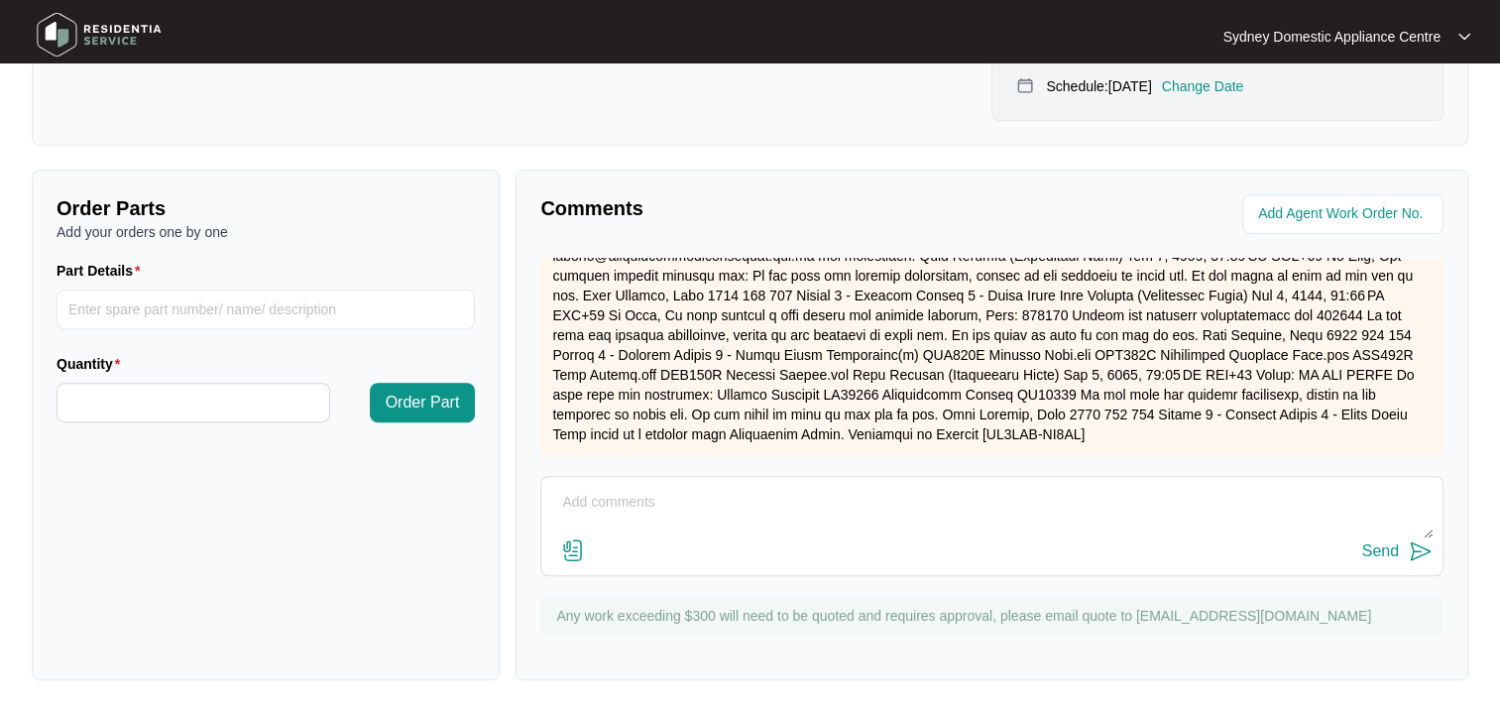
click at [602, 500] on textarea at bounding box center [991, 513] width 881 height 52
paste textarea "Serial Number: 23059453010100002"
type textarea "Serial Number: 23059453010100002"
click at [1388, 554] on div "Send" at bounding box center [1380, 551] width 37 height 18
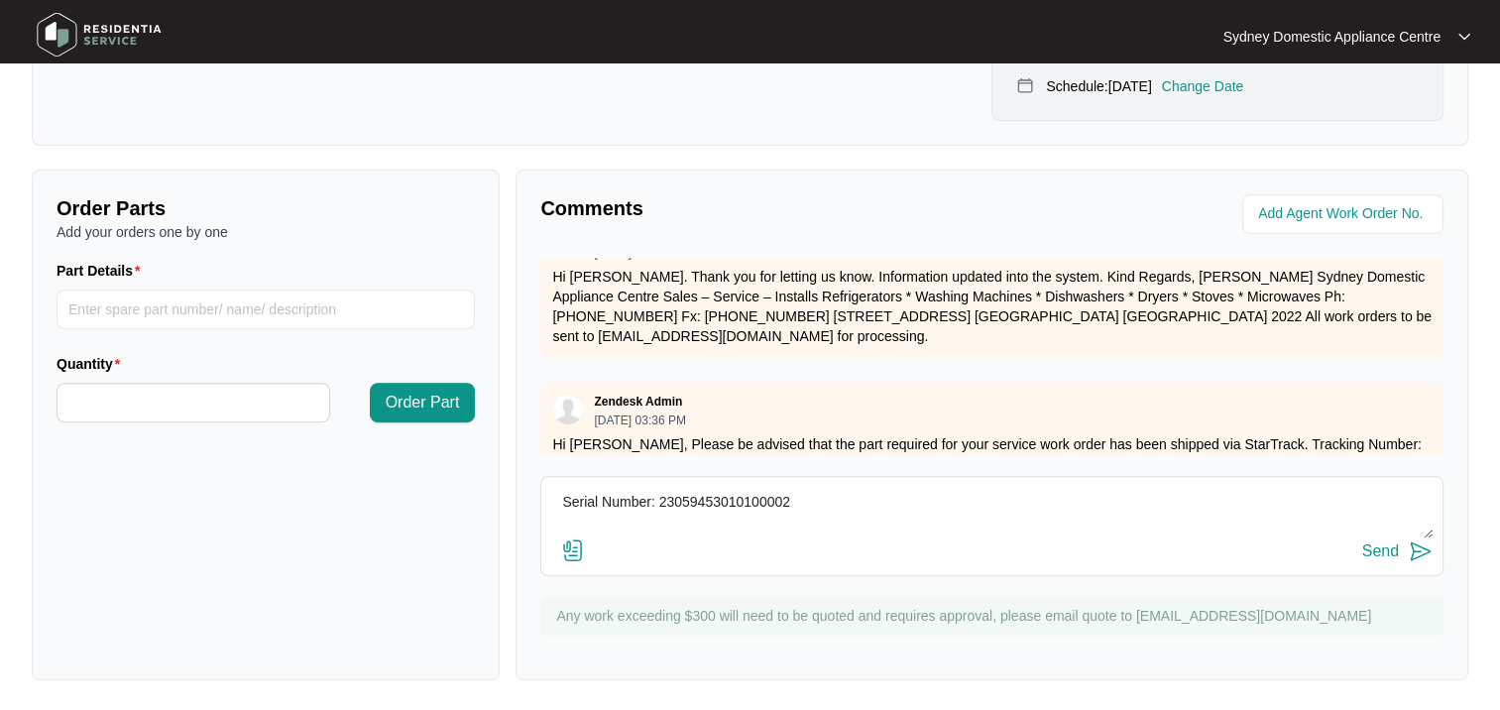
scroll to position [694, 0]
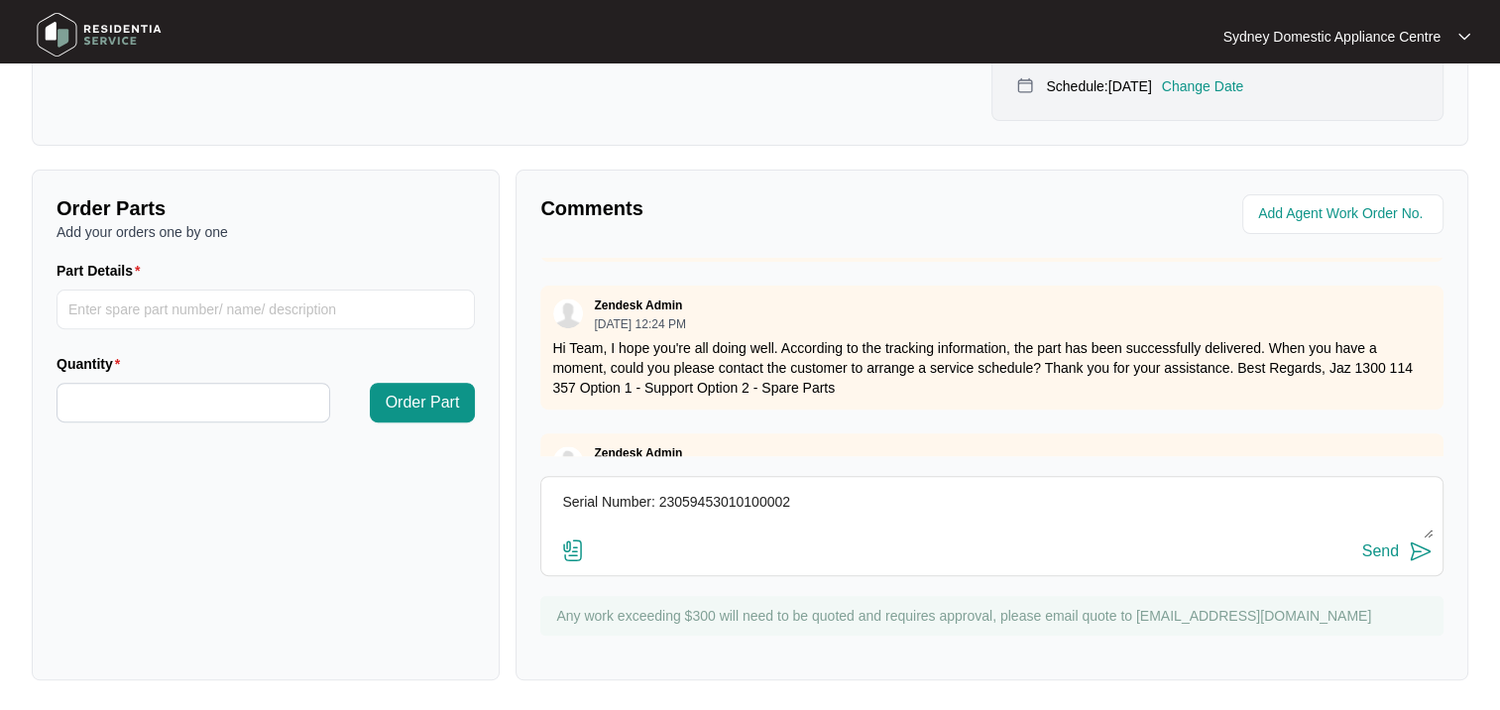
click at [566, 554] on img at bounding box center [573, 550] width 24 height 24
click at [0, 0] on input "file" at bounding box center [0, 0] width 0 height 0
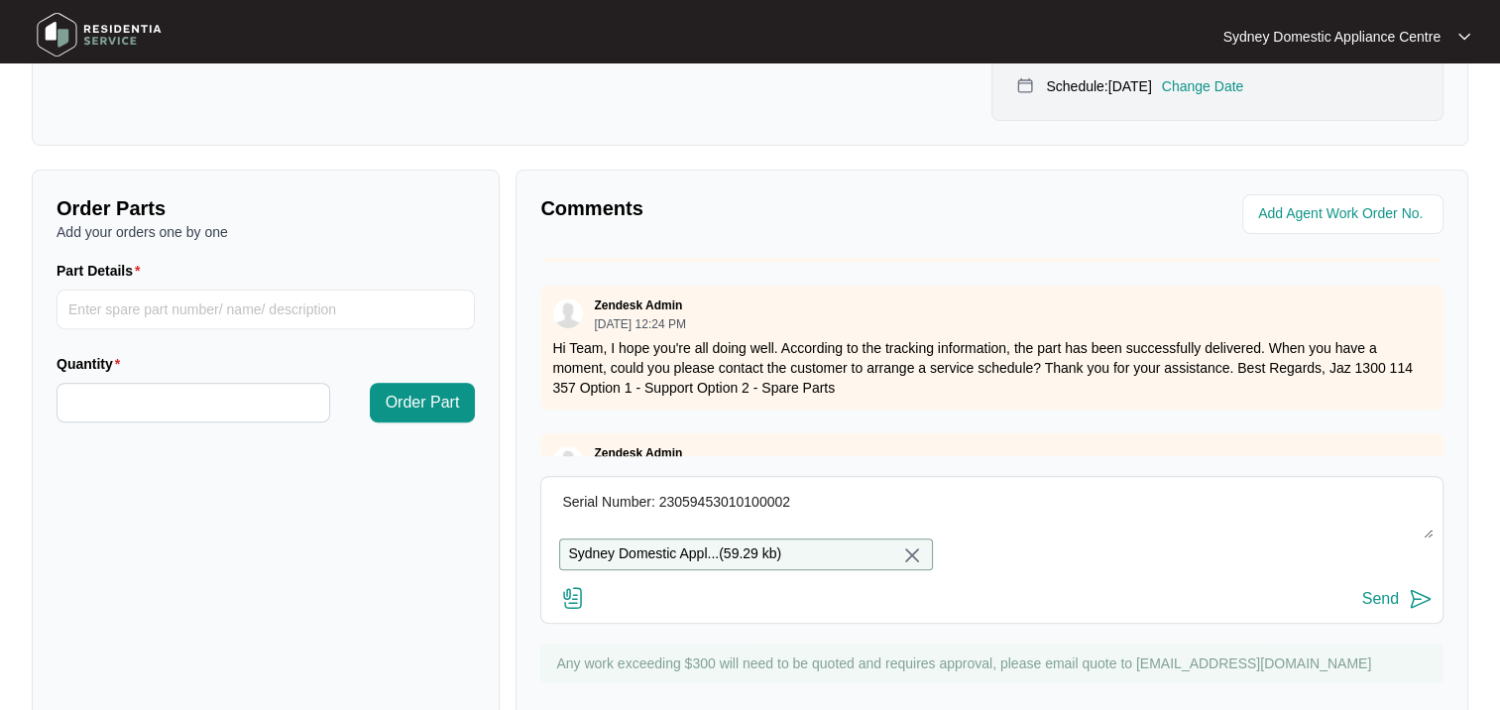
click at [764, 502] on textarea "Serial Number: 23059453010100002" at bounding box center [991, 513] width 881 height 52
paste textarea "Serial Number: 23059453010100002"
type textarea "Serial Number: 23059453010100002"
click at [1372, 613] on button "Send" at bounding box center [1397, 599] width 70 height 27
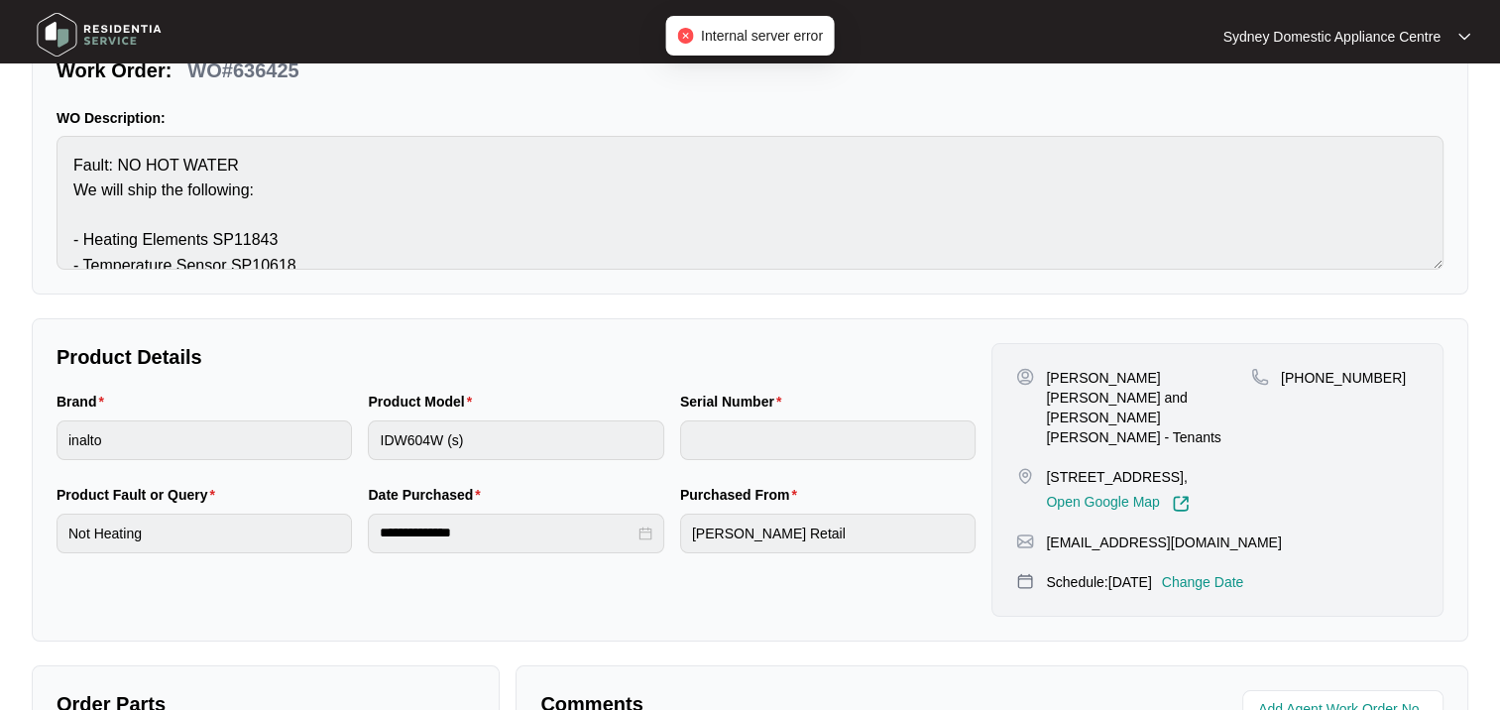
scroll to position [0, 0]
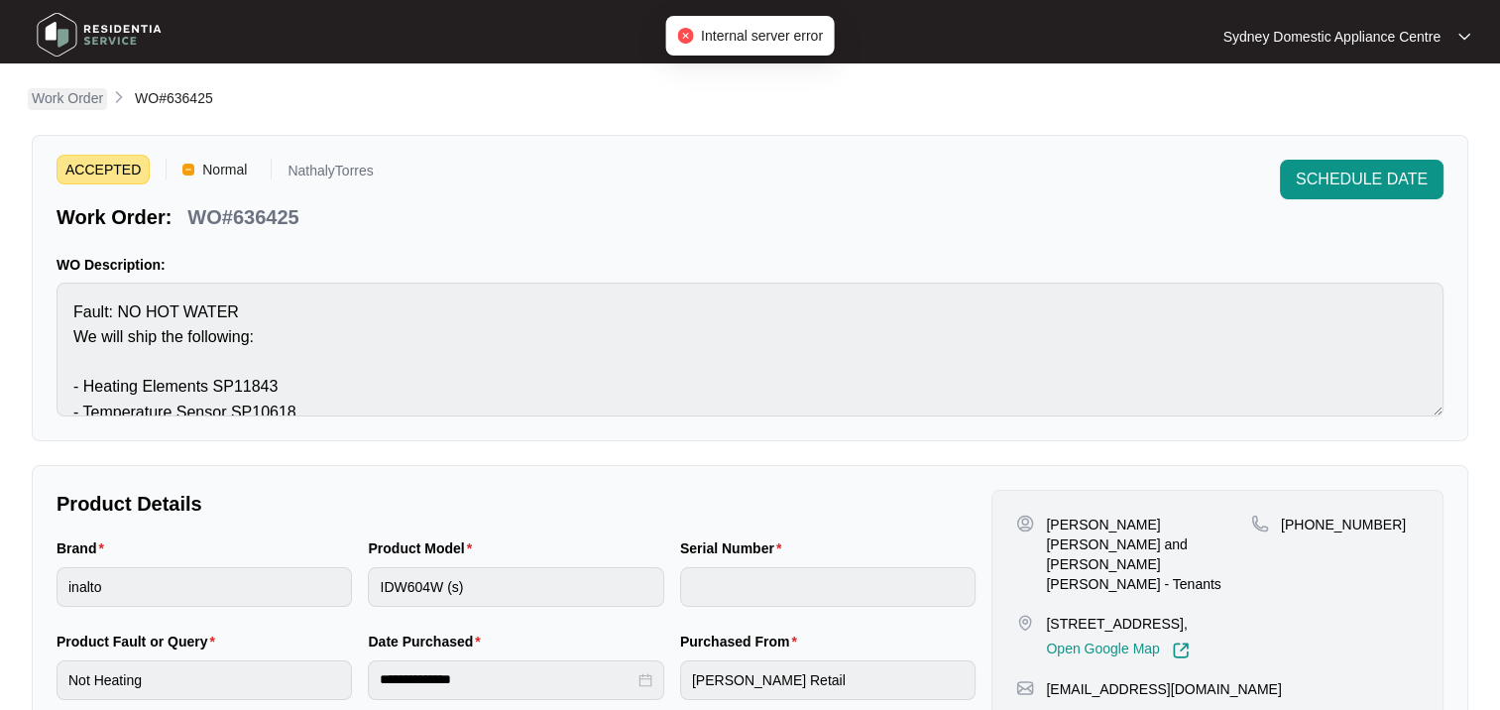
click at [79, 96] on p "Work Order" at bounding box center [67, 98] width 71 height 20
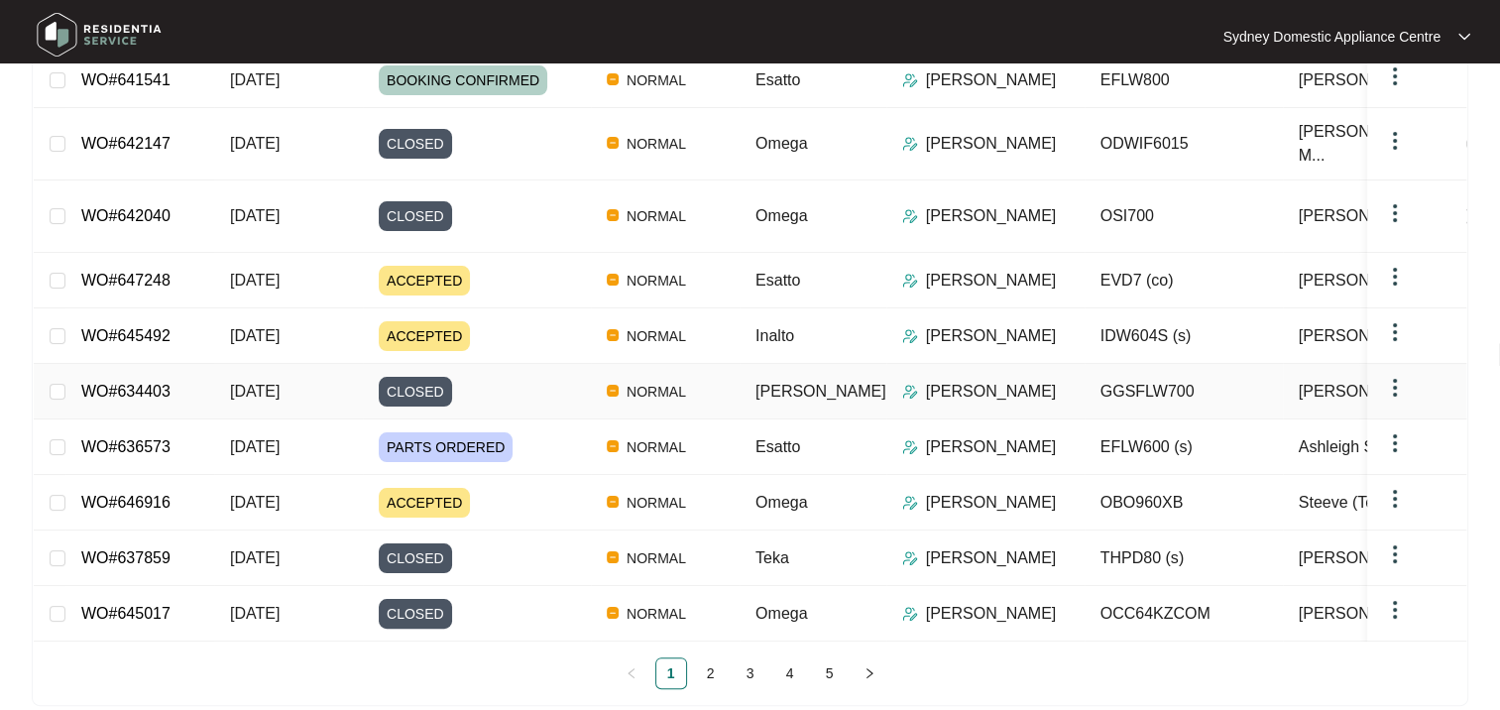
scroll to position [340, 0]
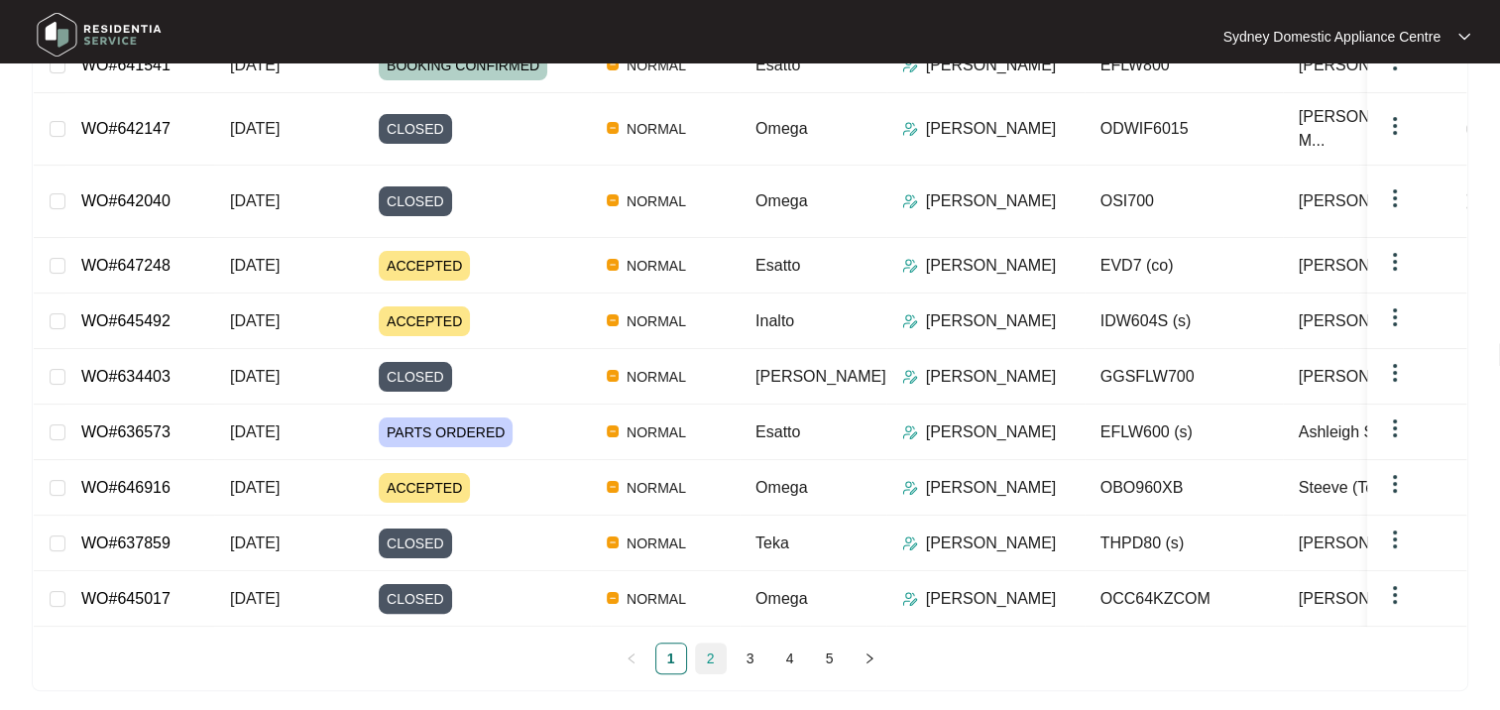
click at [704, 651] on link "2" at bounding box center [711, 658] width 30 height 30
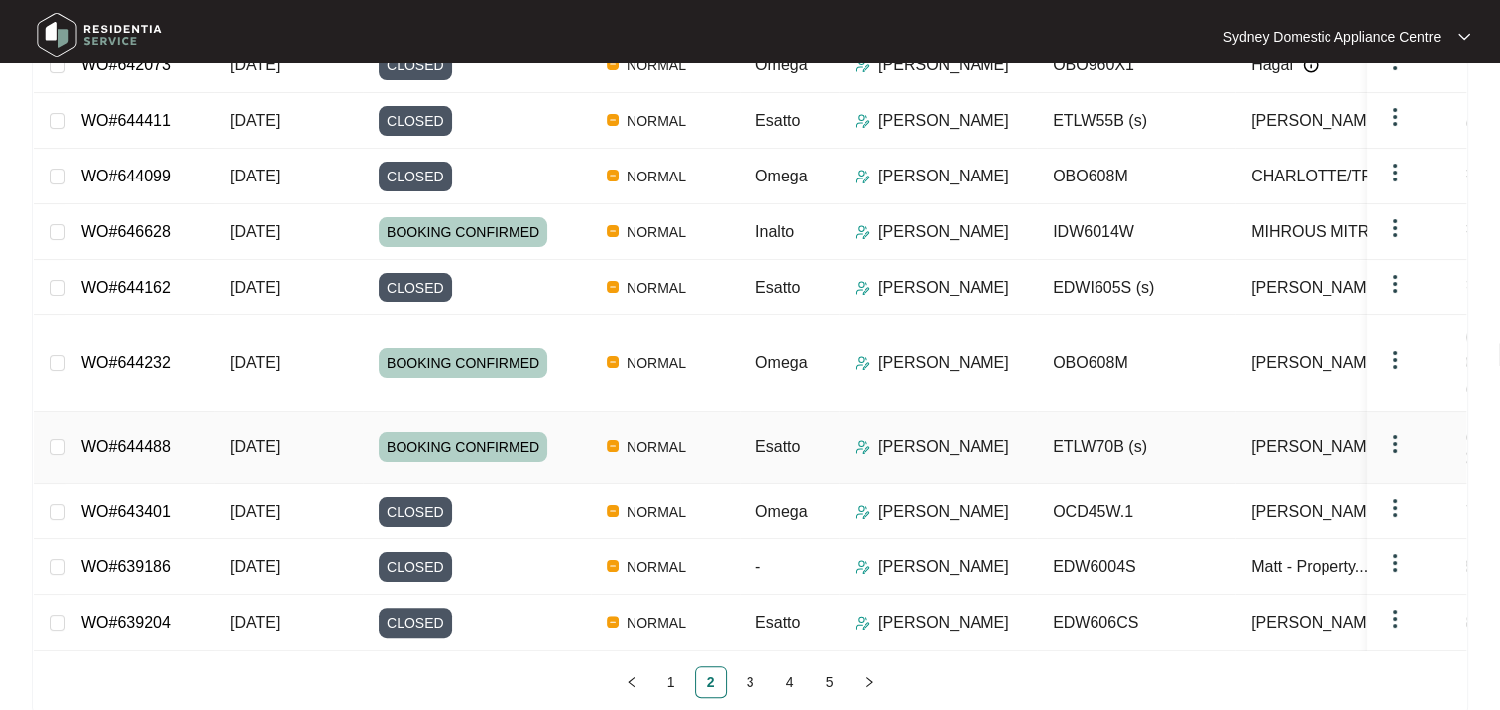
scroll to position [241, 0]
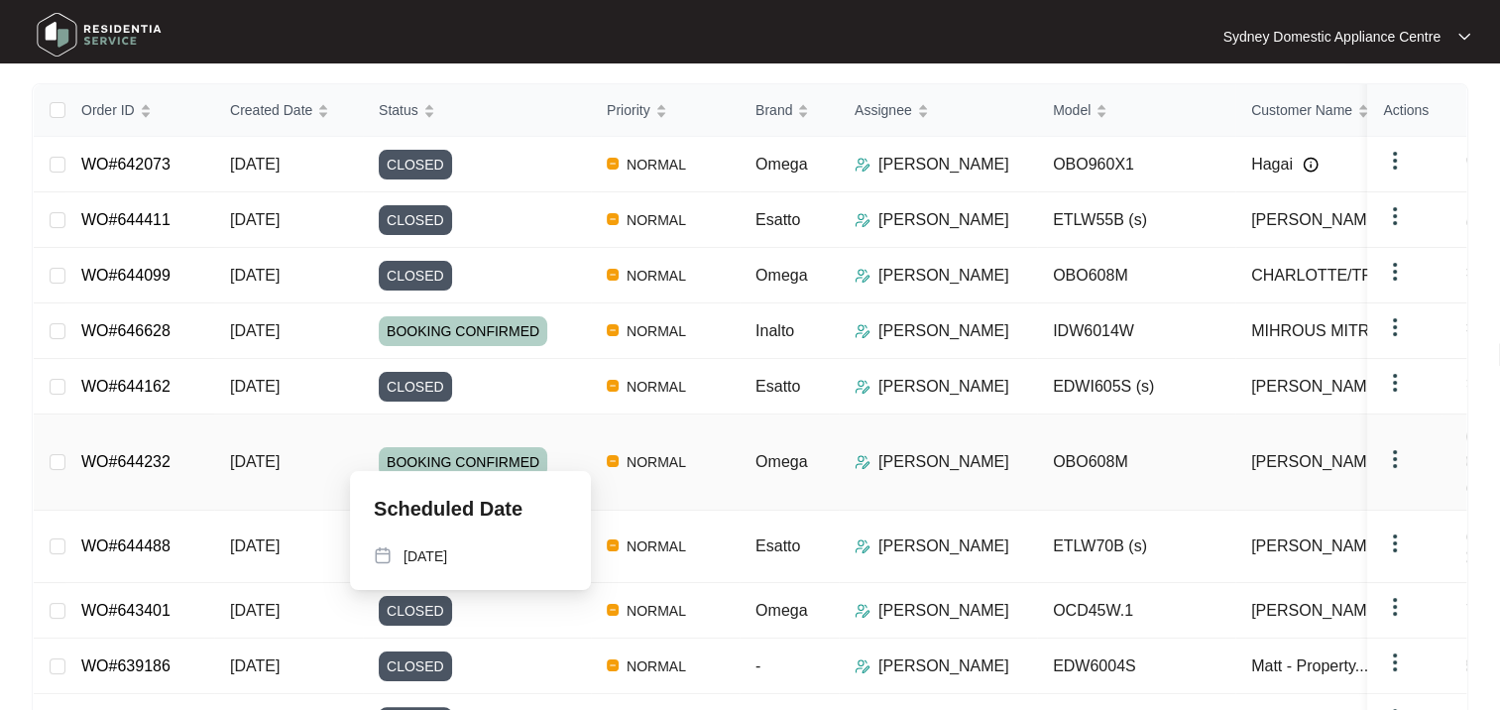
click at [550, 447] on div "BOOKING CONFIRMED" at bounding box center [485, 462] width 212 height 30
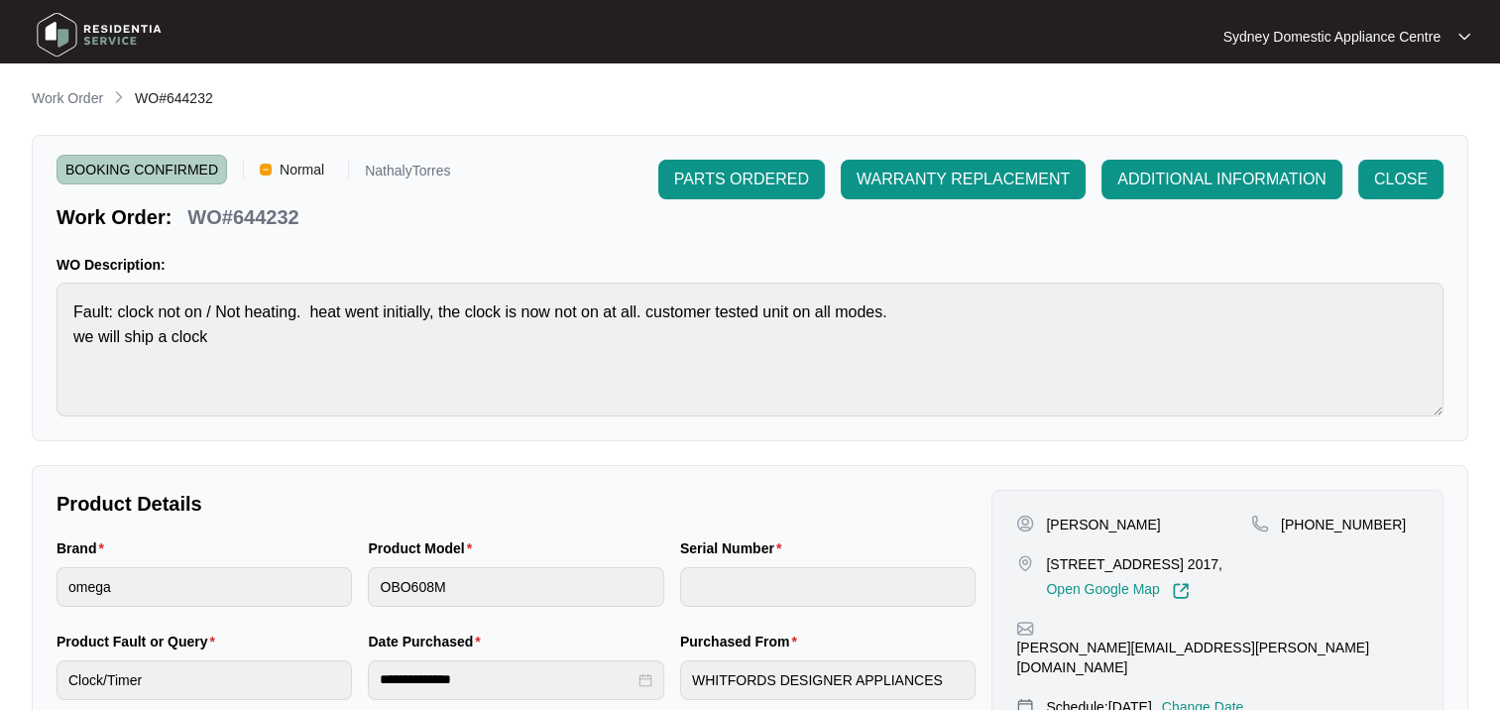
click at [290, 215] on p "WO#644232" at bounding box center [242, 217] width 111 height 28
click at [289, 215] on p "WO#644232" at bounding box center [242, 217] width 111 height 28
copy p "644232"
click at [83, 108] on p "Work Order" at bounding box center [67, 98] width 71 height 20
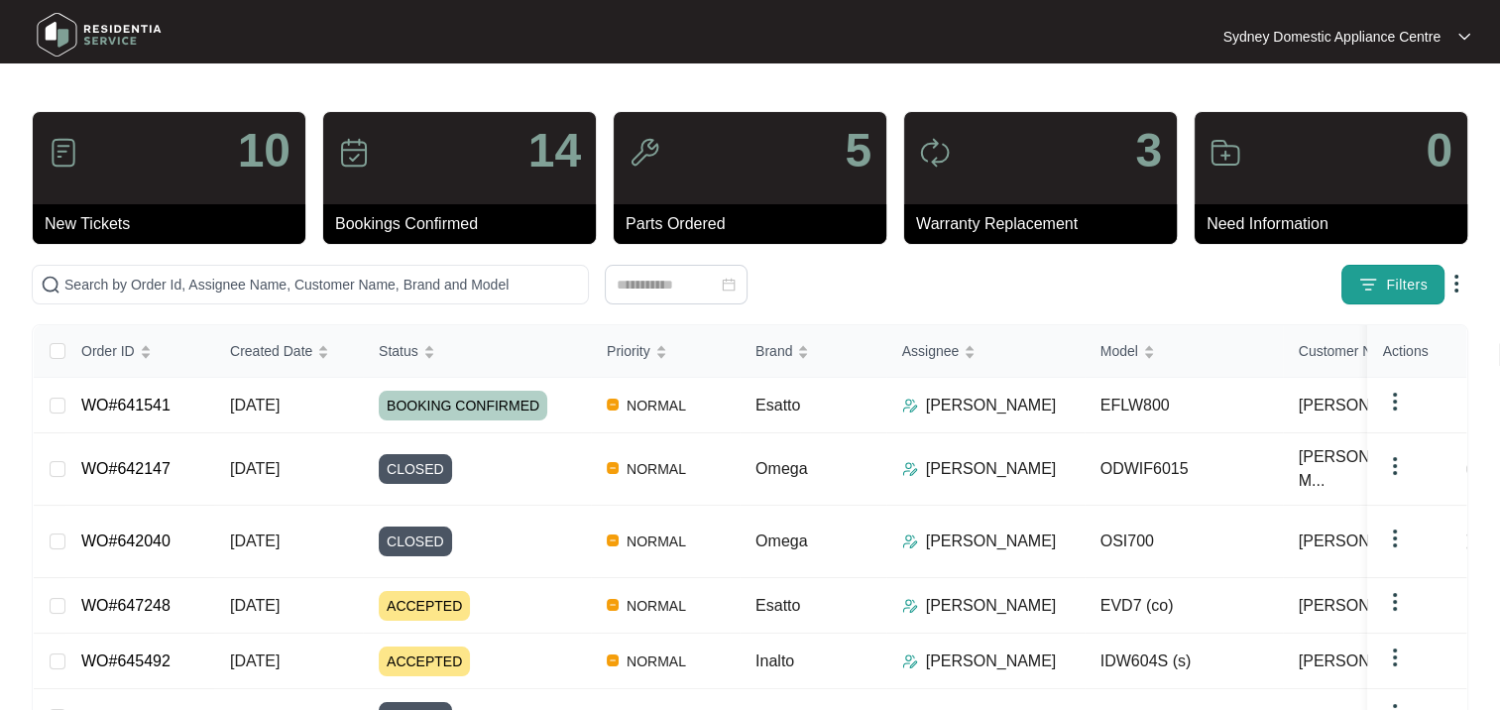
click at [1425, 275] on span "Filters" at bounding box center [1407, 285] width 42 height 21
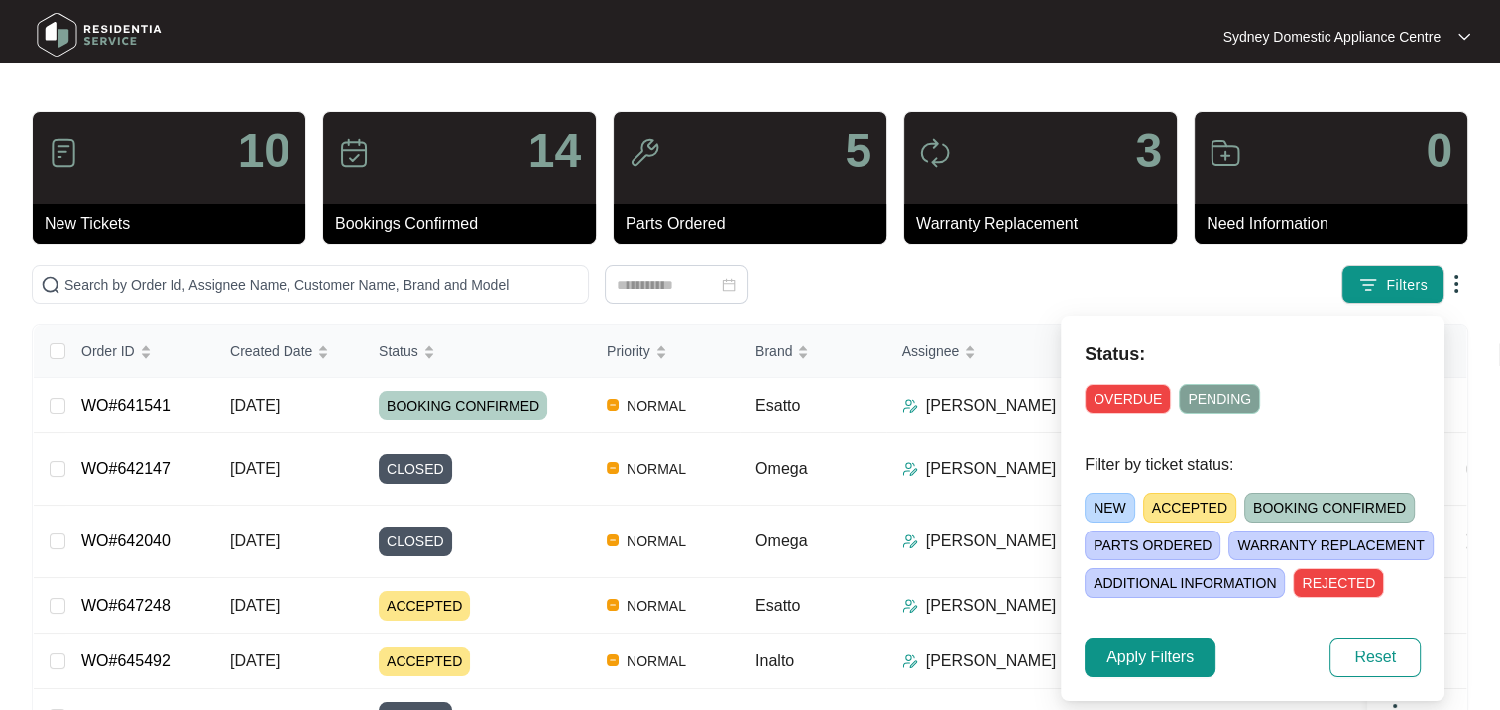
click at [1181, 507] on span "ACCEPTED" at bounding box center [1189, 508] width 93 height 30
click at [1143, 658] on span "Apply Filters" at bounding box center [1149, 657] width 87 height 24
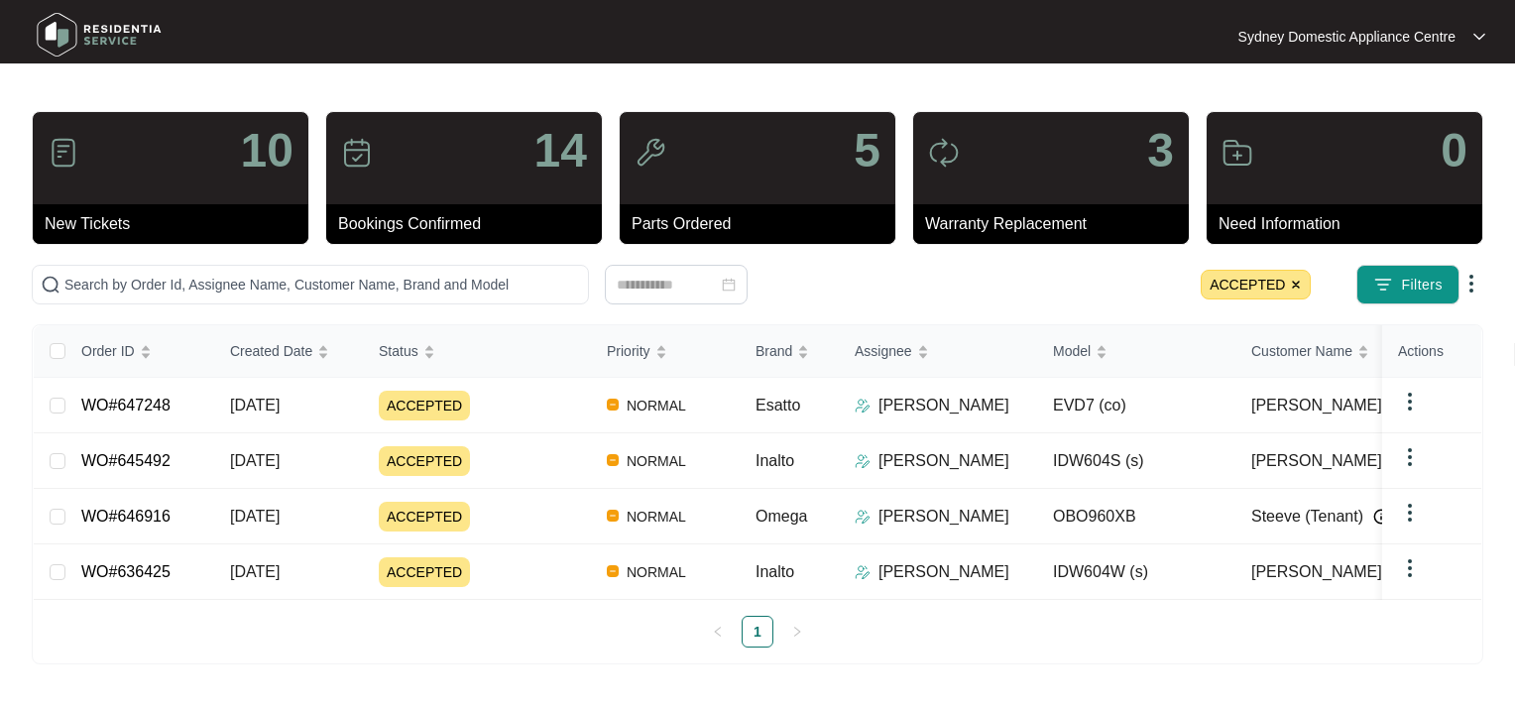
click at [1297, 284] on img at bounding box center [1296, 285] width 12 height 12
click at [1390, 281] on img "button" at bounding box center [1383, 285] width 20 height 20
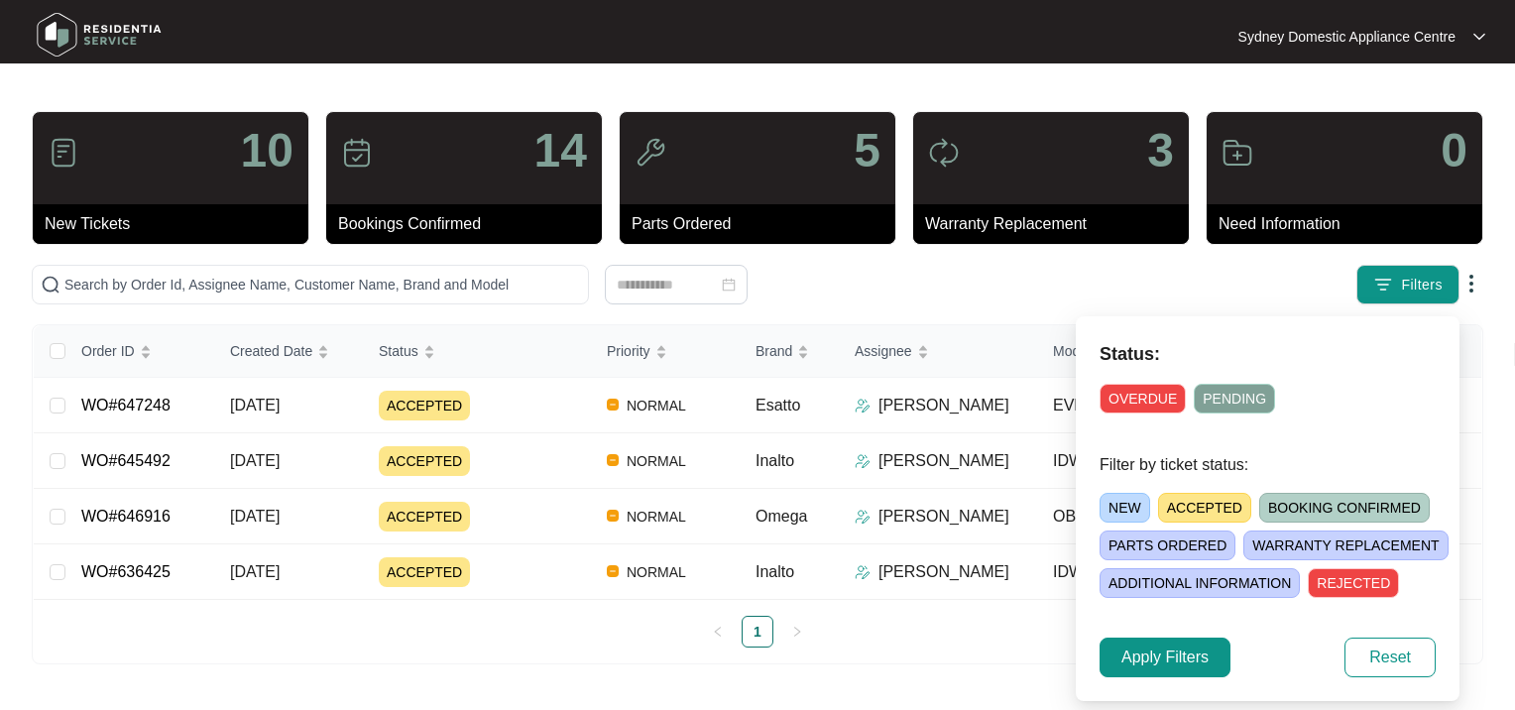
click at [1114, 504] on span "NEW" at bounding box center [1124, 508] width 51 height 30
drag, startPoint x: 1144, startPoint y: 673, endPoint x: 1148, endPoint y: 662, distance: 11.6
click at [1144, 670] on button "Apply Filters" at bounding box center [1164, 657] width 131 height 40
